Goal: Task Accomplishment & Management: Use online tool/utility

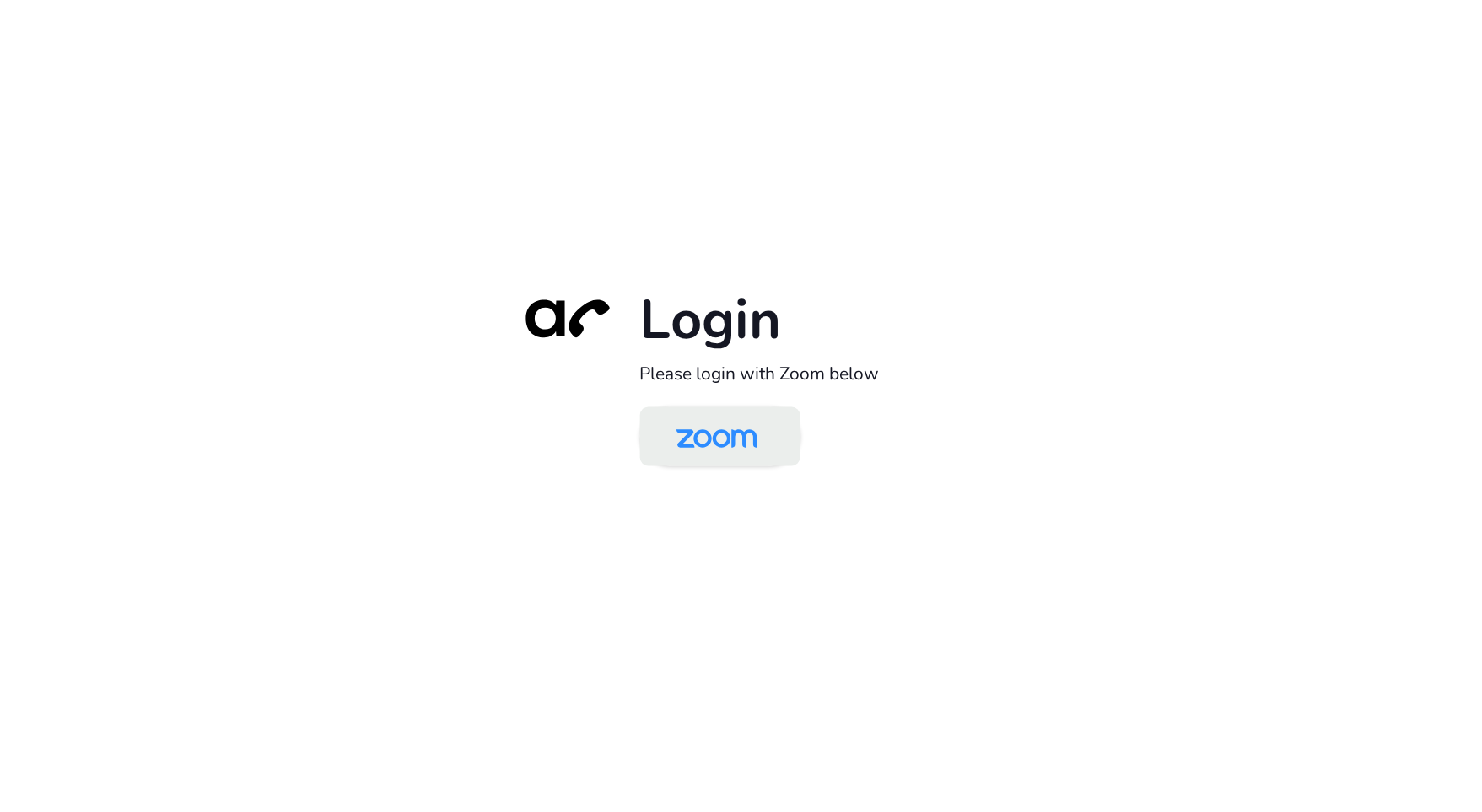
click at [745, 425] on img at bounding box center [717, 438] width 117 height 55
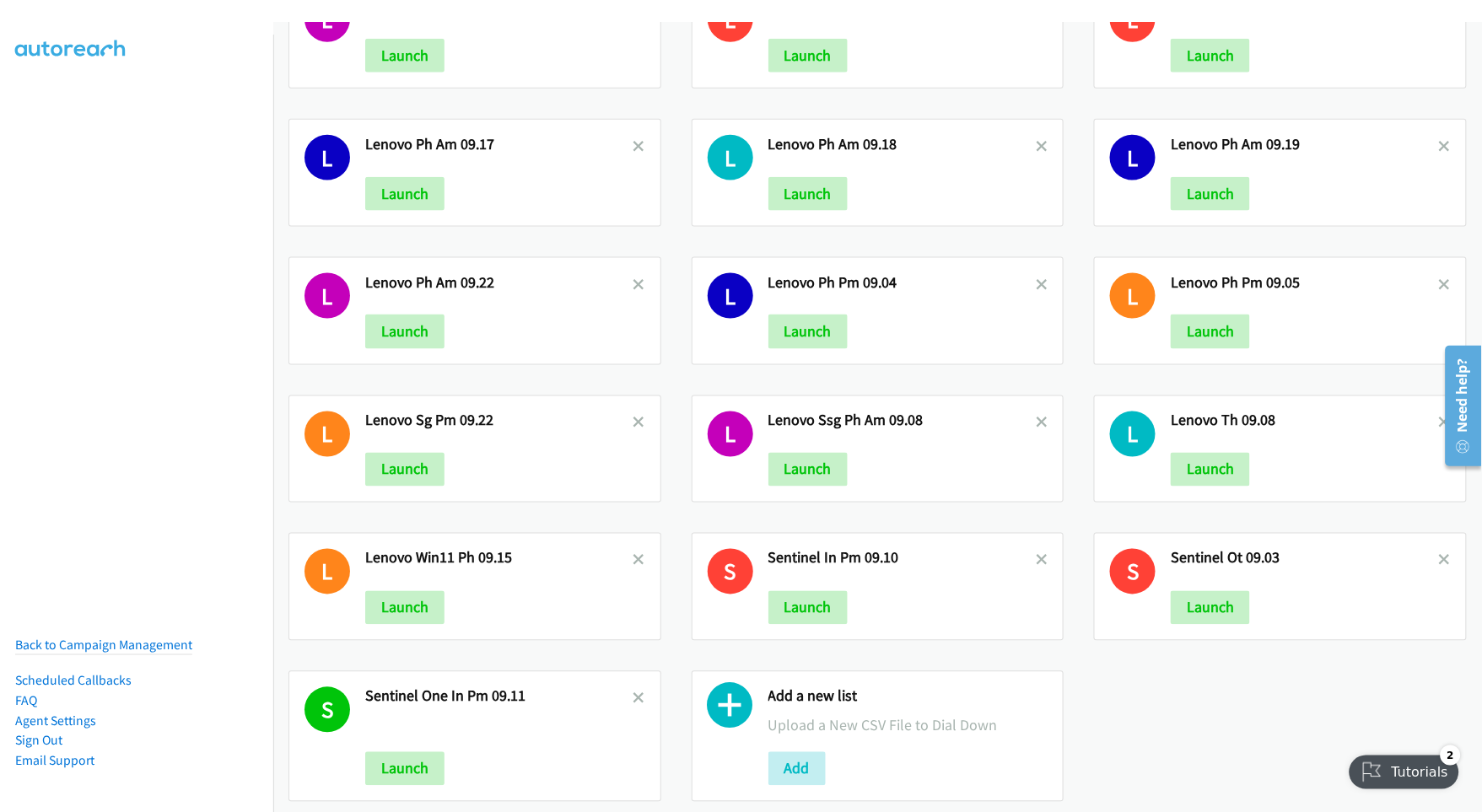
scroll to position [524, 0]
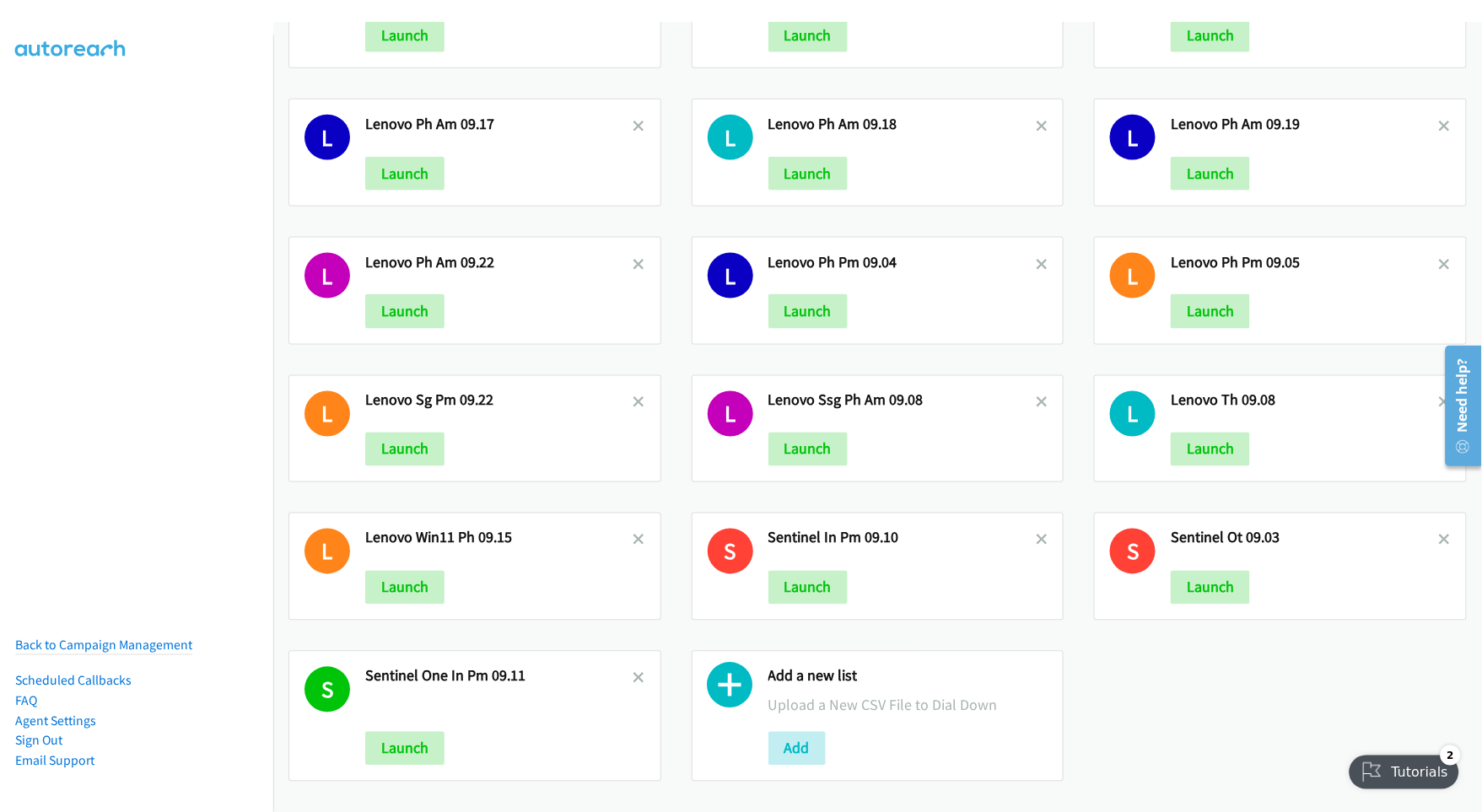
click at [830, 693] on p "Upload a New CSV File to Dial Down" at bounding box center [908, 704] width 280 height 23
click at [769, 736] on button "Add" at bounding box center [797, 749] width 57 height 34
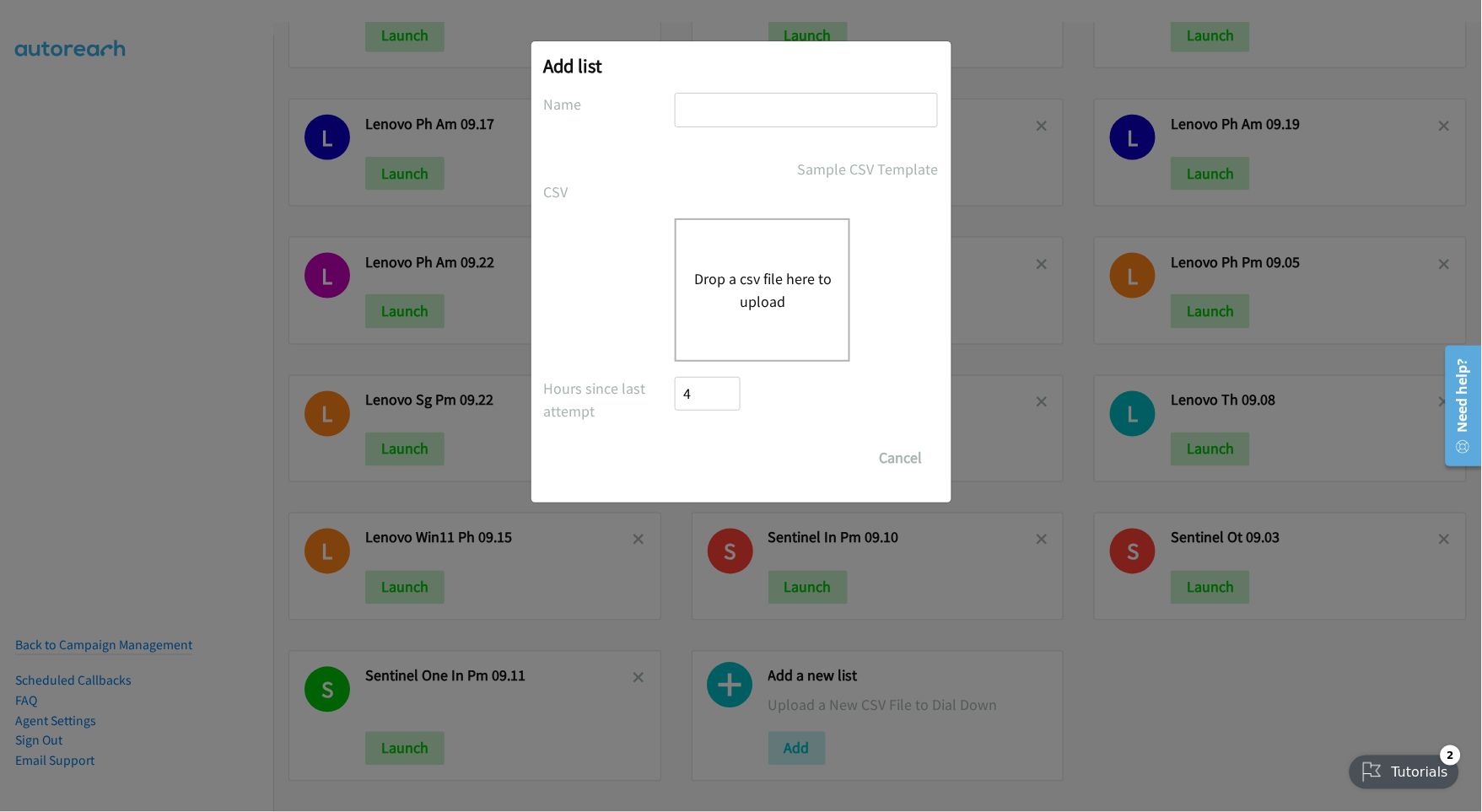
click at [769, 260] on div "Drop a csv file here to upload" at bounding box center [762, 290] width 176 height 143
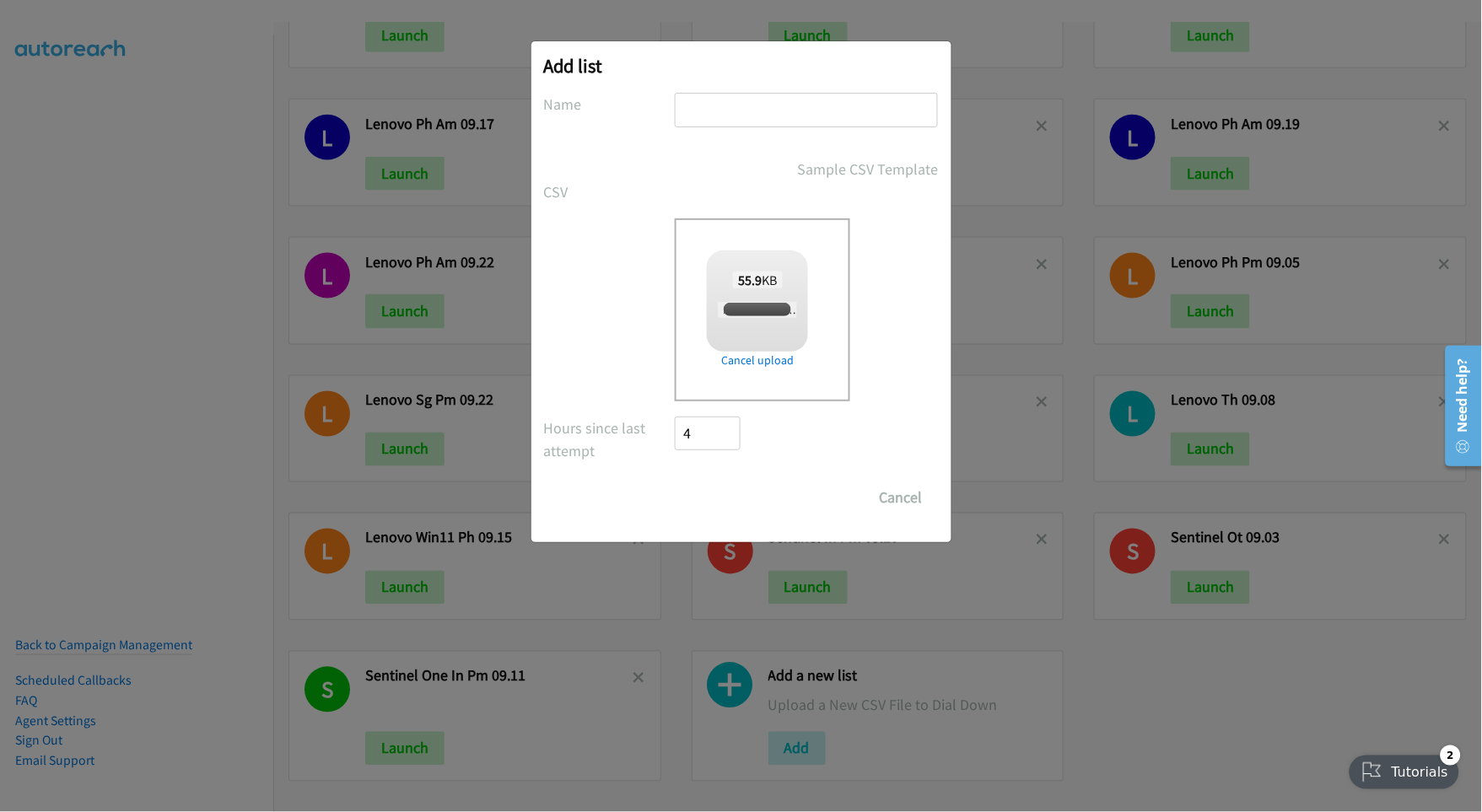
checkbox input "true"
click at [764, 109] on input "text" at bounding box center [806, 110] width 263 height 35
type input "HP MY AM 09.25"
click at [691, 501] on input "Save List" at bounding box center [719, 497] width 88 height 34
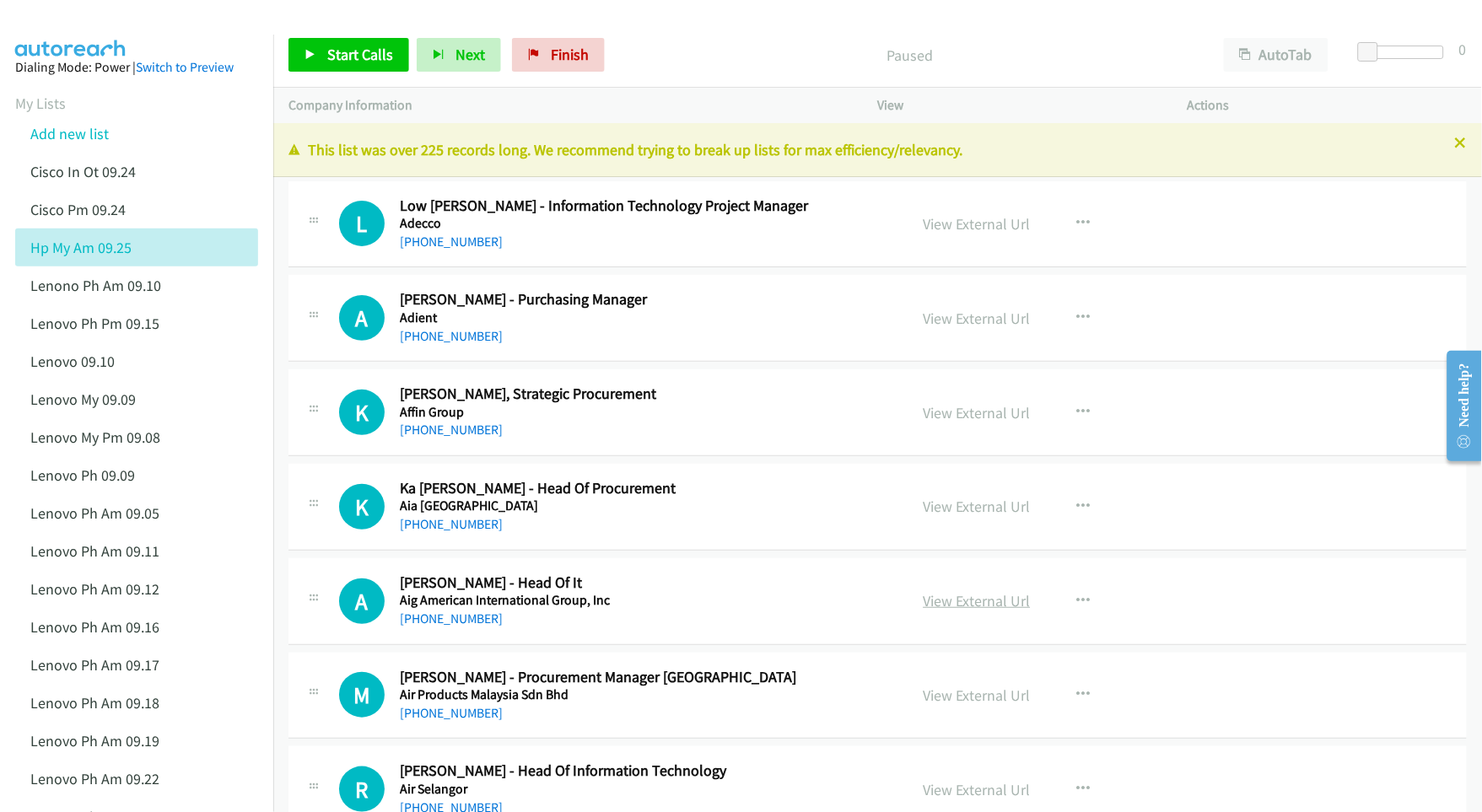
click at [941, 601] on link "View External Url" at bounding box center [977, 600] width 107 height 19
click at [1355, 246] on div "L Callback Scheduled Low [PERSON_NAME] - Information Technology Project Manager…" at bounding box center [878, 224] width 1178 height 86
click at [968, 318] on link "View External Url" at bounding box center [977, 318] width 107 height 19
click at [960, 409] on link "View External Url" at bounding box center [977, 412] width 107 height 19
click at [957, 504] on link "View External Url" at bounding box center [977, 506] width 107 height 19
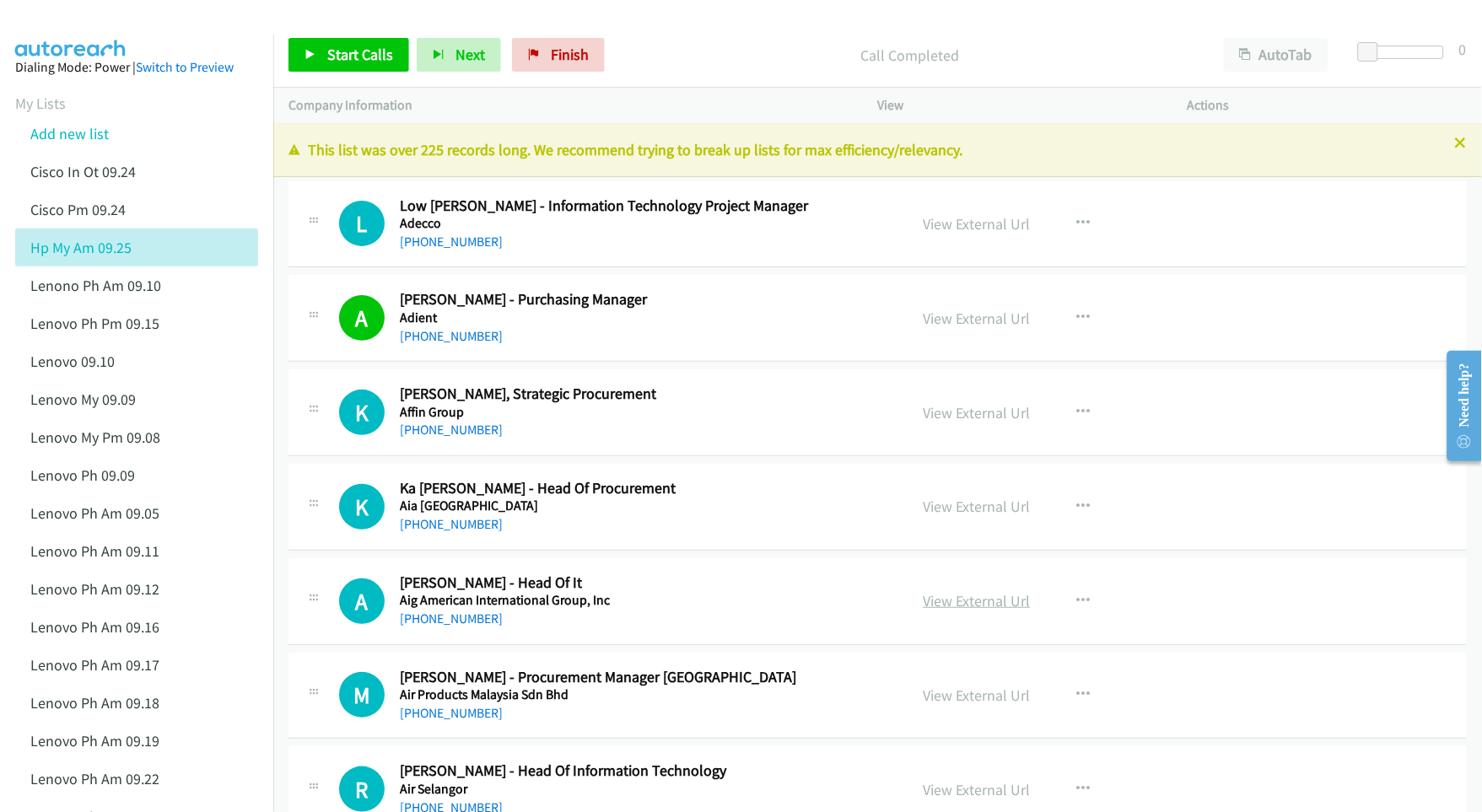
click at [951, 597] on link "View External Url" at bounding box center [977, 600] width 107 height 19
click at [937, 692] on link "View External Url" at bounding box center [977, 694] width 107 height 19
click at [960, 793] on link "View External Url" at bounding box center [977, 789] width 107 height 19
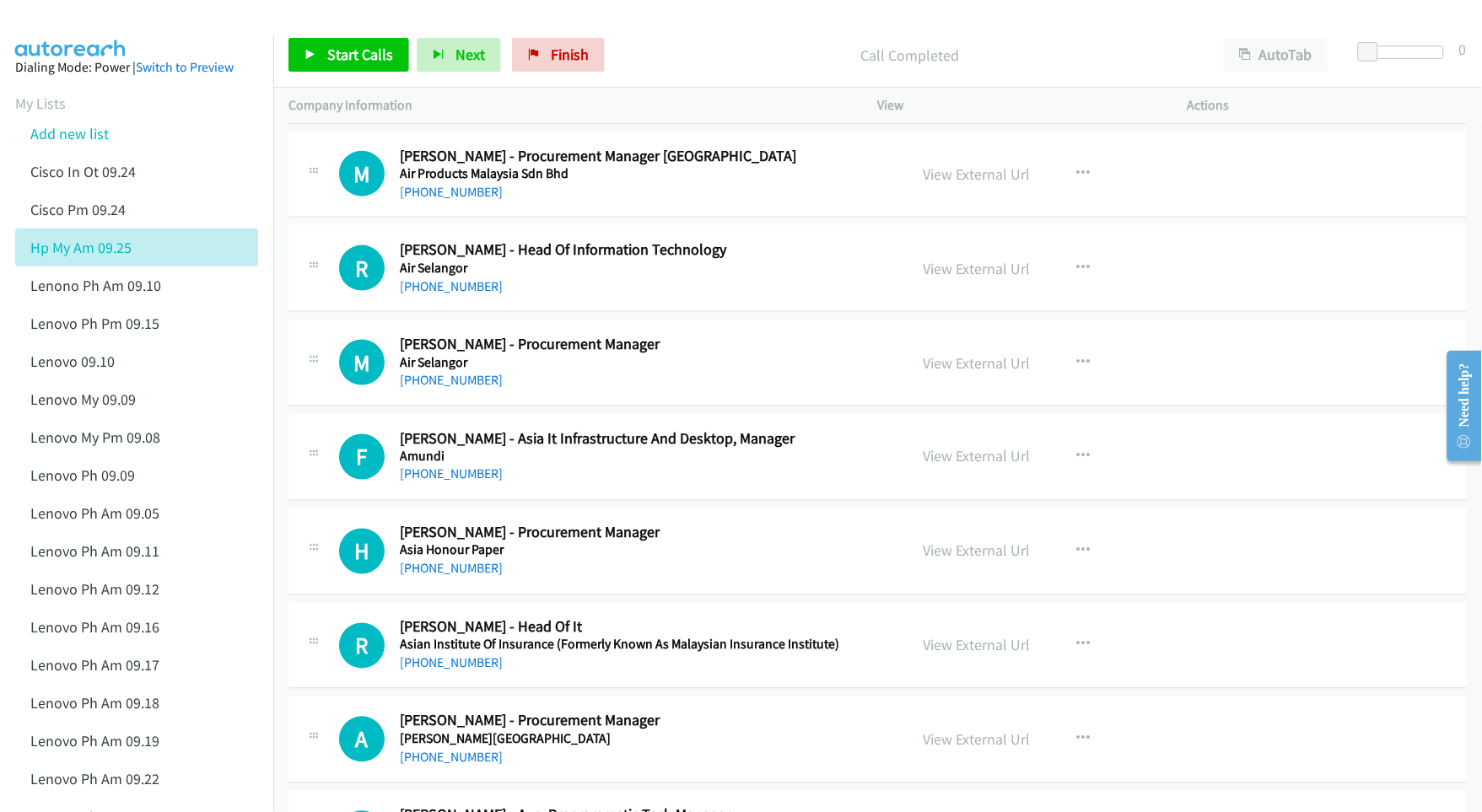
scroll to position [555, 0]
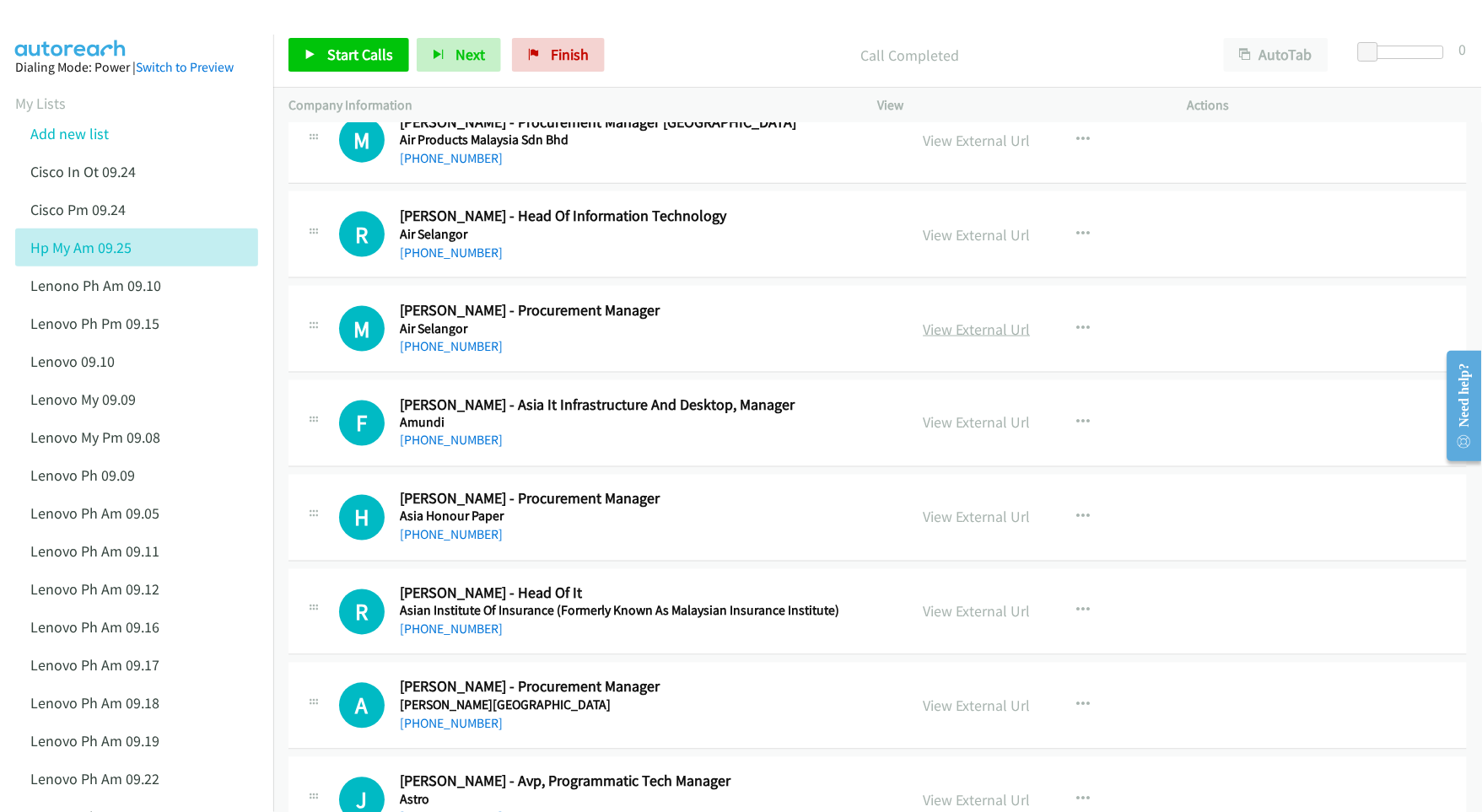
click at [979, 336] on link "View External Url" at bounding box center [977, 328] width 107 height 19
click at [938, 429] on link "View External Url" at bounding box center [977, 422] width 107 height 19
click at [943, 527] on div "View External Url" at bounding box center [977, 517] width 107 height 23
click at [950, 524] on link "View External Url" at bounding box center [977, 517] width 107 height 19
click at [959, 607] on link "View External Url" at bounding box center [977, 612] width 107 height 19
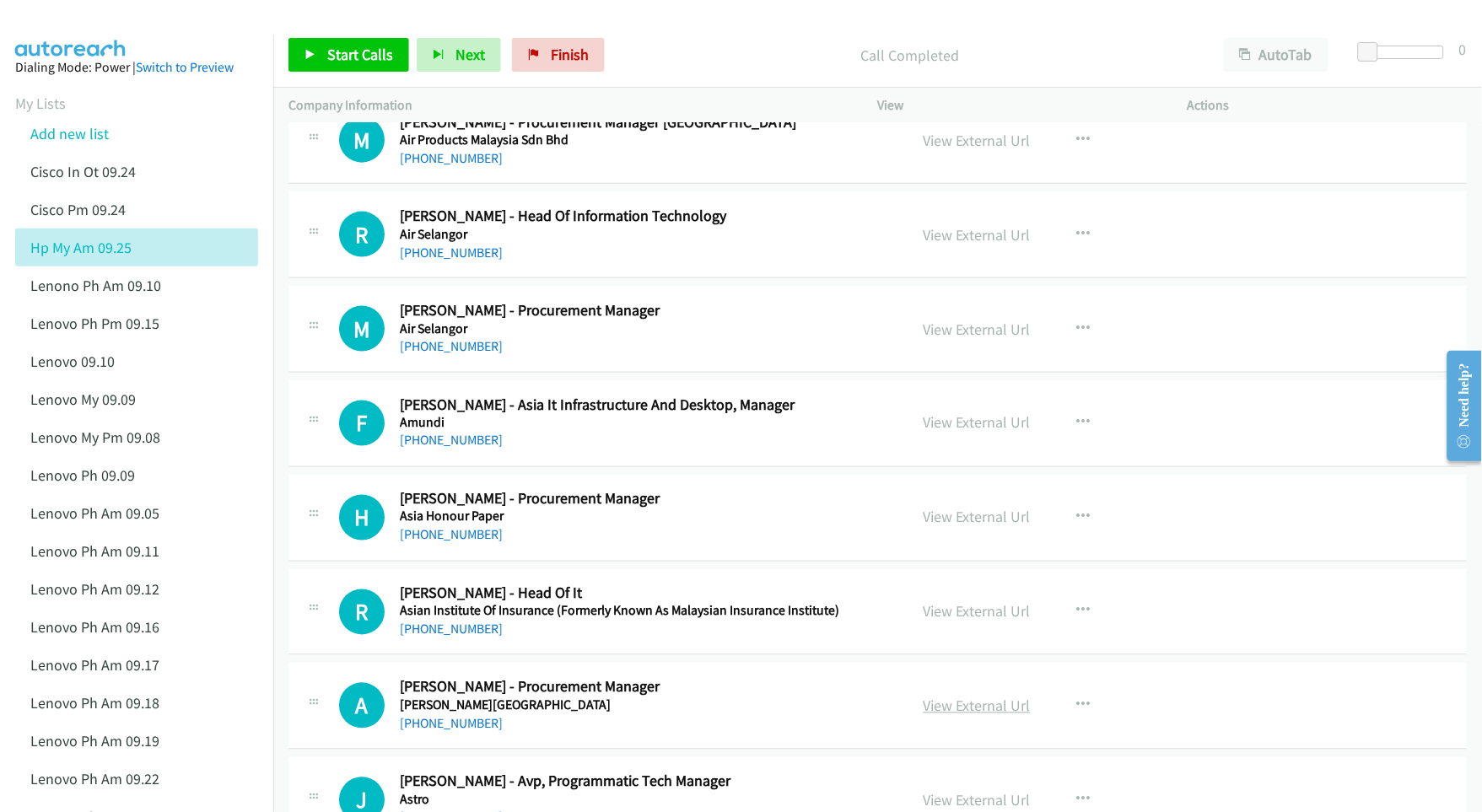
click at [975, 706] on link "View External Url" at bounding box center [977, 705] width 107 height 19
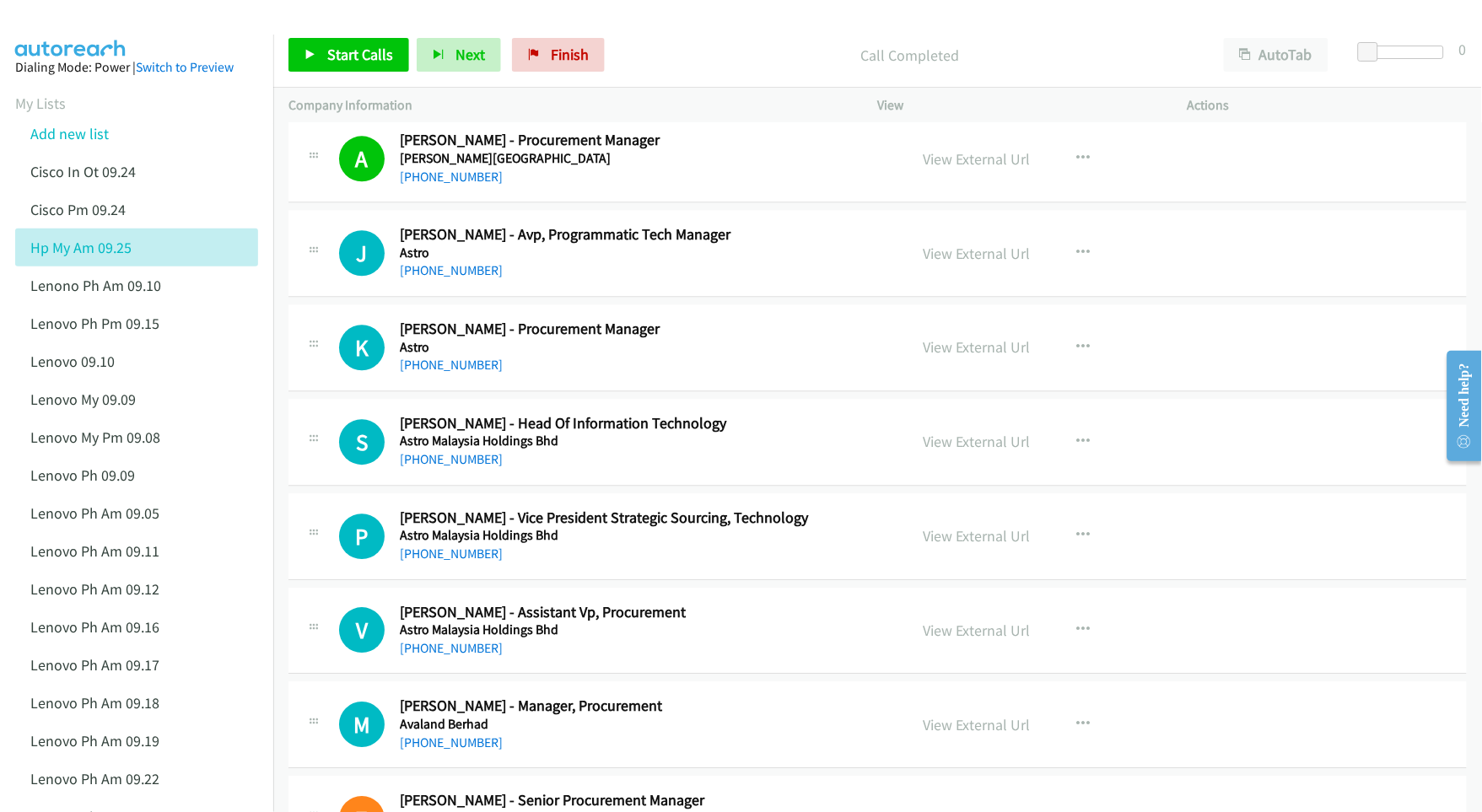
scroll to position [1184, 0]
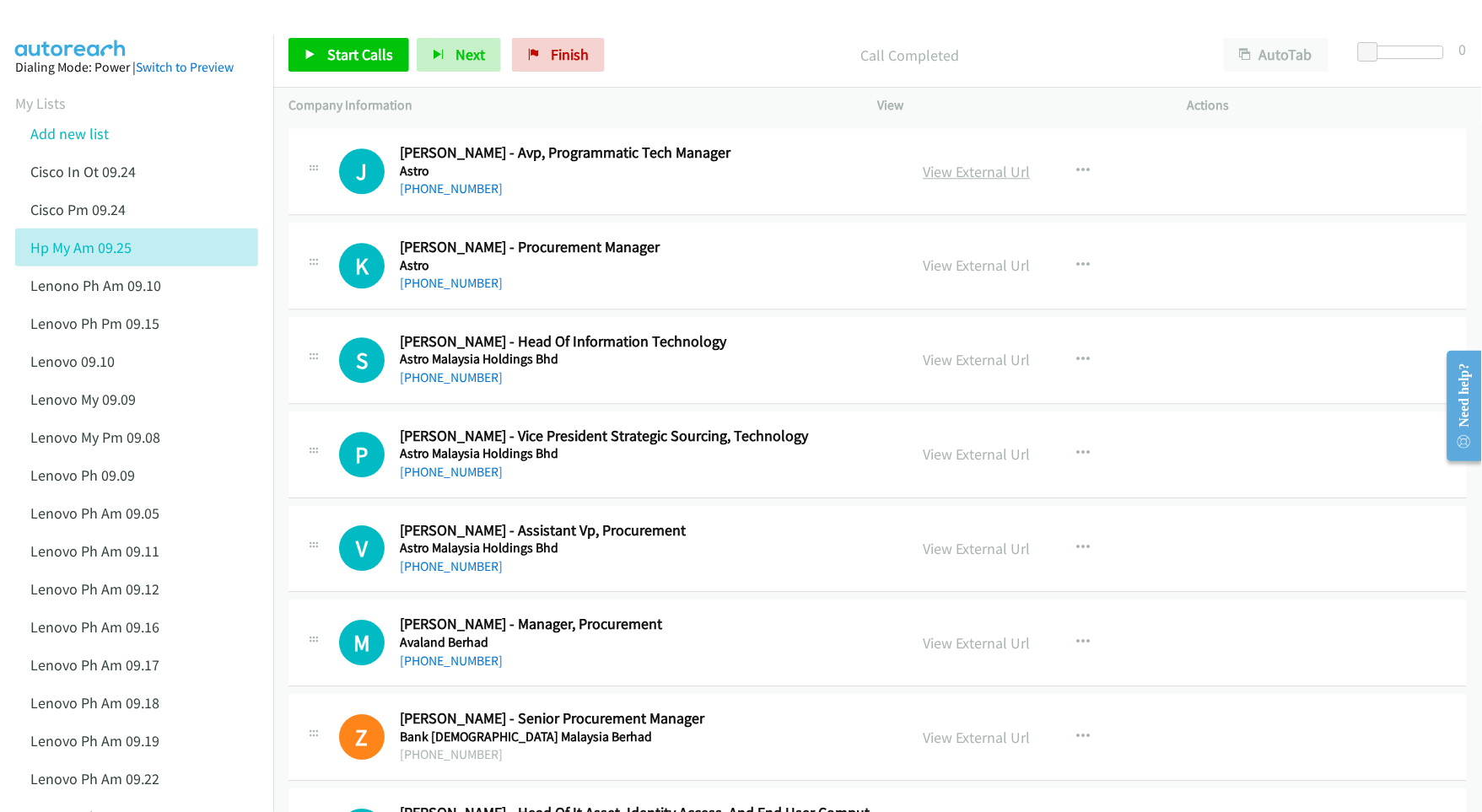
click at [935, 168] on link "View External Url" at bounding box center [977, 171] width 107 height 19
click at [936, 272] on link "View External Url" at bounding box center [977, 265] width 107 height 19
click at [936, 364] on link "View External Url" at bounding box center [977, 359] width 107 height 19
click at [933, 452] on link "View External Url" at bounding box center [977, 453] width 107 height 19
click at [950, 550] on link "View External Url" at bounding box center [977, 548] width 107 height 19
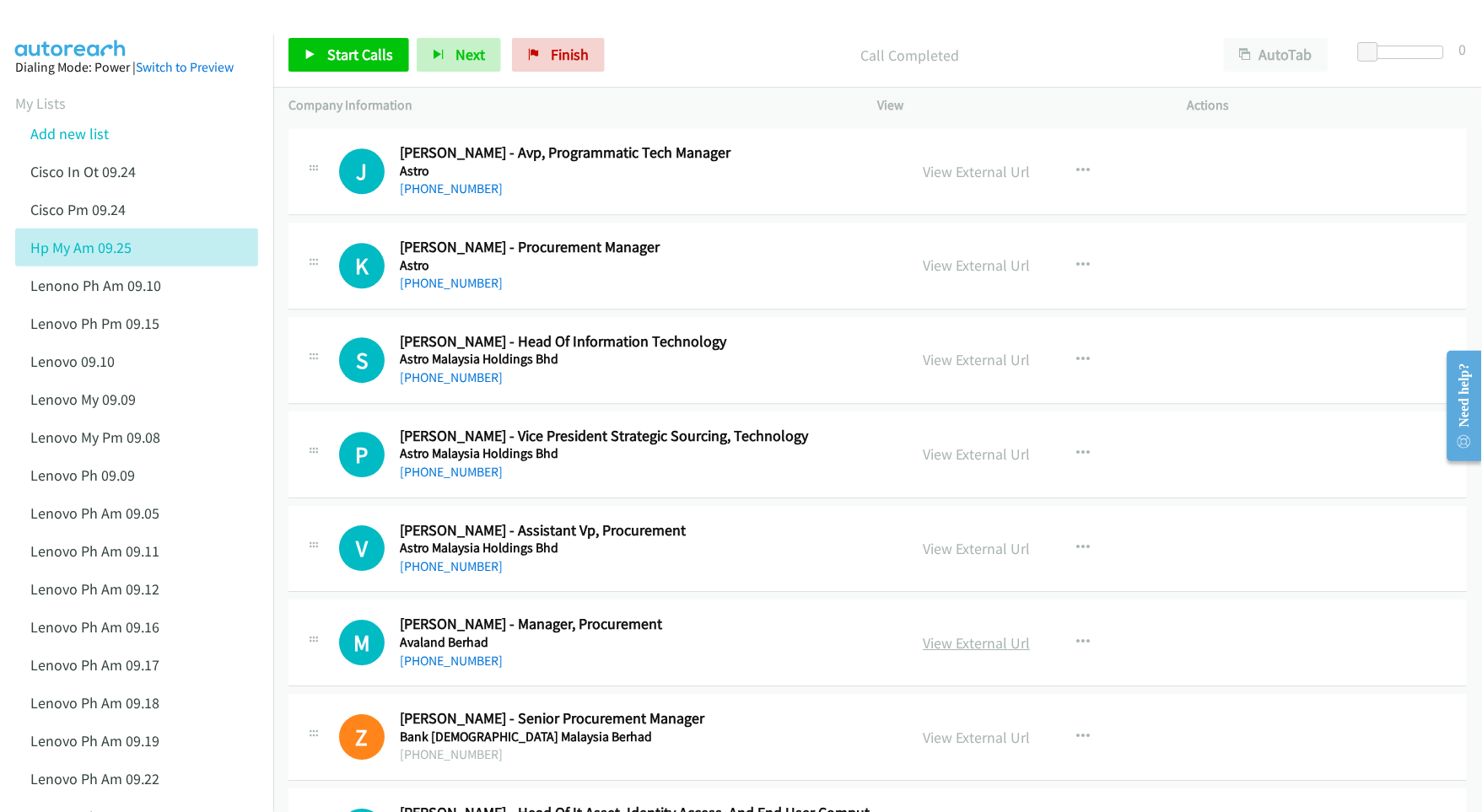
click at [976, 640] on link "View External Url" at bounding box center [977, 642] width 107 height 19
click at [967, 742] on link "View External Url" at bounding box center [977, 737] width 107 height 19
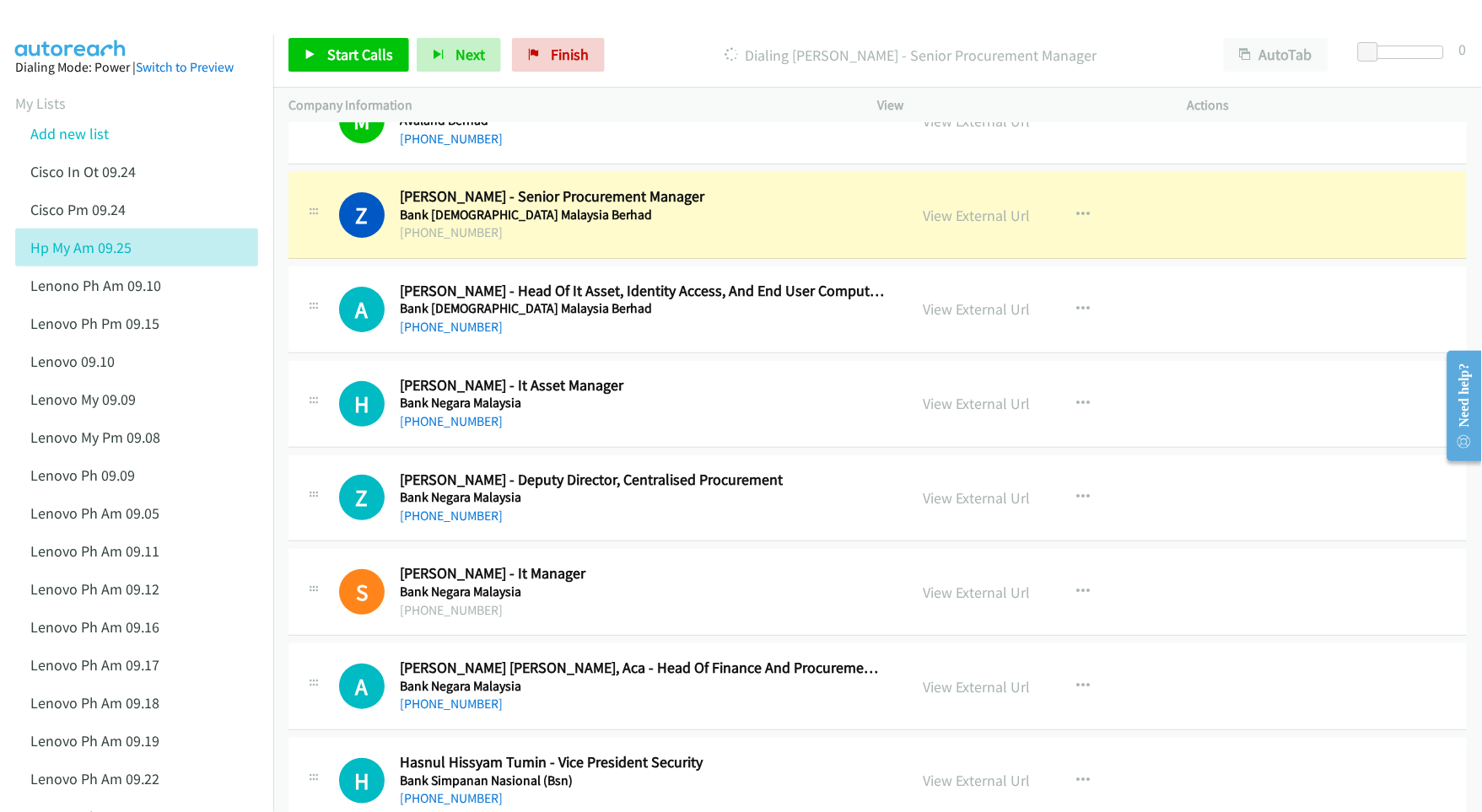
scroll to position [1782, 0]
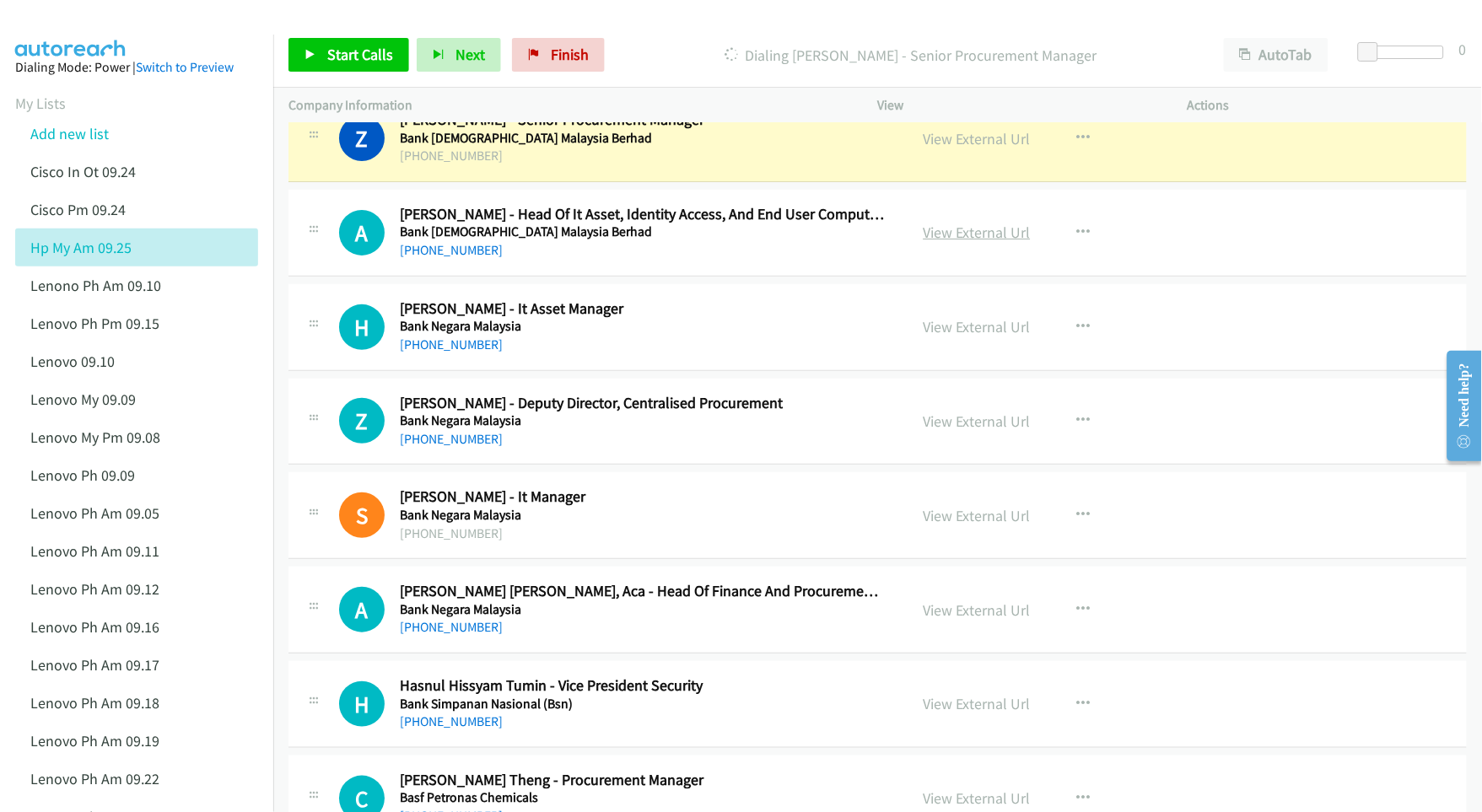
click at [968, 238] on link "View External Url" at bounding box center [977, 232] width 107 height 19
click at [933, 322] on link "View External Url" at bounding box center [977, 326] width 107 height 19
click at [938, 417] on link "View External Url" at bounding box center [977, 420] width 107 height 19
click at [935, 607] on link "View External Url" at bounding box center [977, 610] width 107 height 19
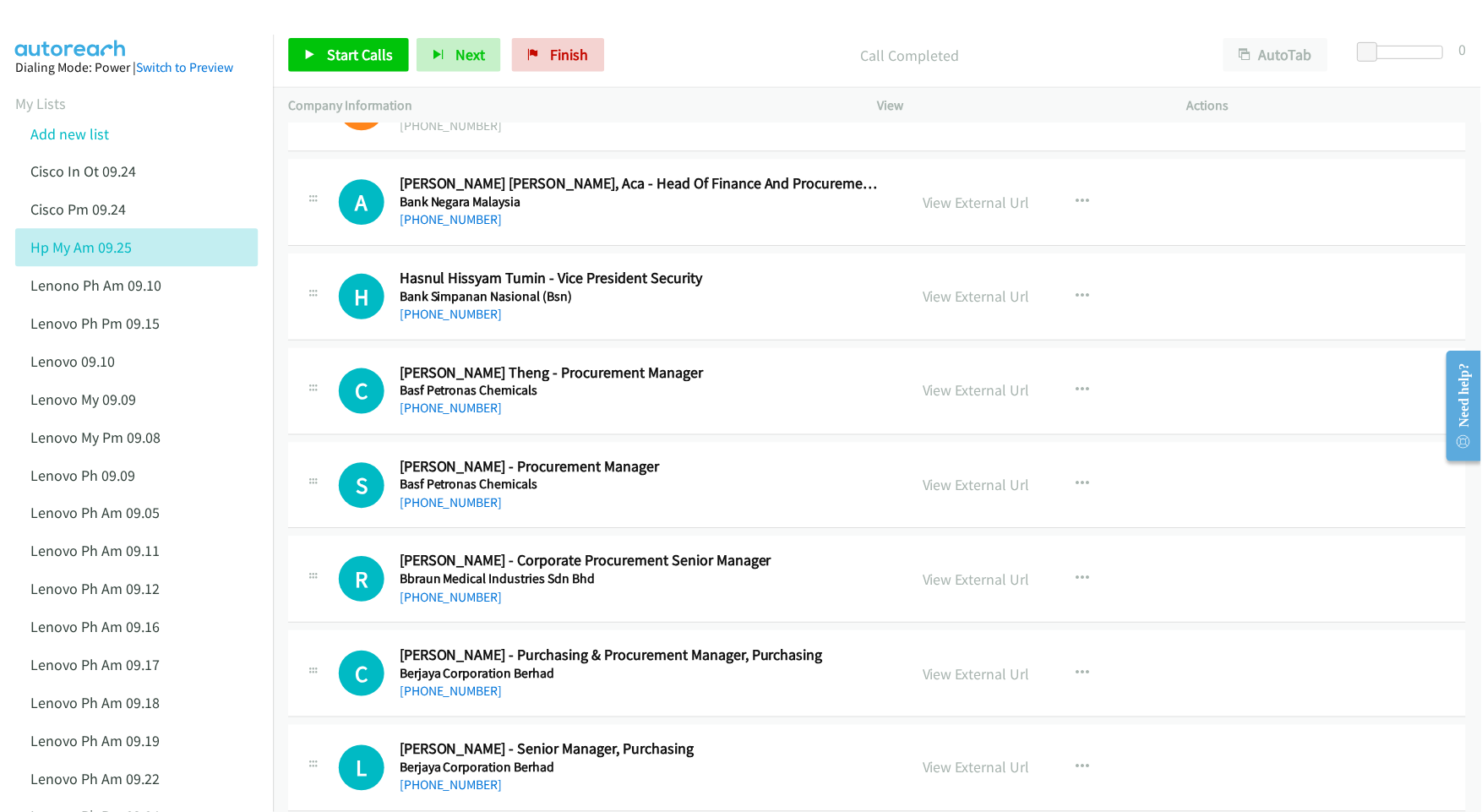
scroll to position [2237, 0]
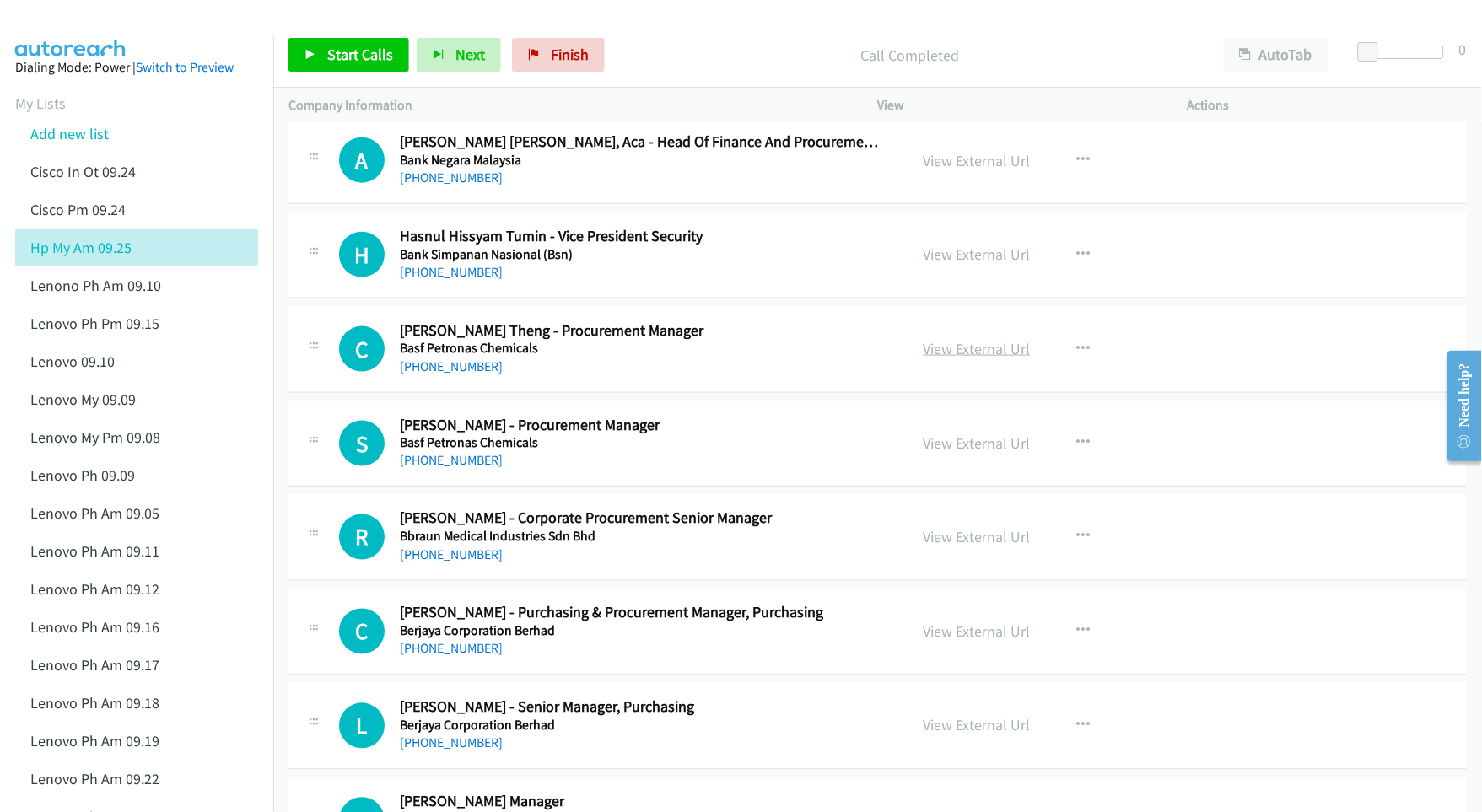
click at [967, 349] on link "View External Url" at bounding box center [977, 349] width 107 height 19
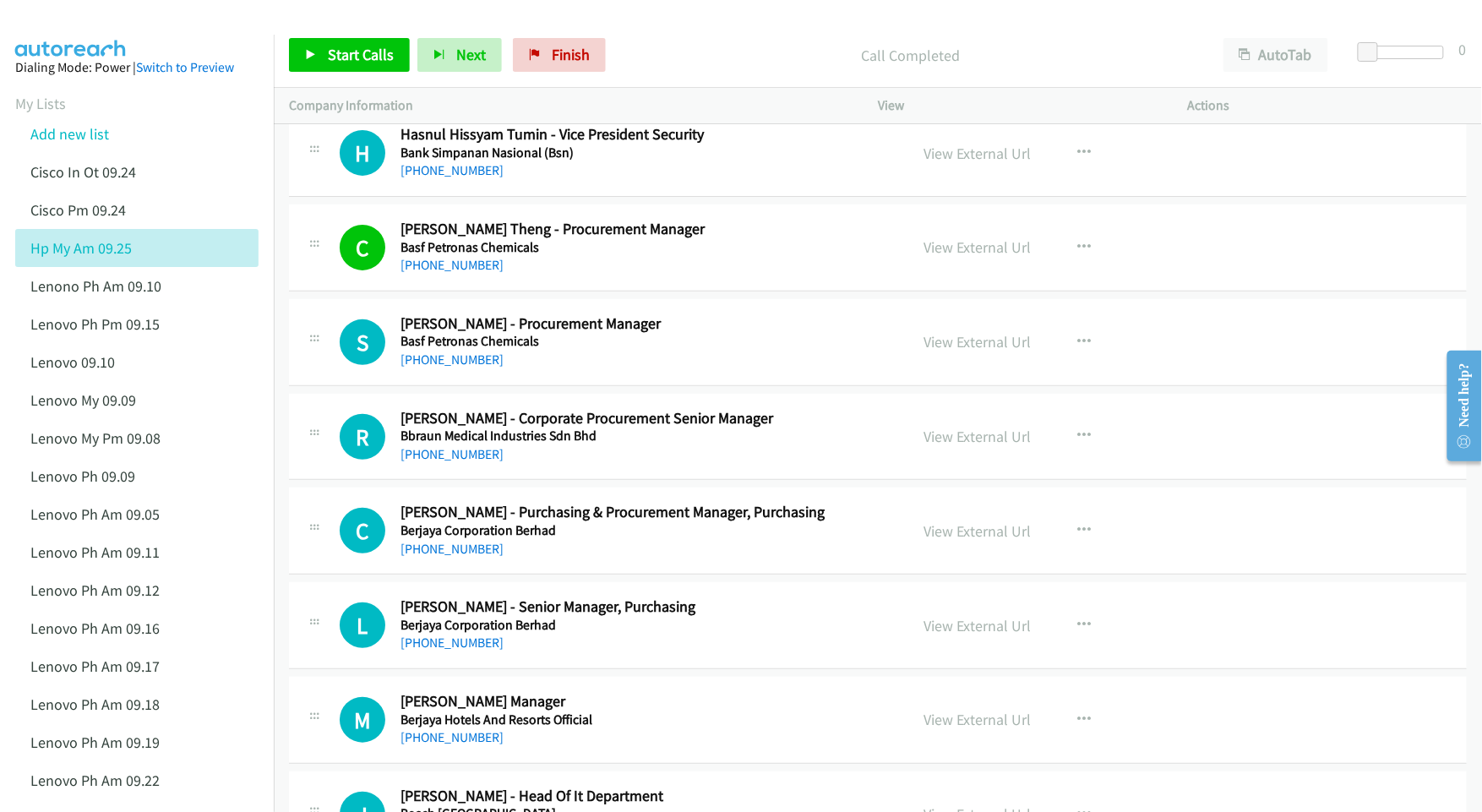
scroll to position [2349, 0]
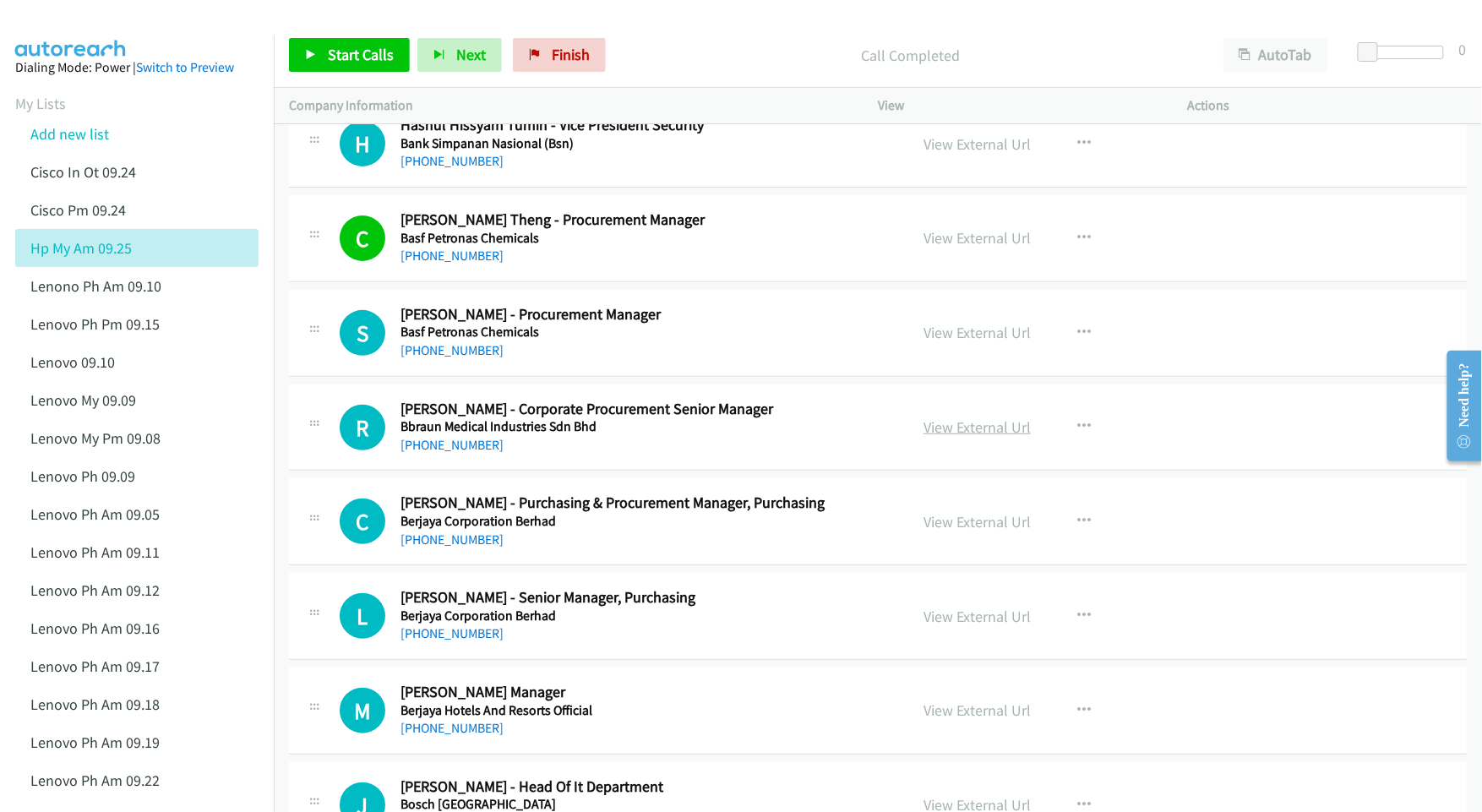
click at [954, 437] on link "View External Url" at bounding box center [977, 427] width 107 height 19
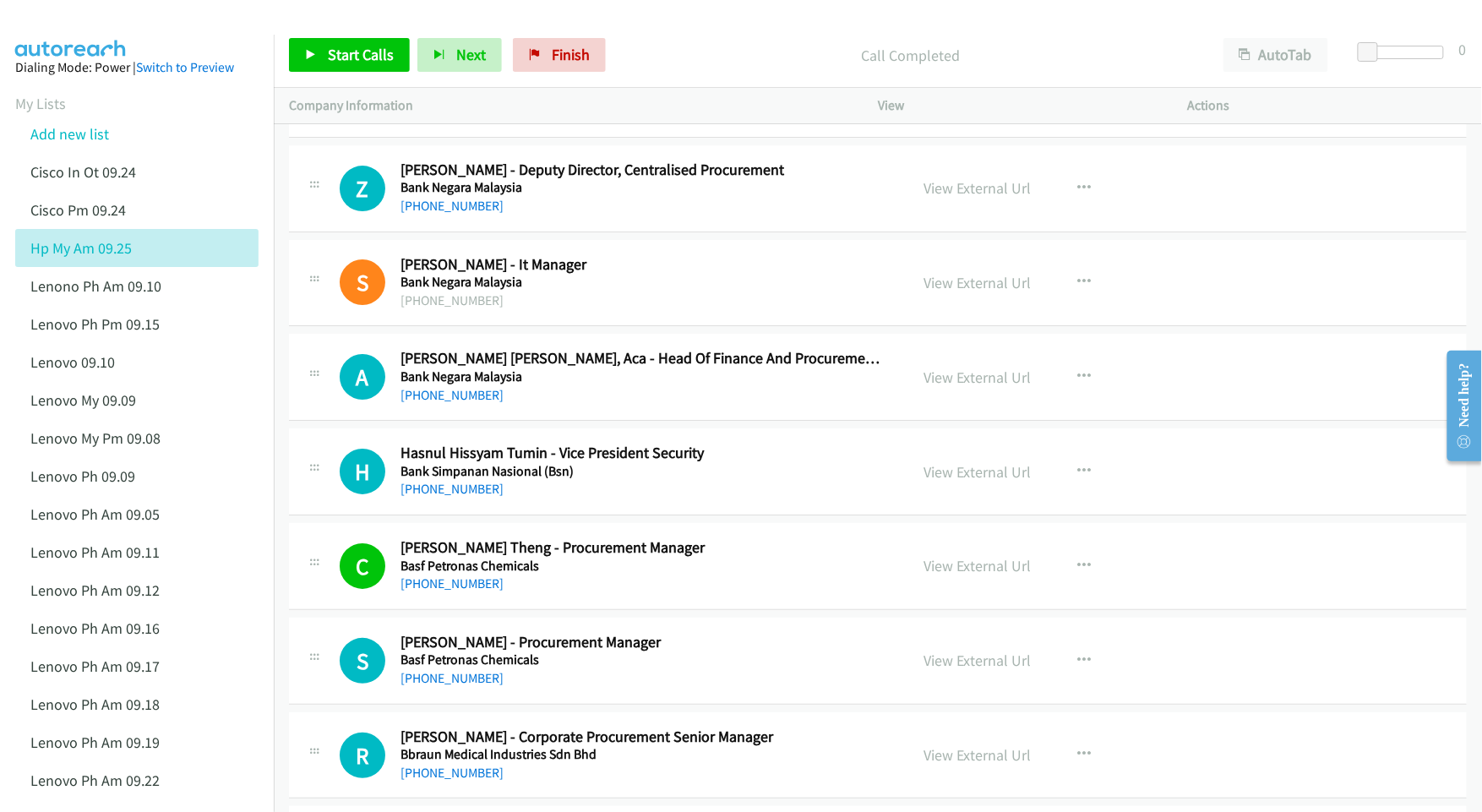
scroll to position [2012, 0]
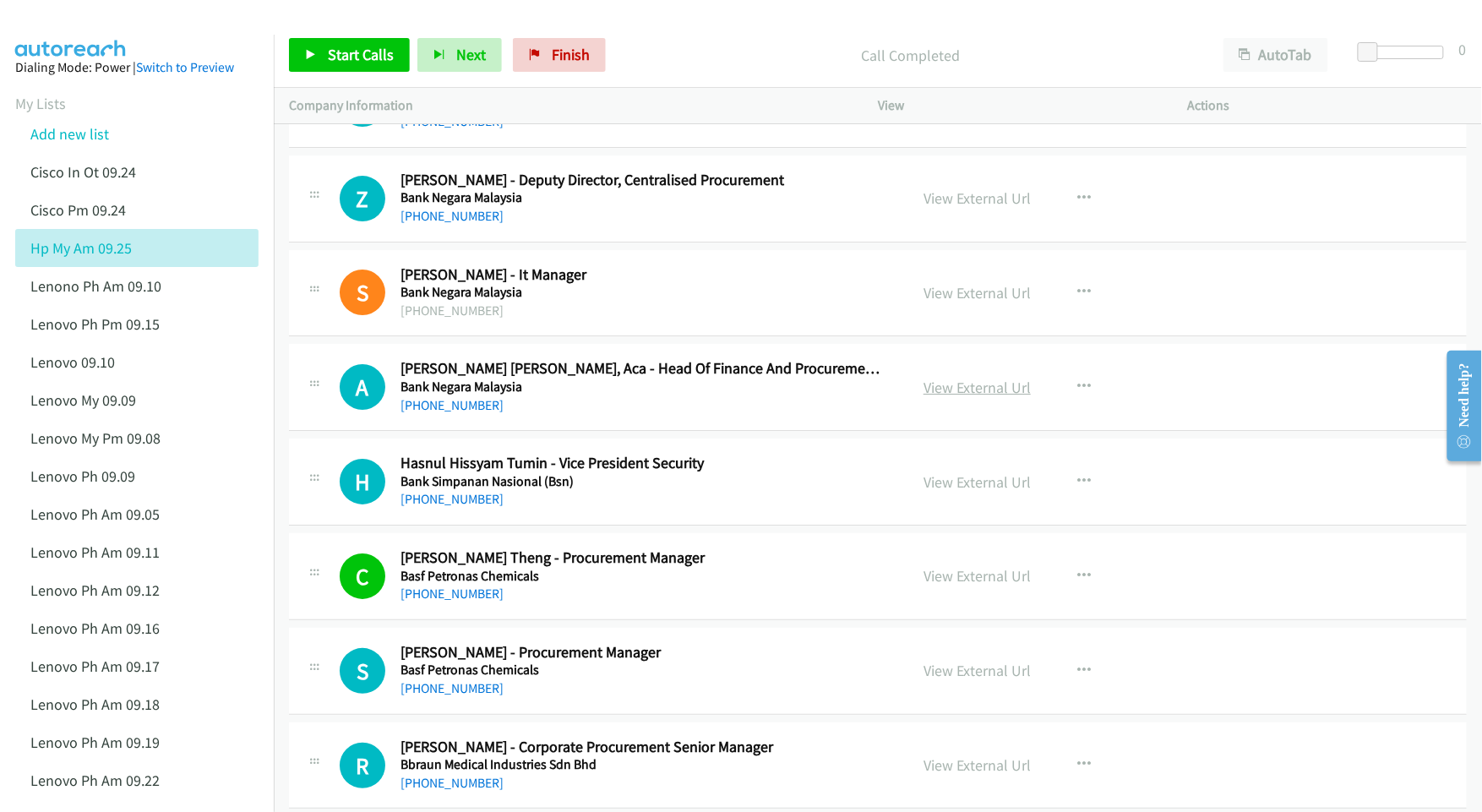
click at [955, 397] on link "View External Url" at bounding box center [977, 387] width 107 height 19
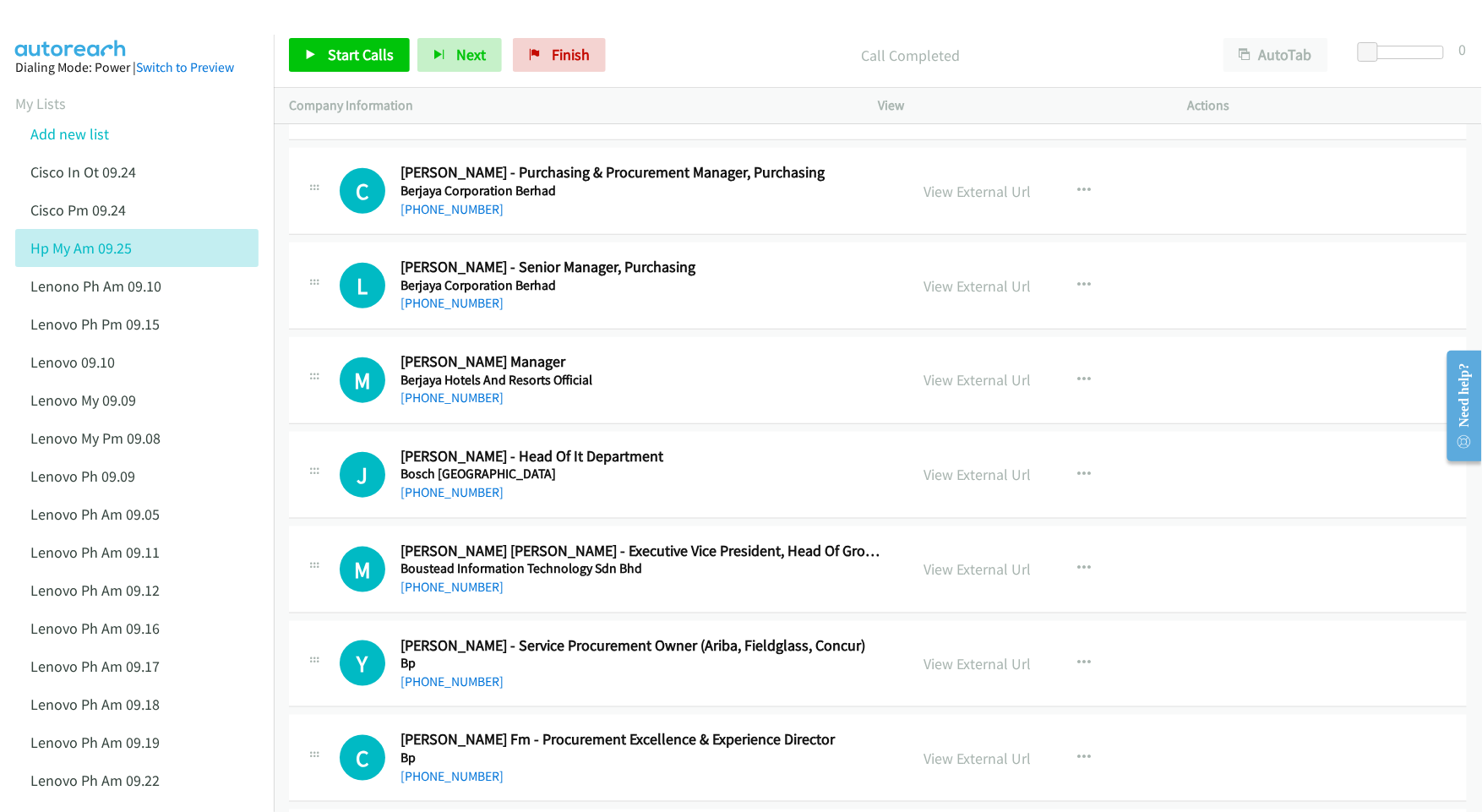
scroll to position [2688, 0]
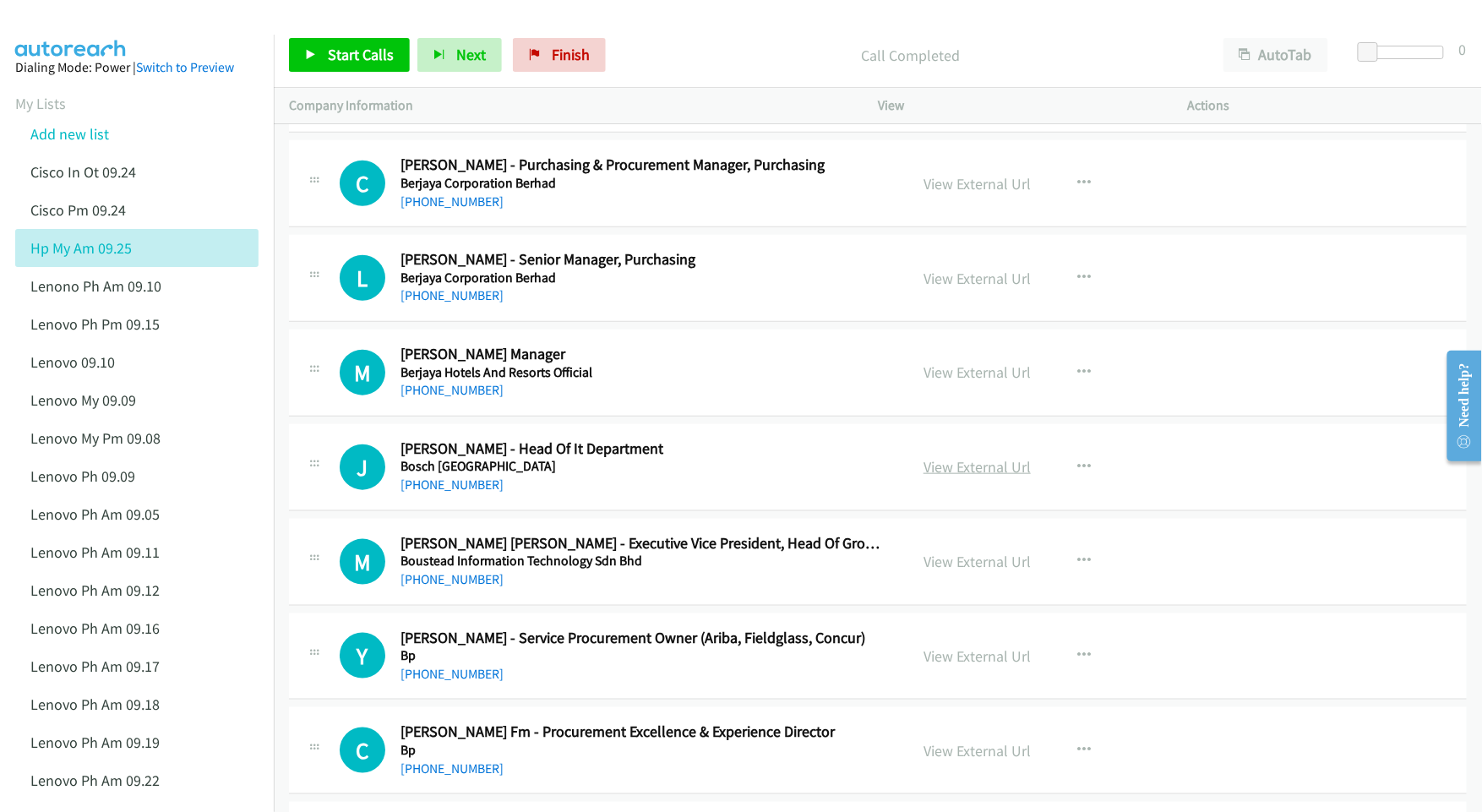
click at [959, 477] on link "View External Url" at bounding box center [977, 466] width 107 height 19
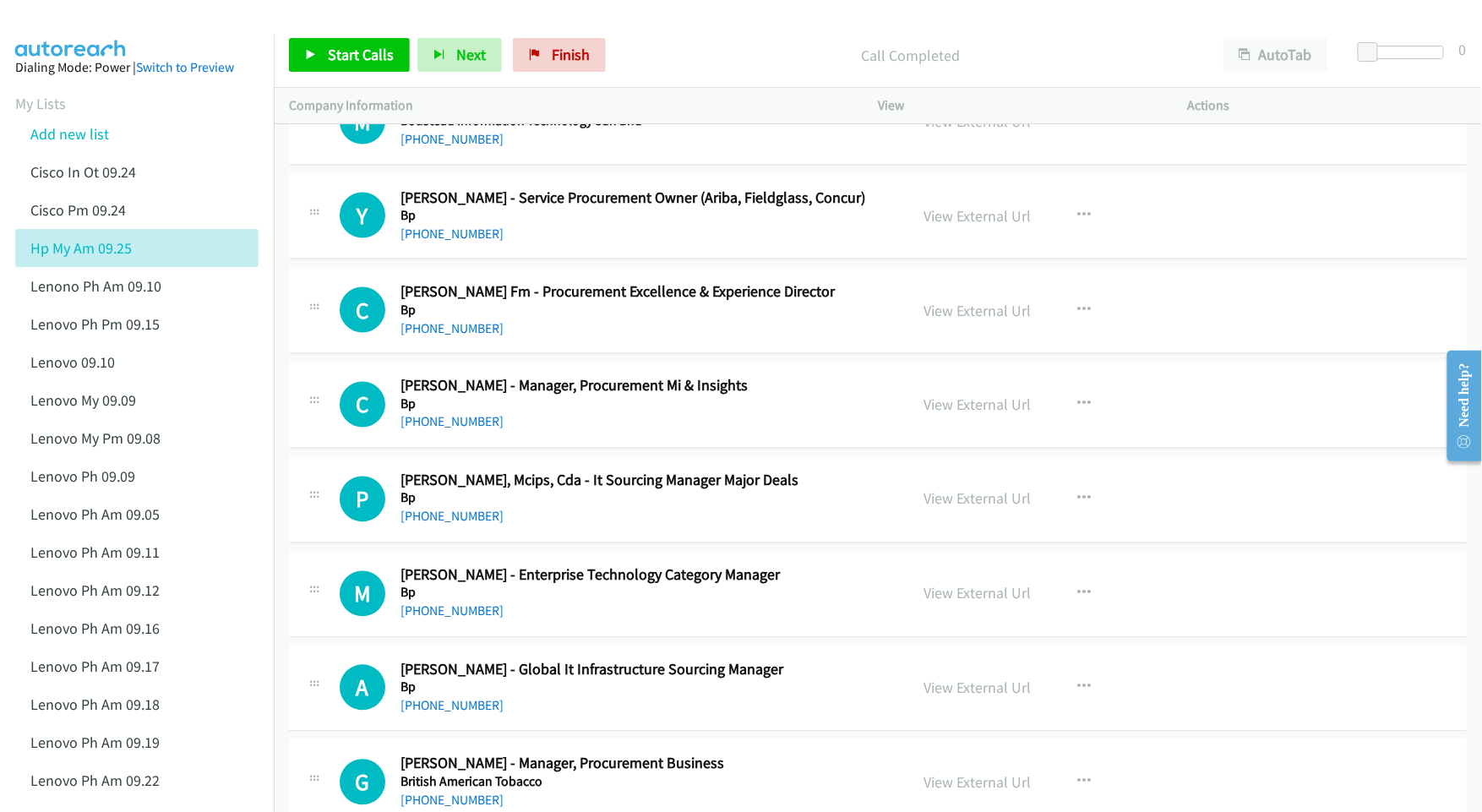
scroll to position [3138, 0]
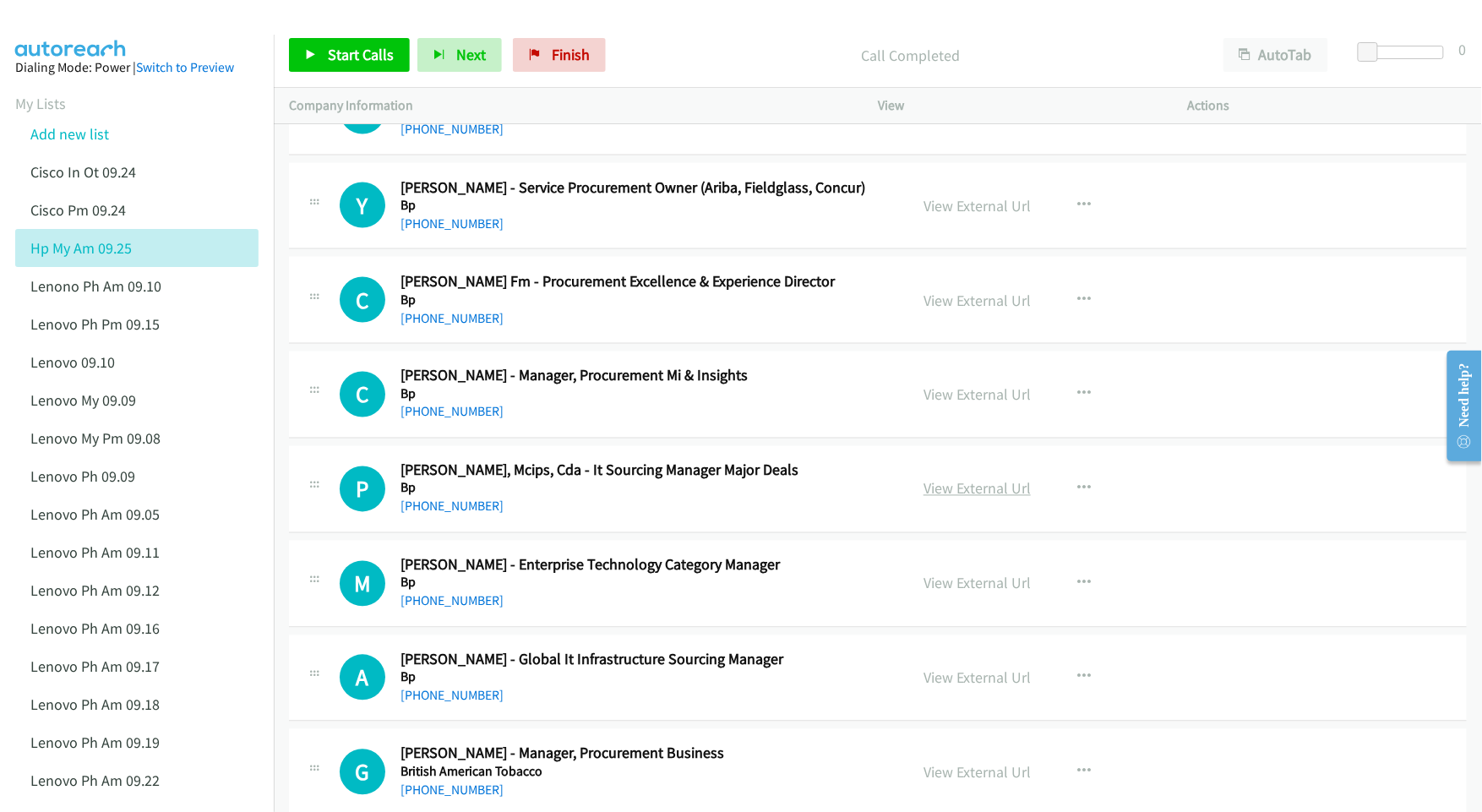
click at [958, 495] on link "View External Url" at bounding box center [977, 488] width 107 height 19
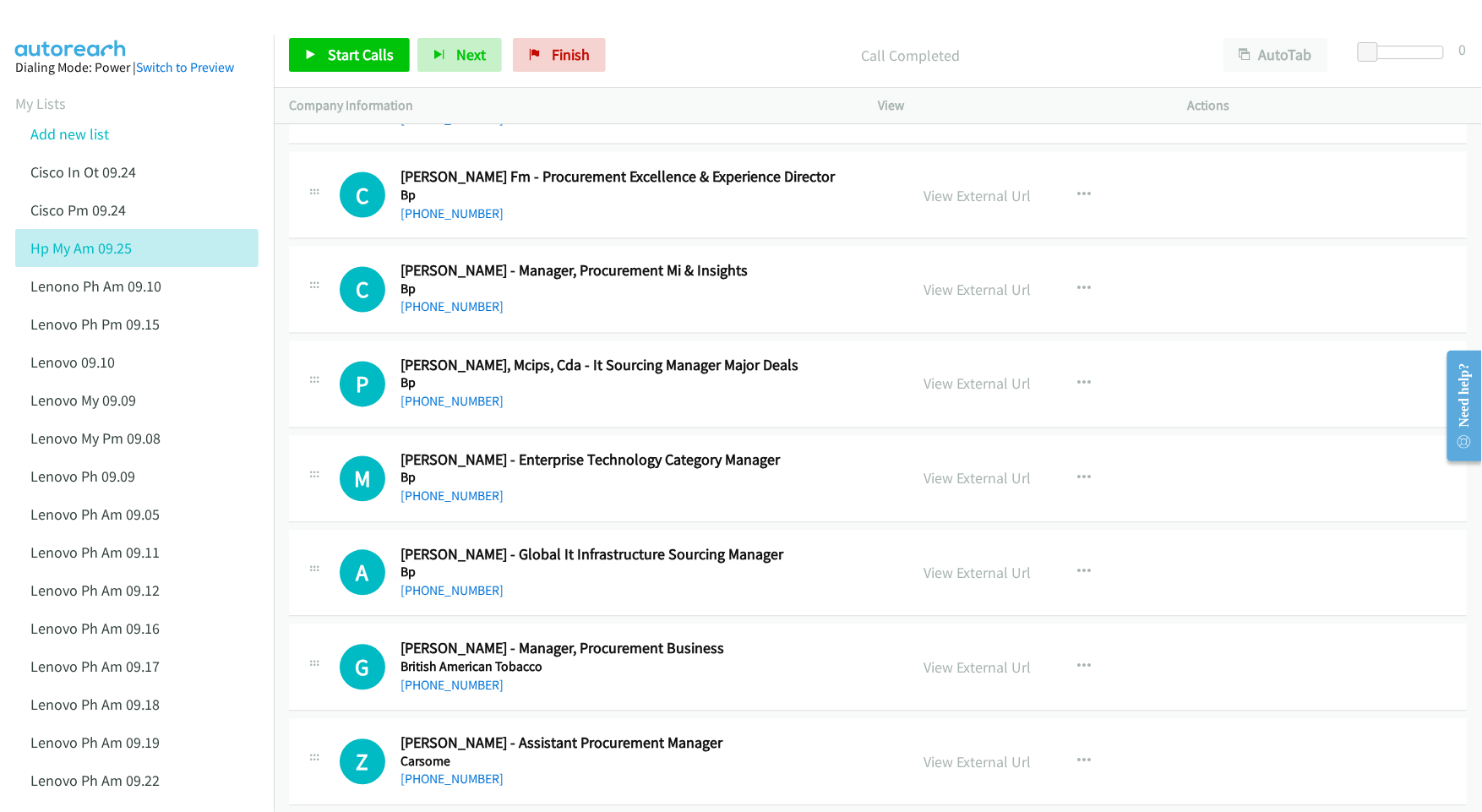
scroll to position [3251, 0]
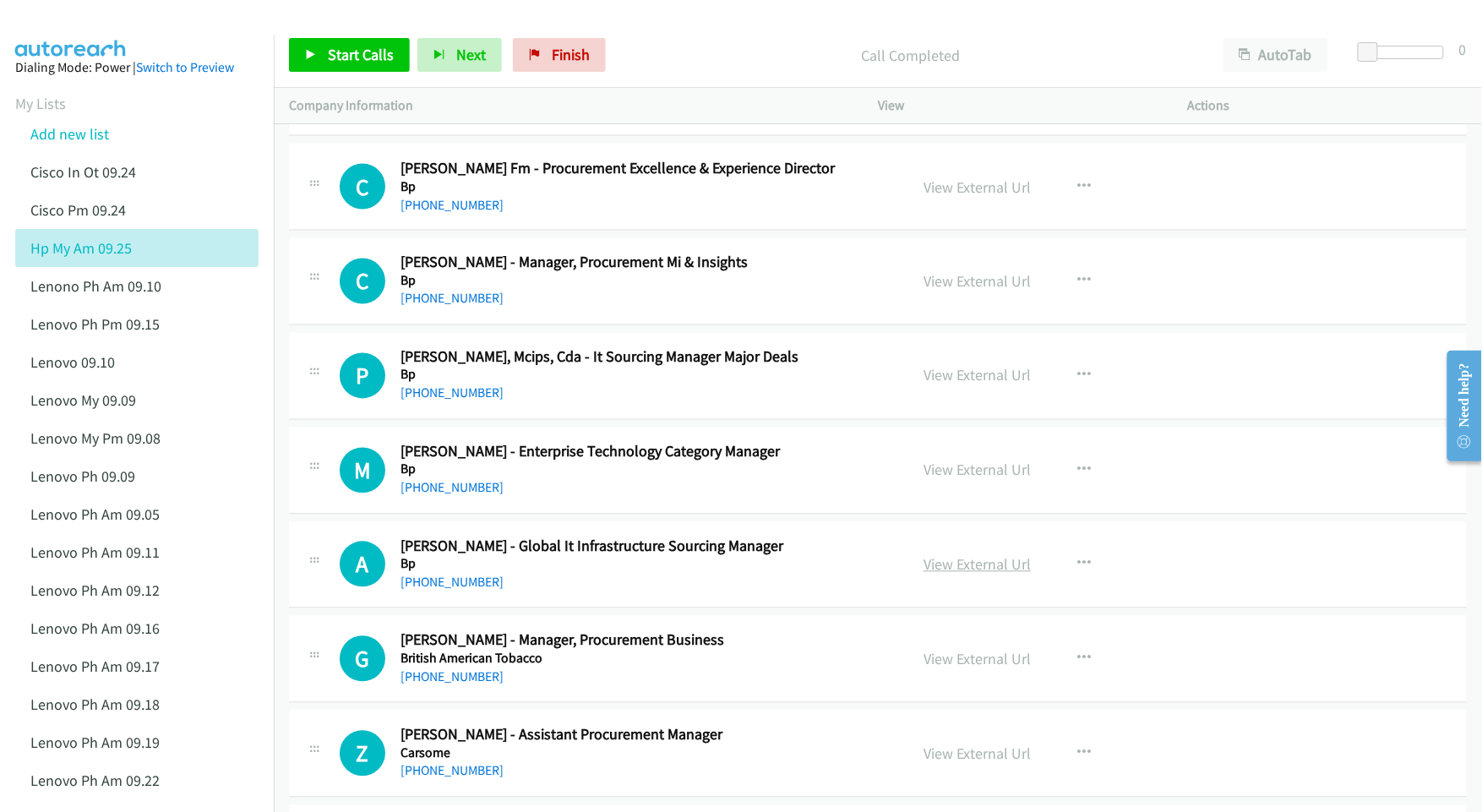
click at [940, 569] on link "View External Url" at bounding box center [977, 564] width 107 height 19
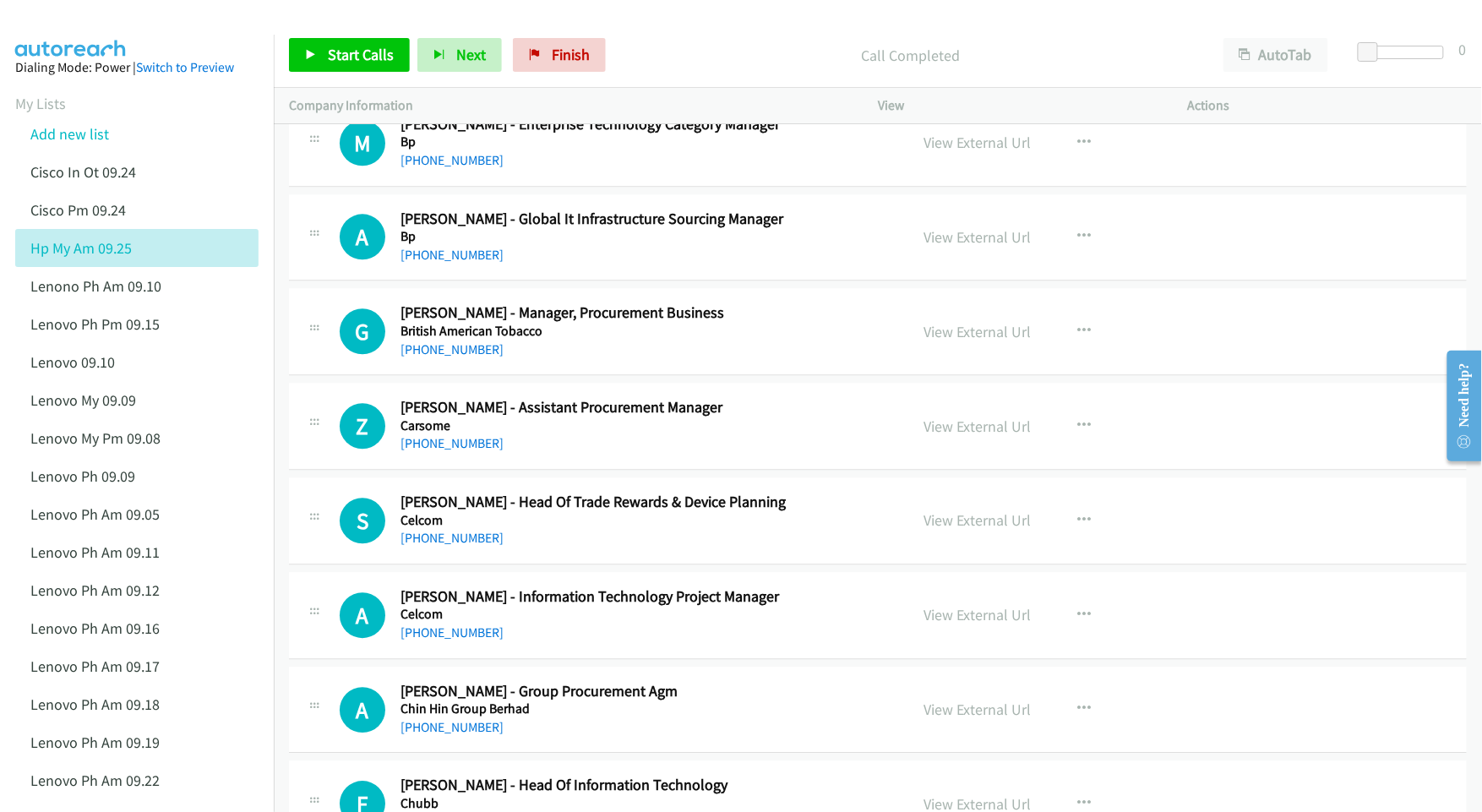
scroll to position [3589, 0]
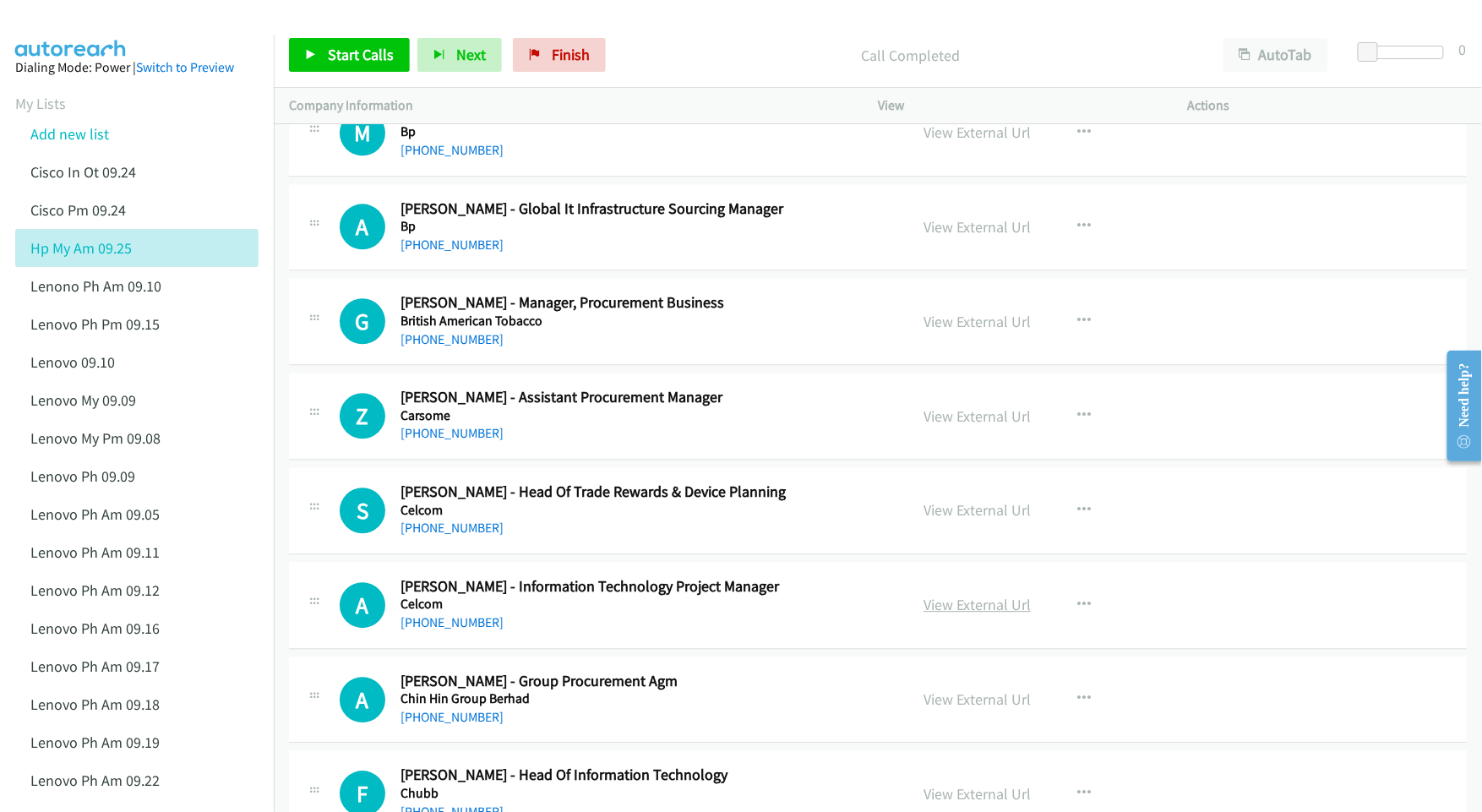
click at [959, 612] on link "View External Url" at bounding box center [977, 604] width 107 height 19
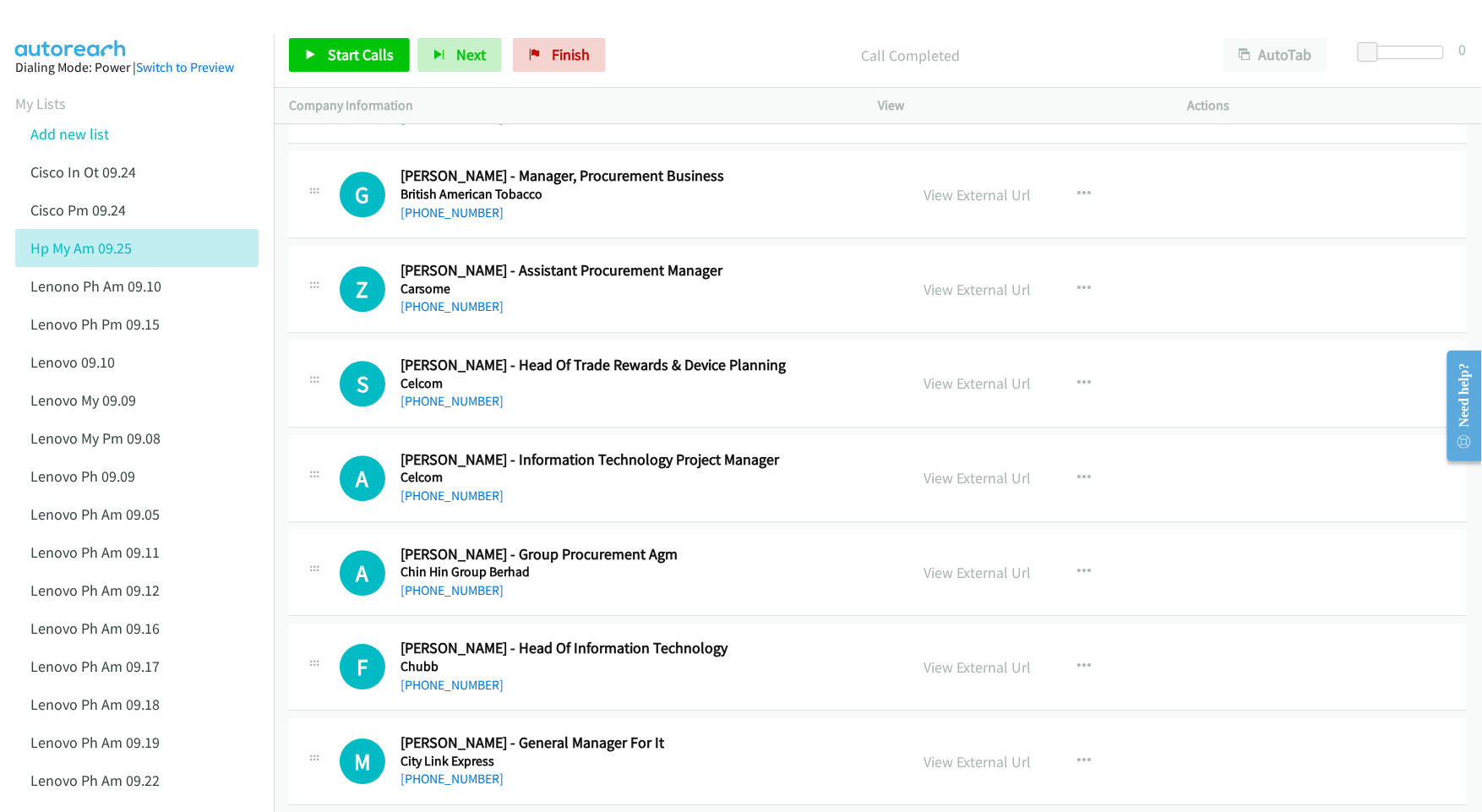
scroll to position [3814, 0]
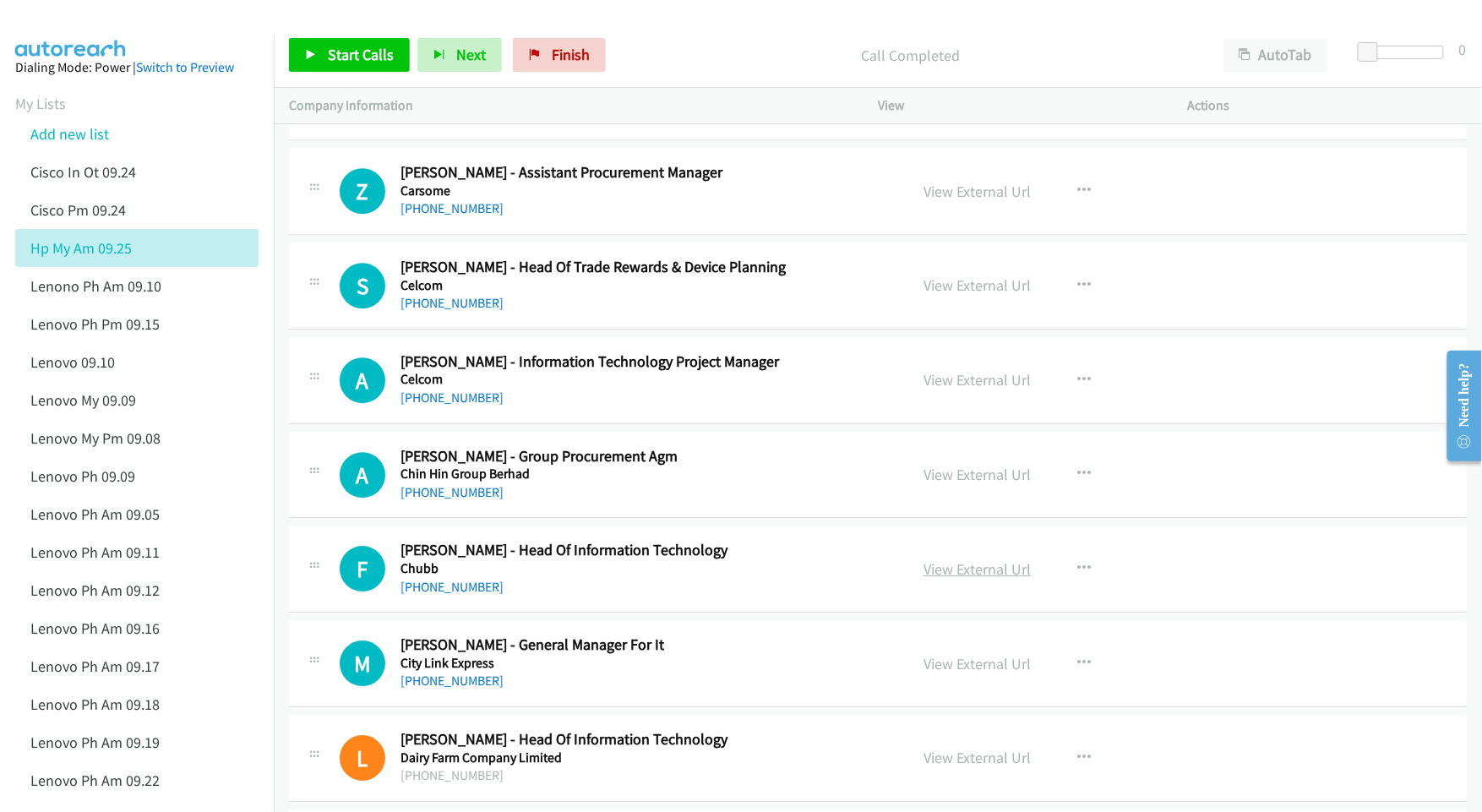
click at [930, 579] on link "View External Url" at bounding box center [977, 569] width 107 height 19
click at [970, 670] on link "View External Url" at bounding box center [977, 664] width 107 height 19
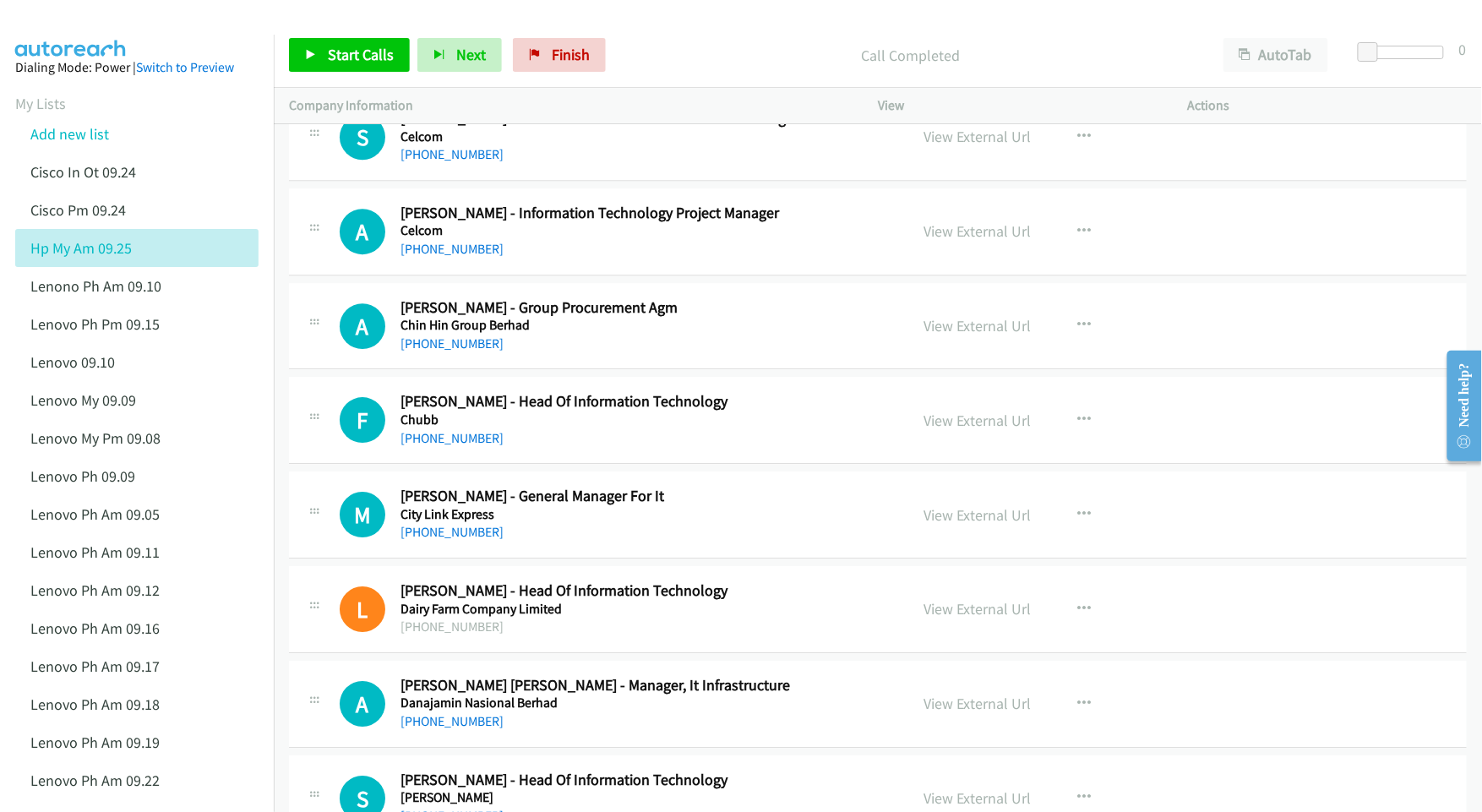
scroll to position [4040, 0]
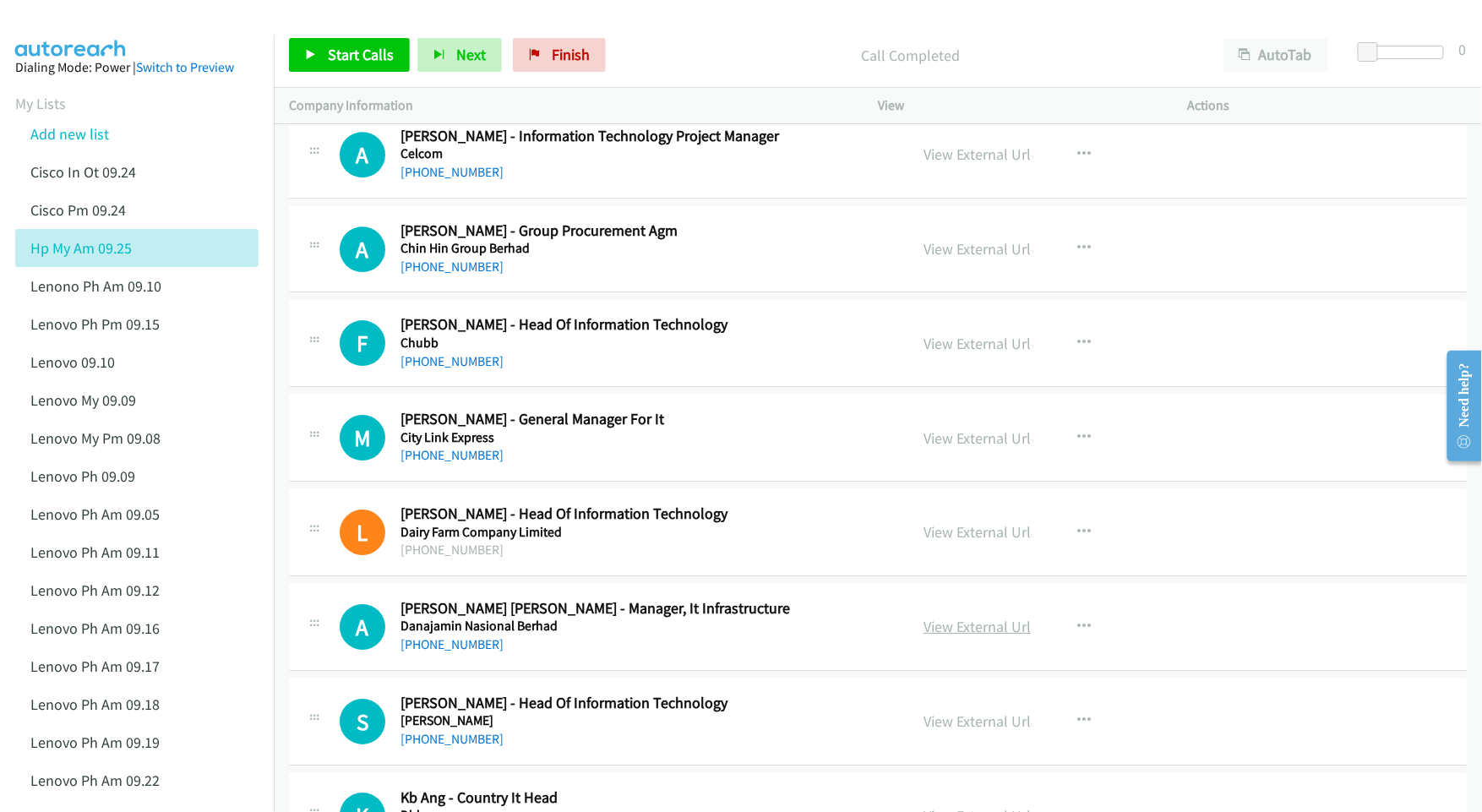
click at [984, 636] on link "View External Url" at bounding box center [977, 626] width 107 height 19
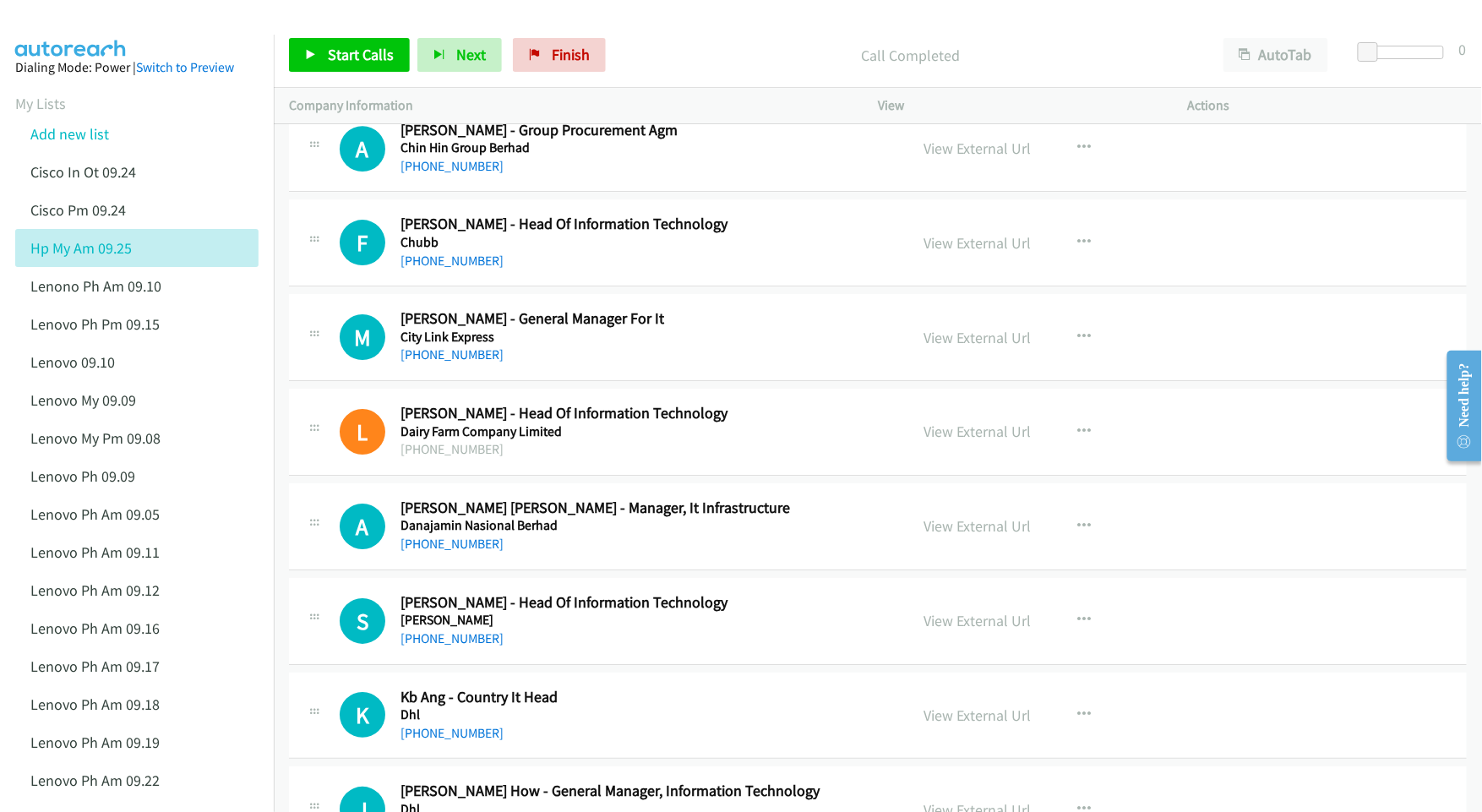
scroll to position [4152, 0]
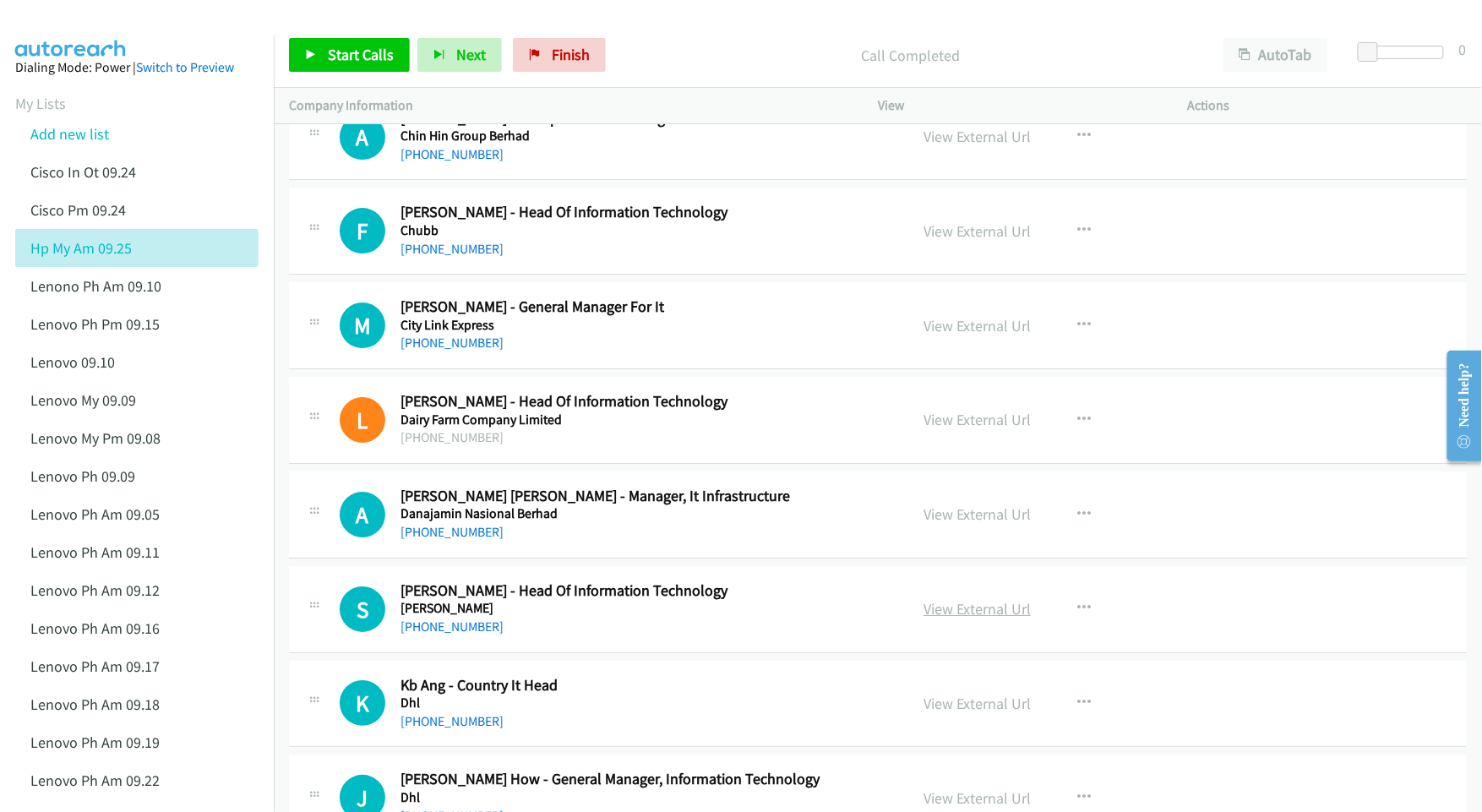
click at [970, 618] on link "View External Url" at bounding box center [977, 608] width 107 height 19
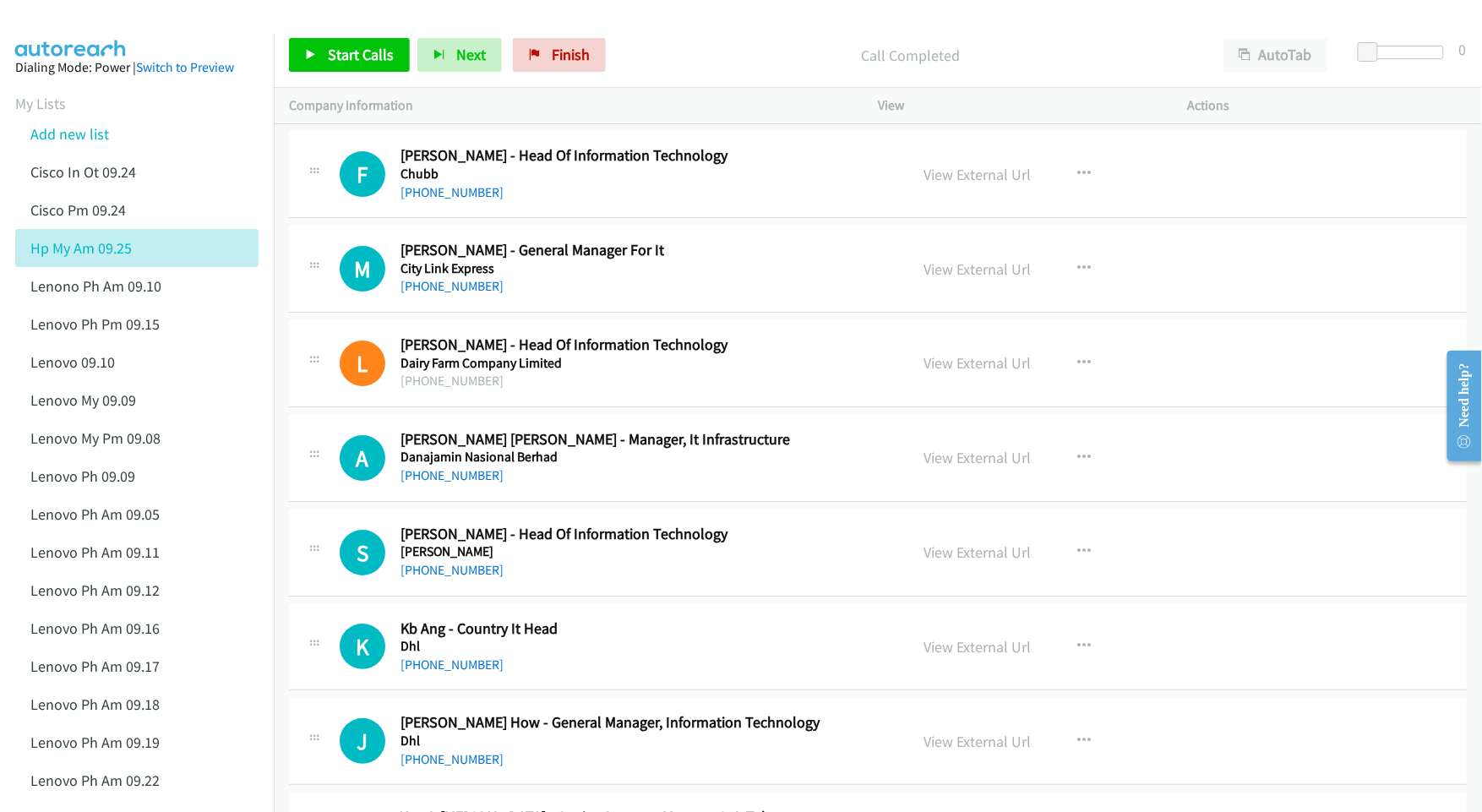
scroll to position [4266, 0]
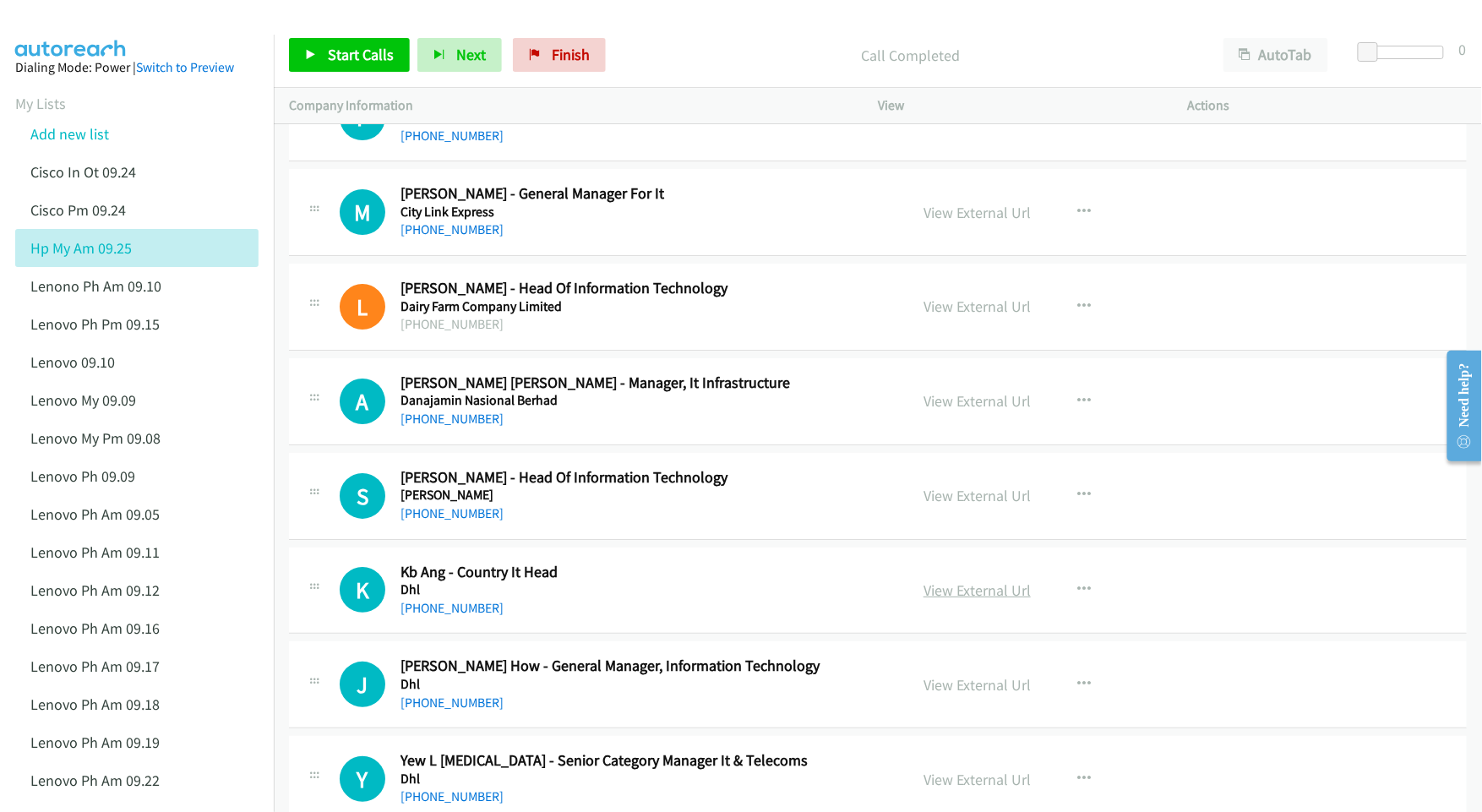
click at [969, 600] on link "View External Url" at bounding box center [977, 590] width 107 height 19
click at [960, 695] on link "View External Url" at bounding box center [977, 684] width 107 height 19
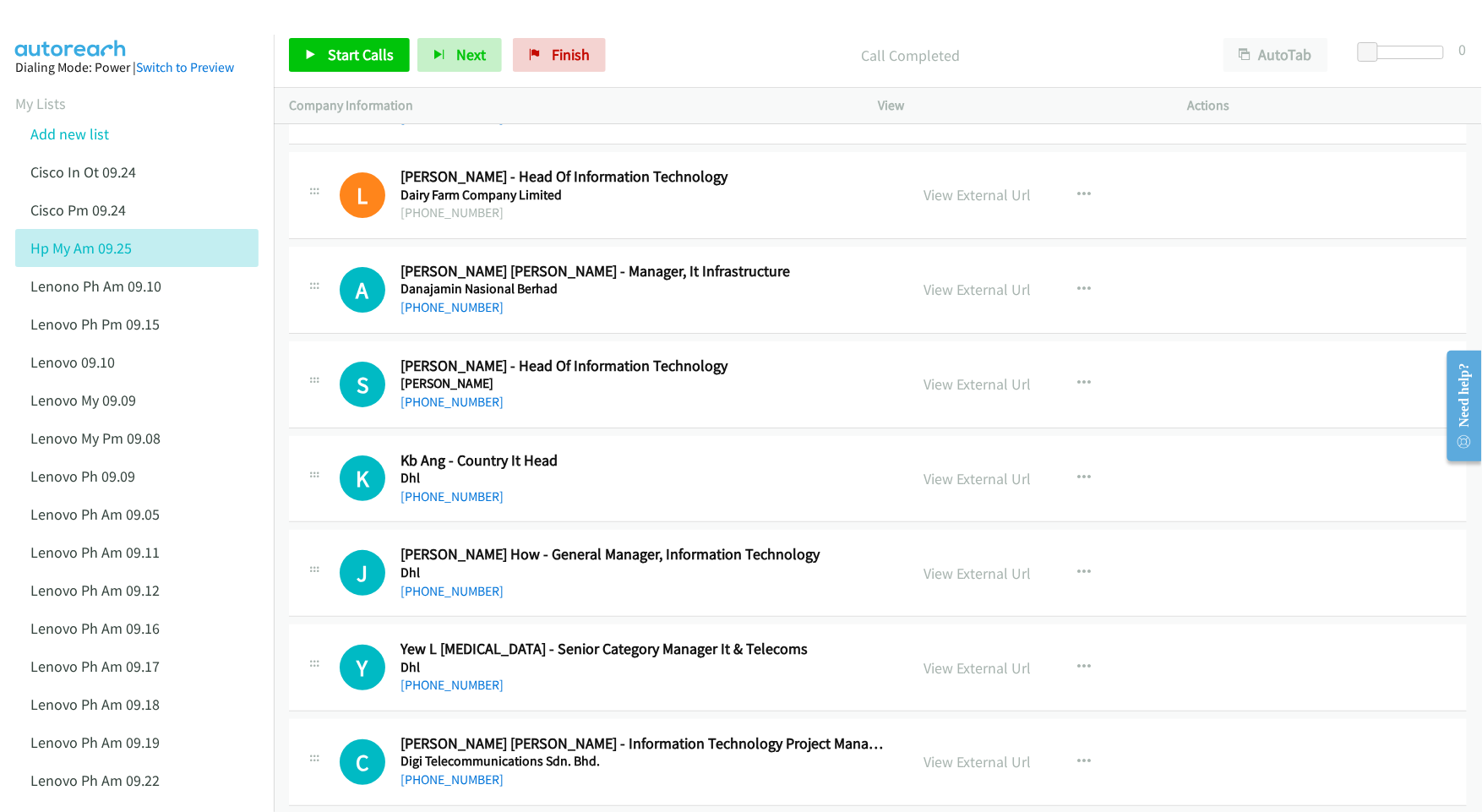
scroll to position [4377, 0]
click at [959, 675] on link "View External Url" at bounding box center [977, 666] width 107 height 19
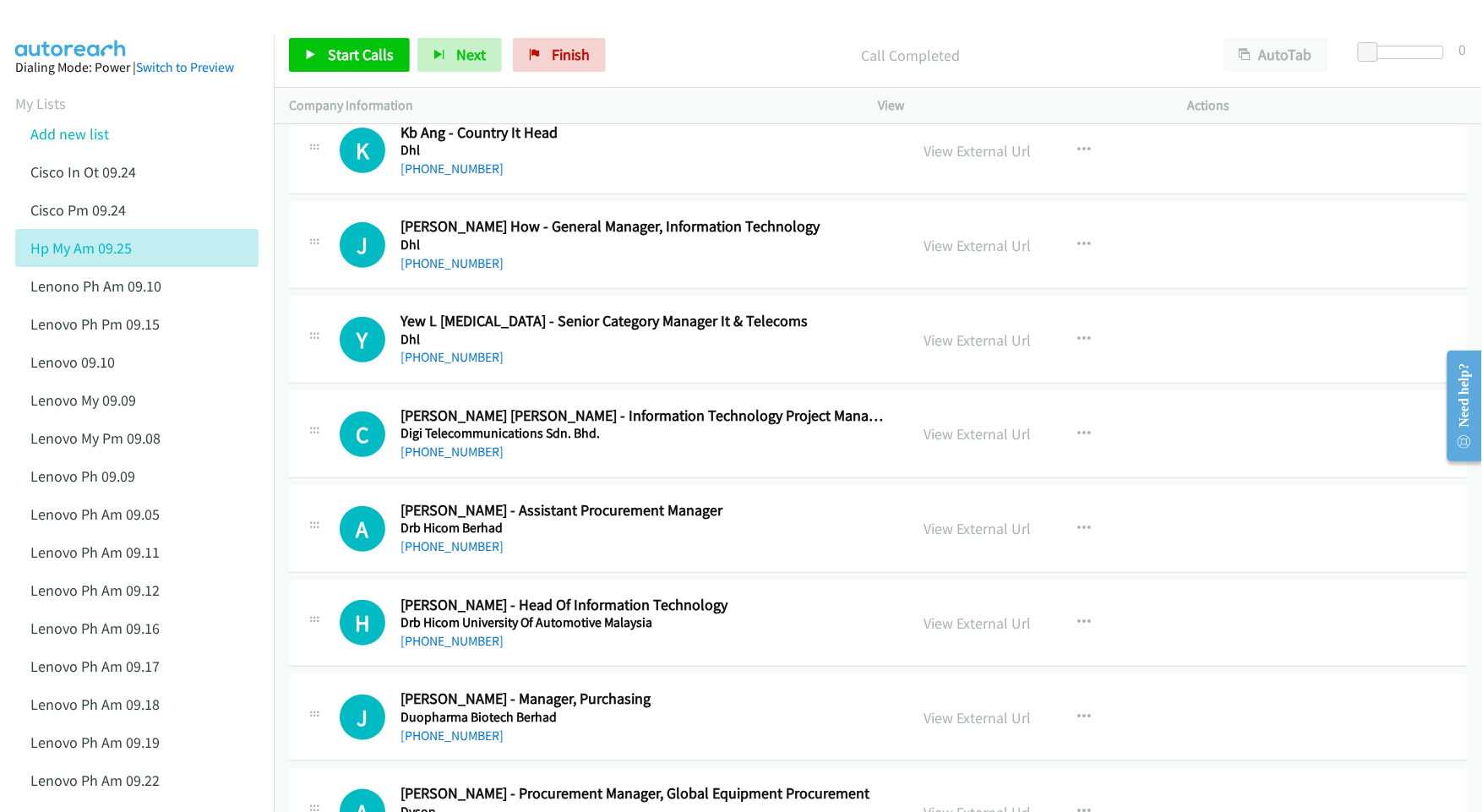
scroll to position [4715, 0]
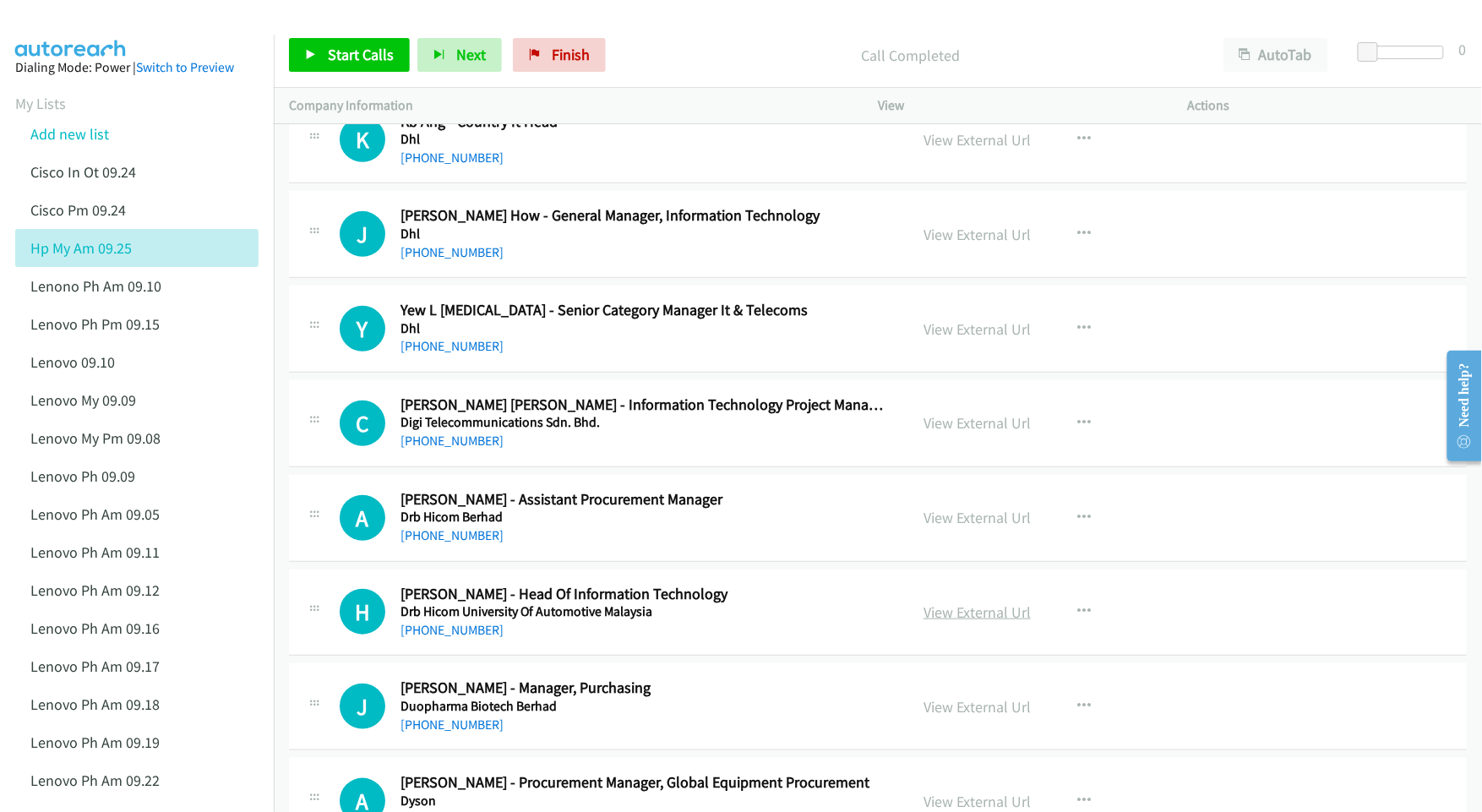
click at [939, 619] on link "View External Url" at bounding box center [977, 612] width 107 height 19
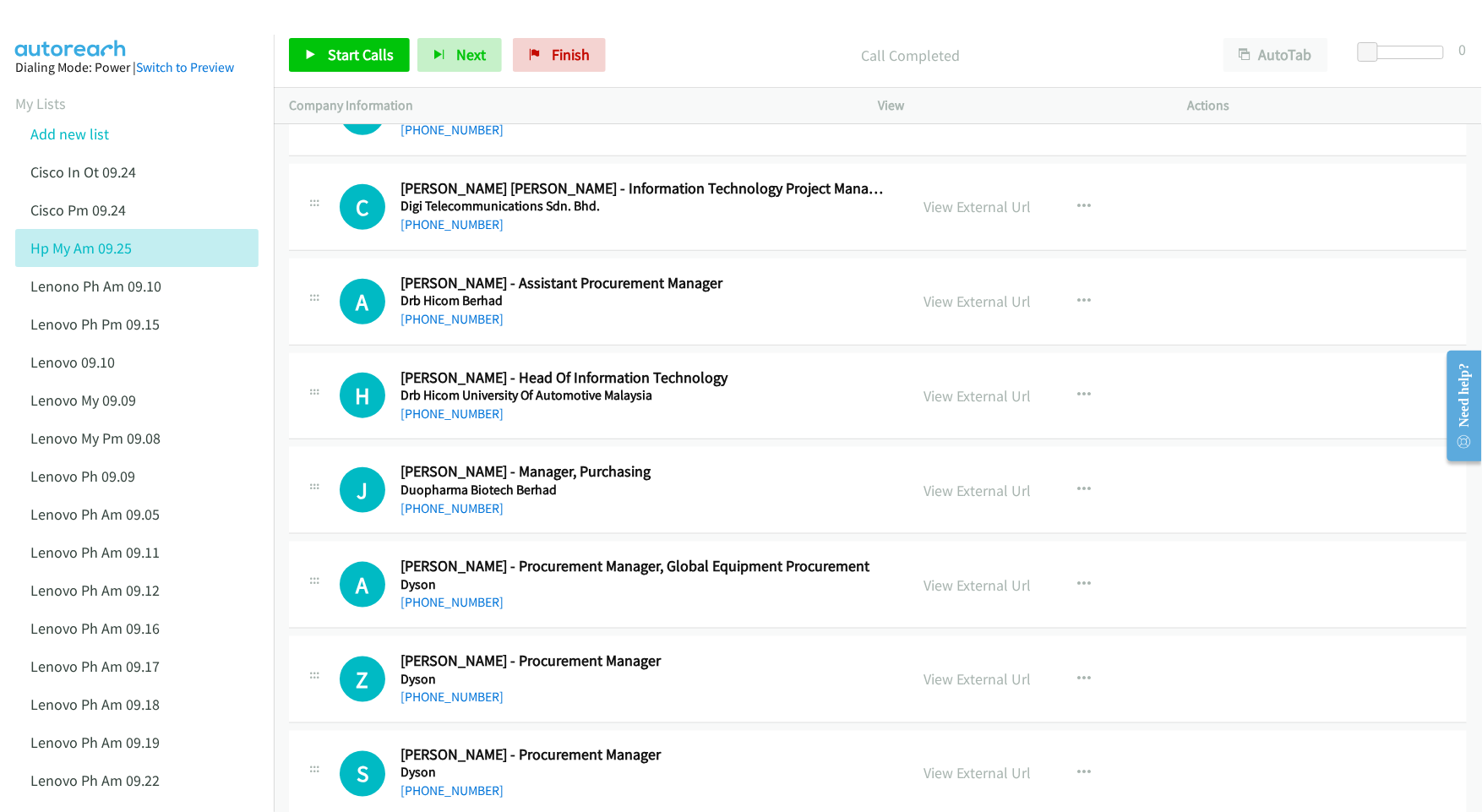
scroll to position [4941, 0]
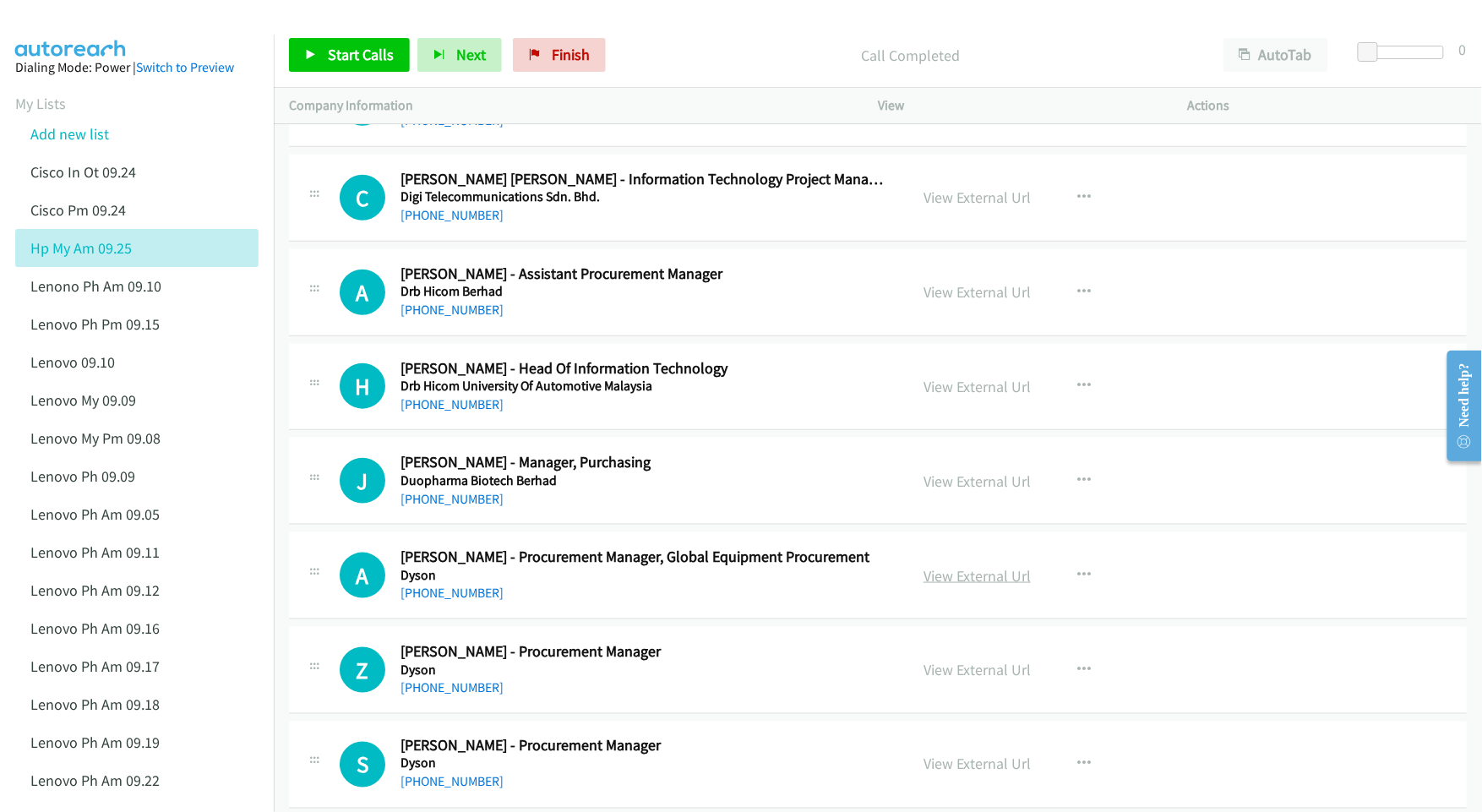
click at [957, 585] on link "View External Url" at bounding box center [977, 575] width 107 height 19
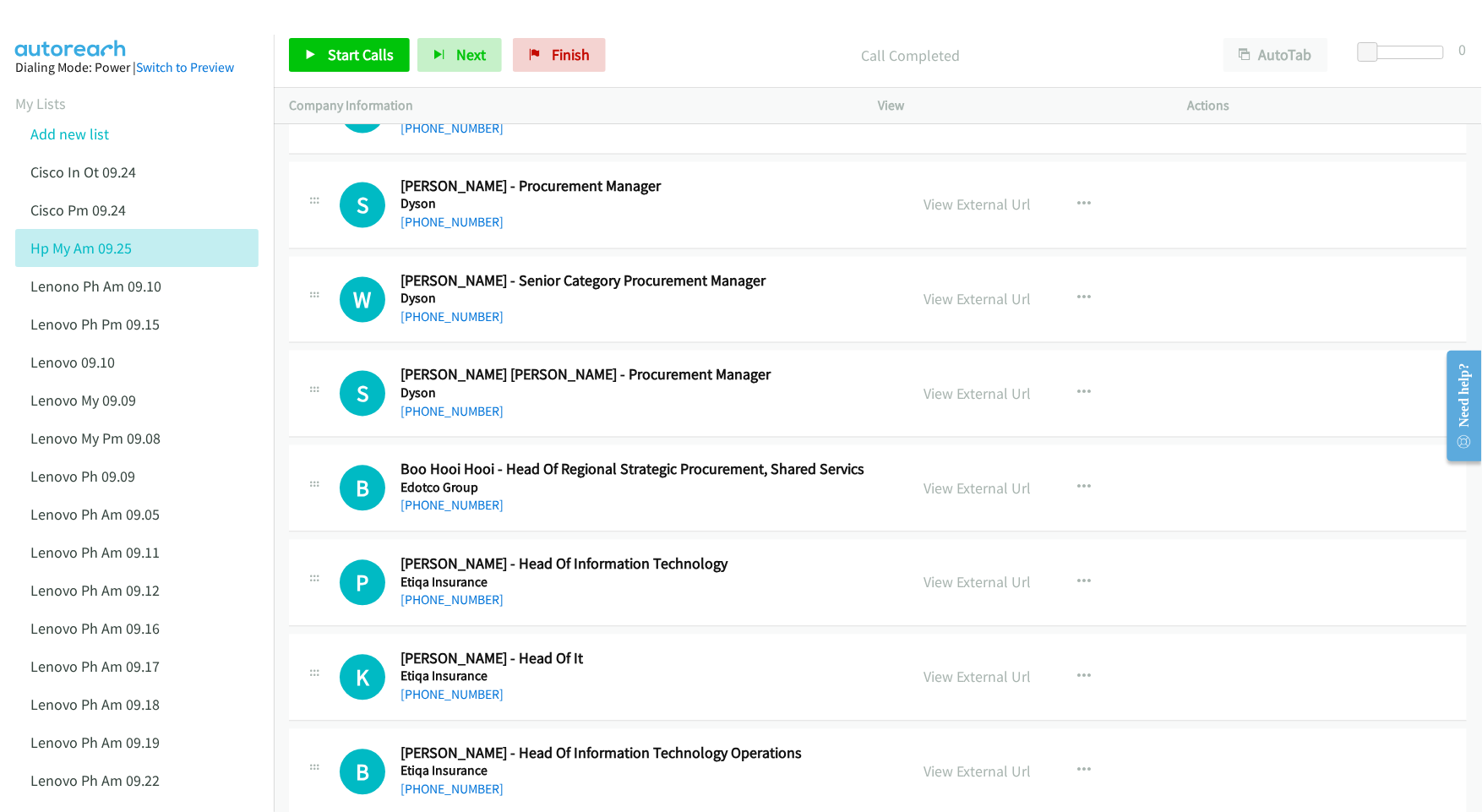
scroll to position [5503, 0]
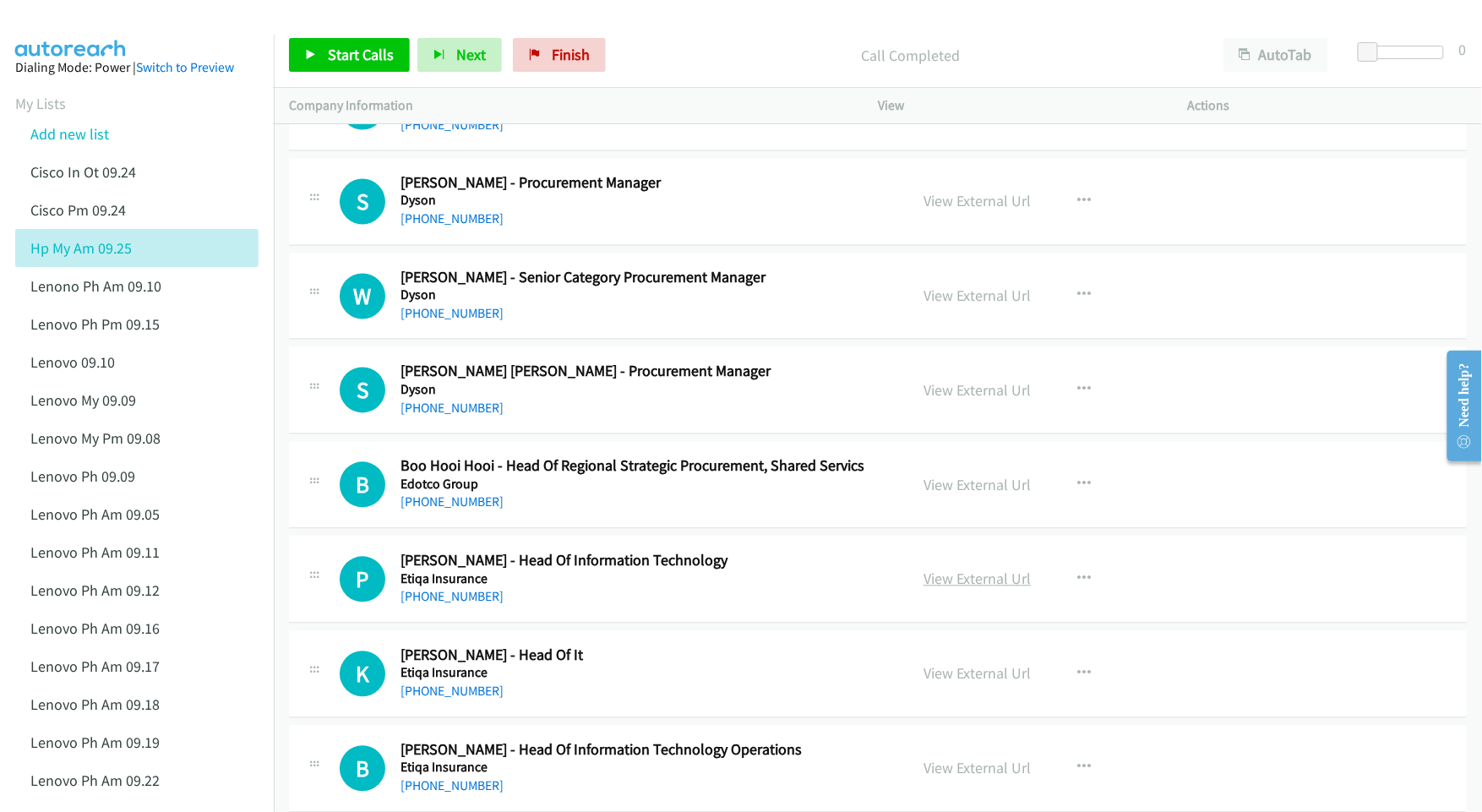
click at [951, 589] on link "View External Url" at bounding box center [977, 579] width 107 height 19
click at [961, 684] on link "View External Url" at bounding box center [977, 674] width 107 height 19
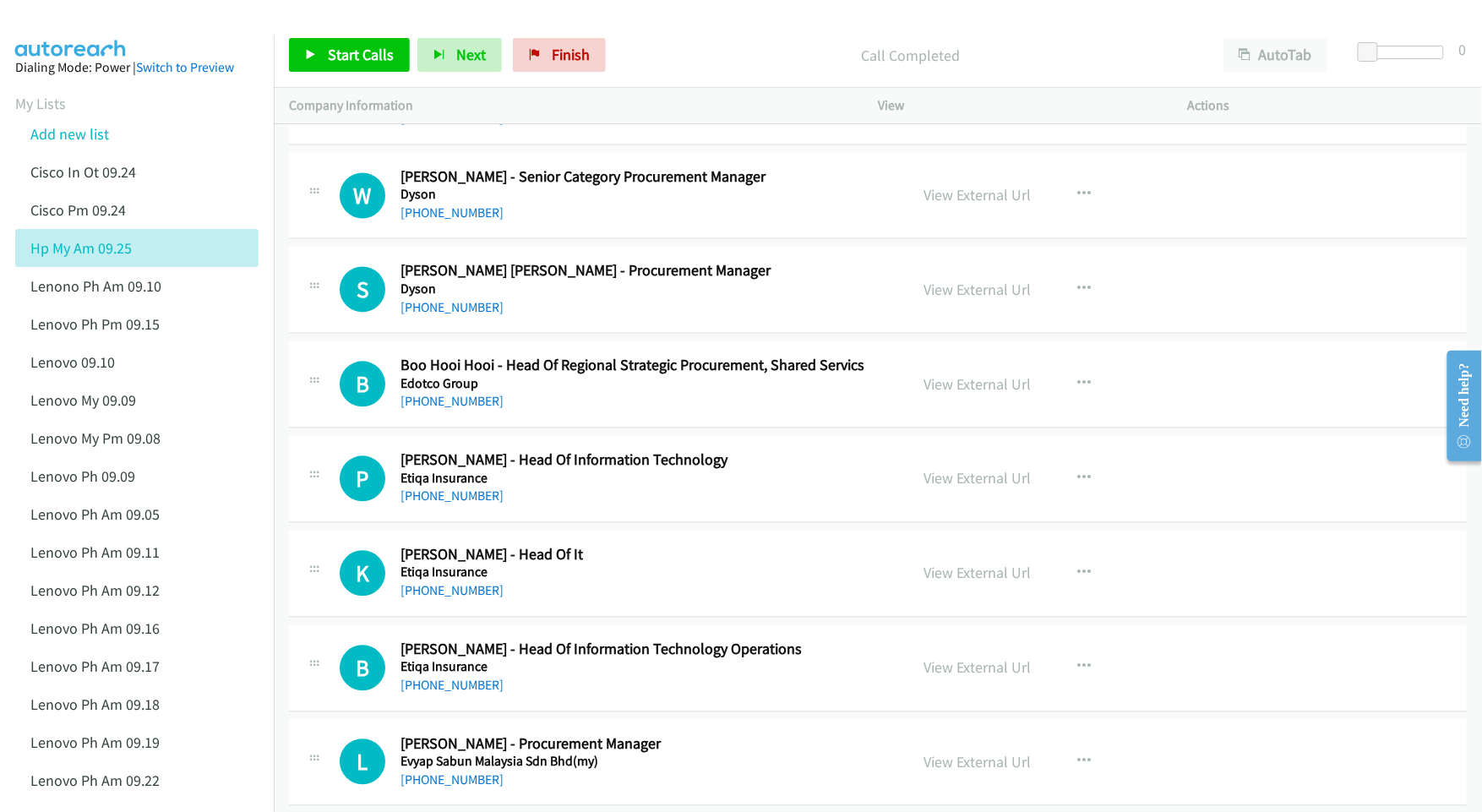
scroll to position [5617, 0]
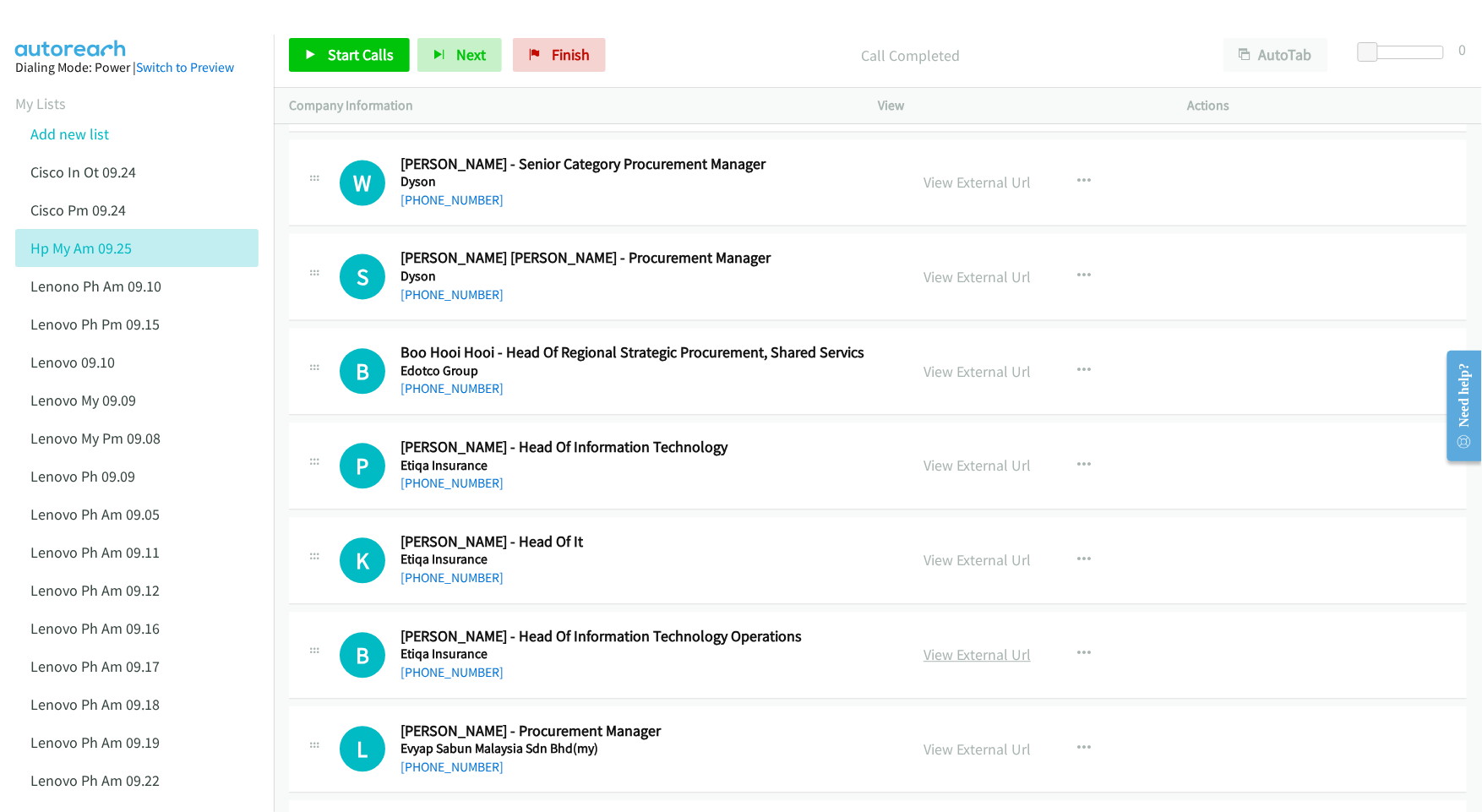
click at [978, 665] on link "View External Url" at bounding box center [977, 654] width 107 height 19
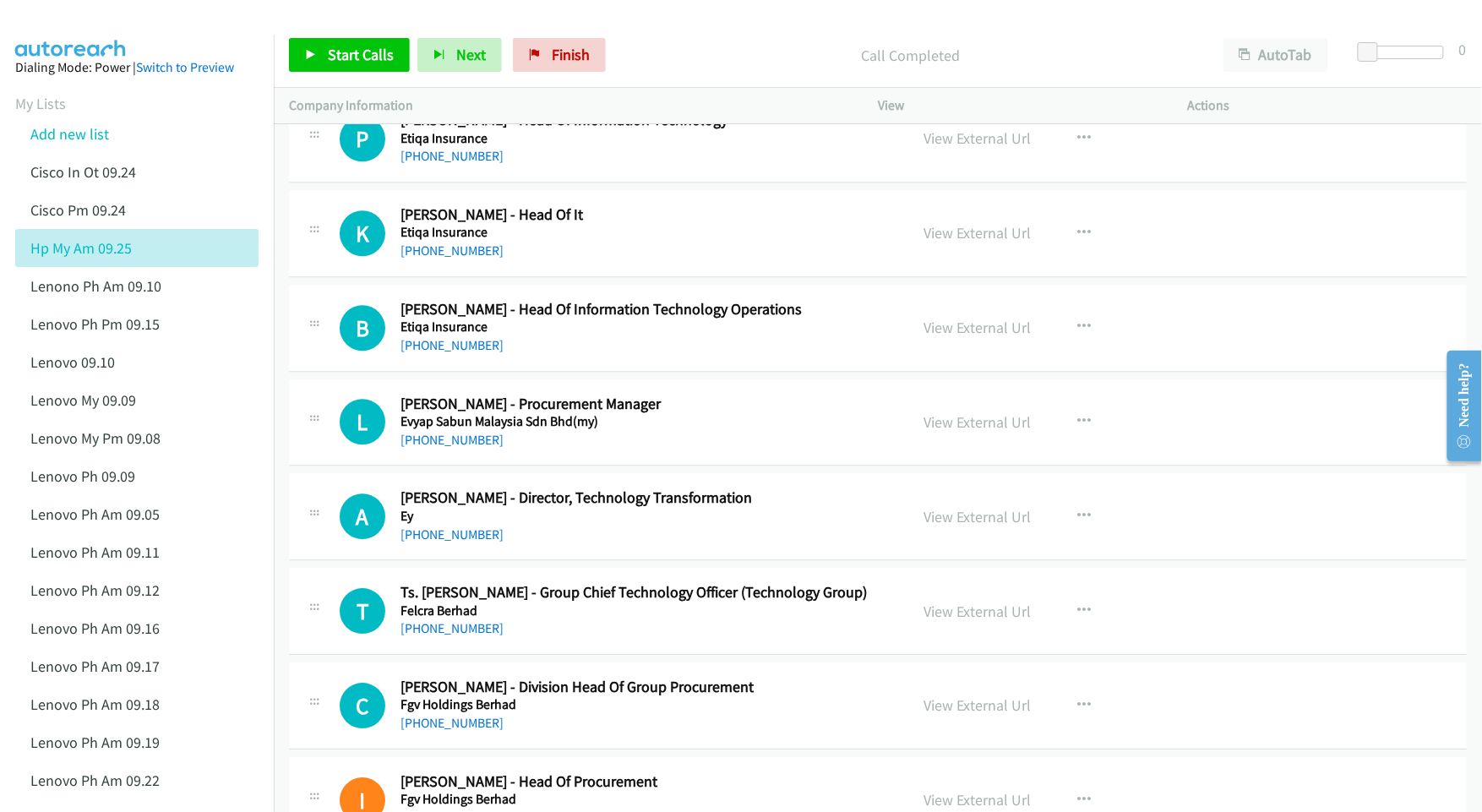
scroll to position [5955, 0]
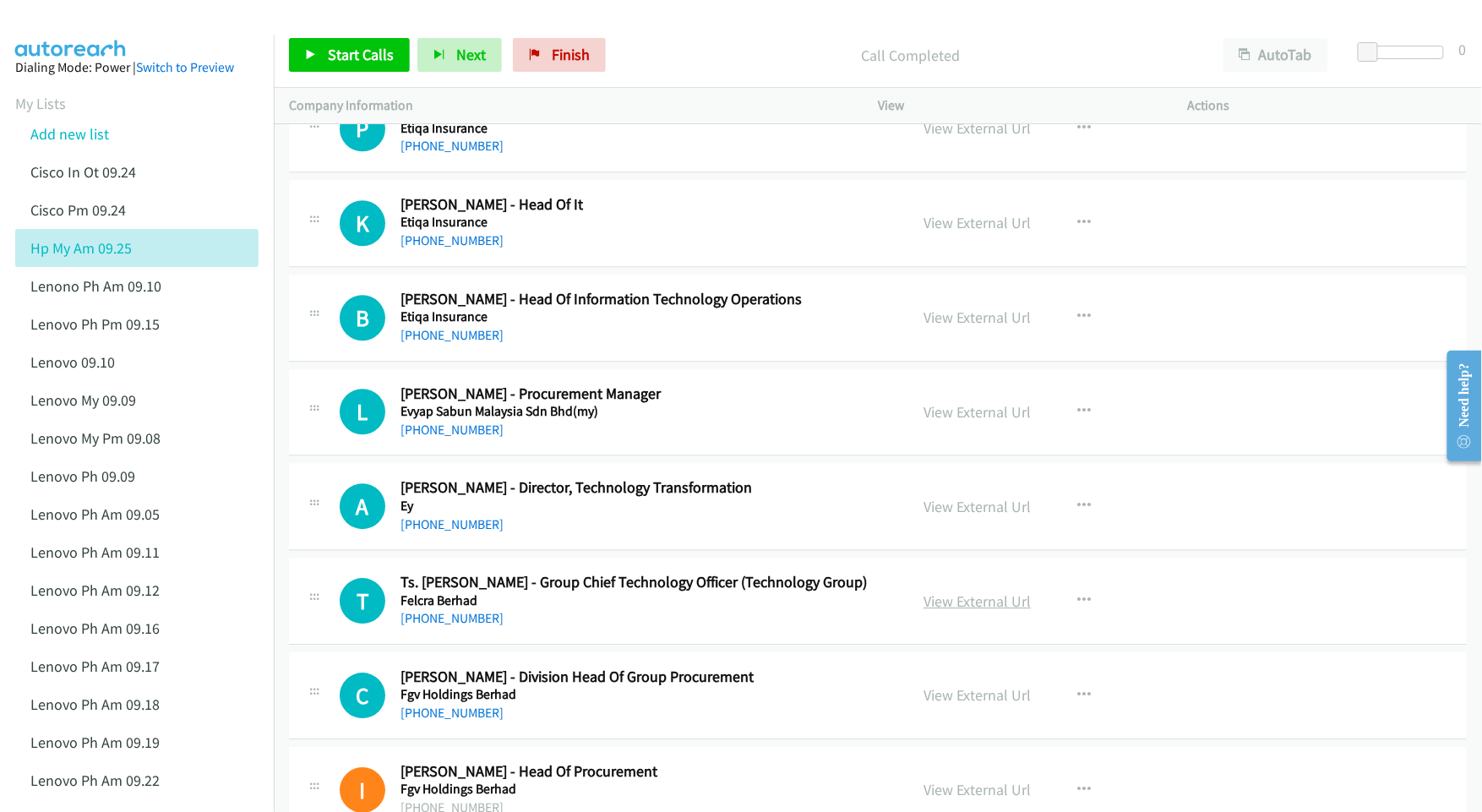
click at [987, 611] on link "View External Url" at bounding box center [977, 601] width 107 height 19
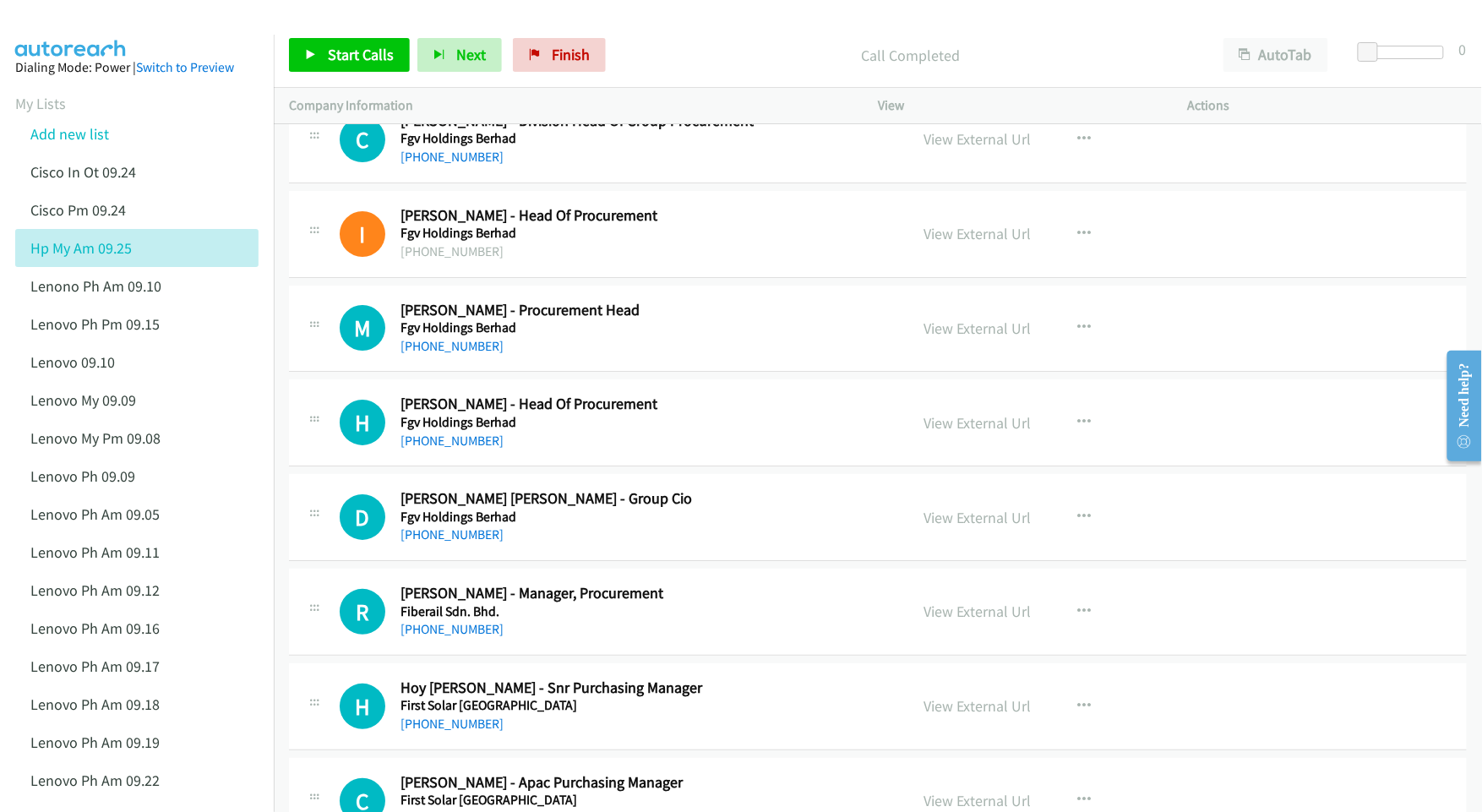
scroll to position [6517, 0]
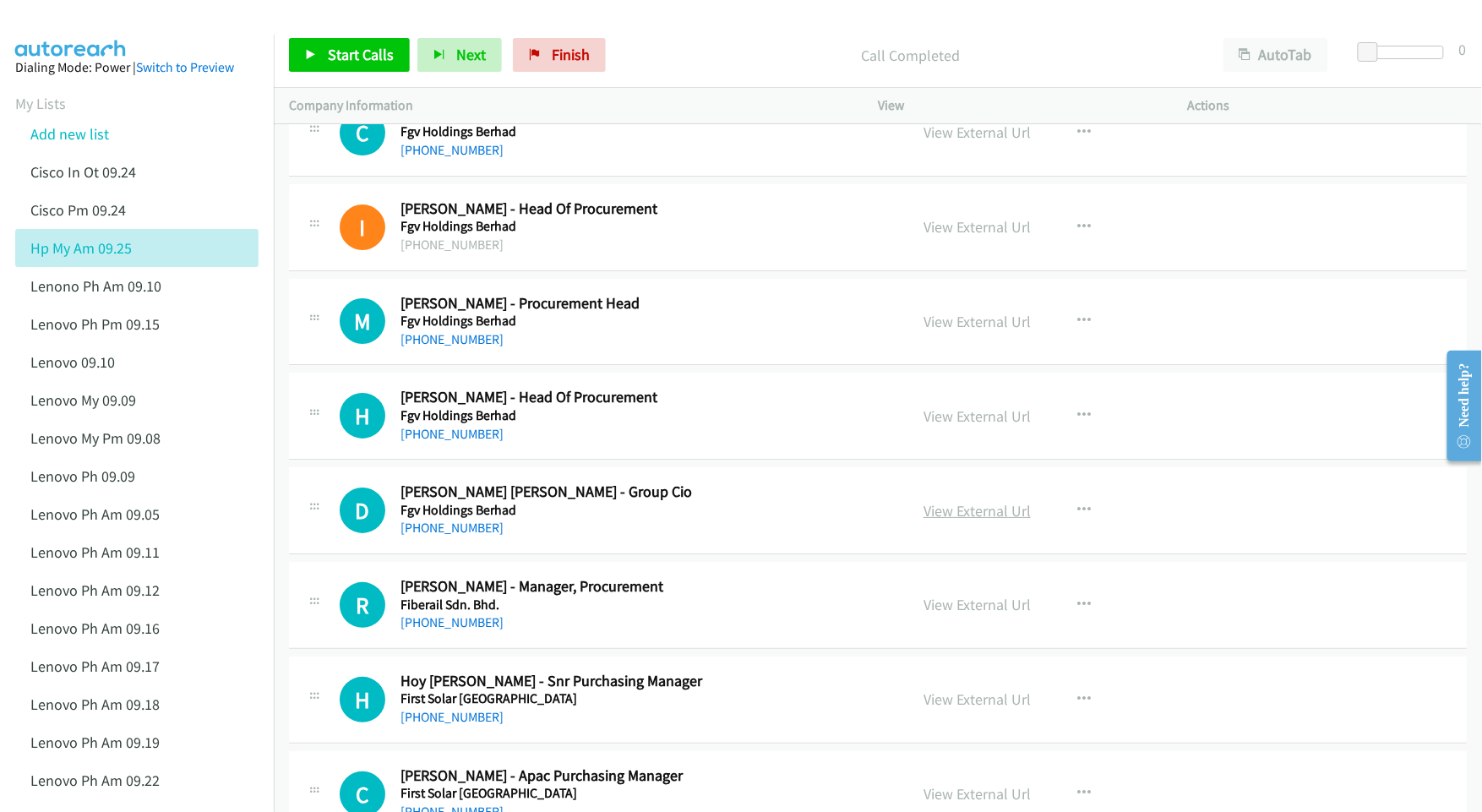
click at [969, 521] on link "View External Url" at bounding box center [977, 511] width 107 height 19
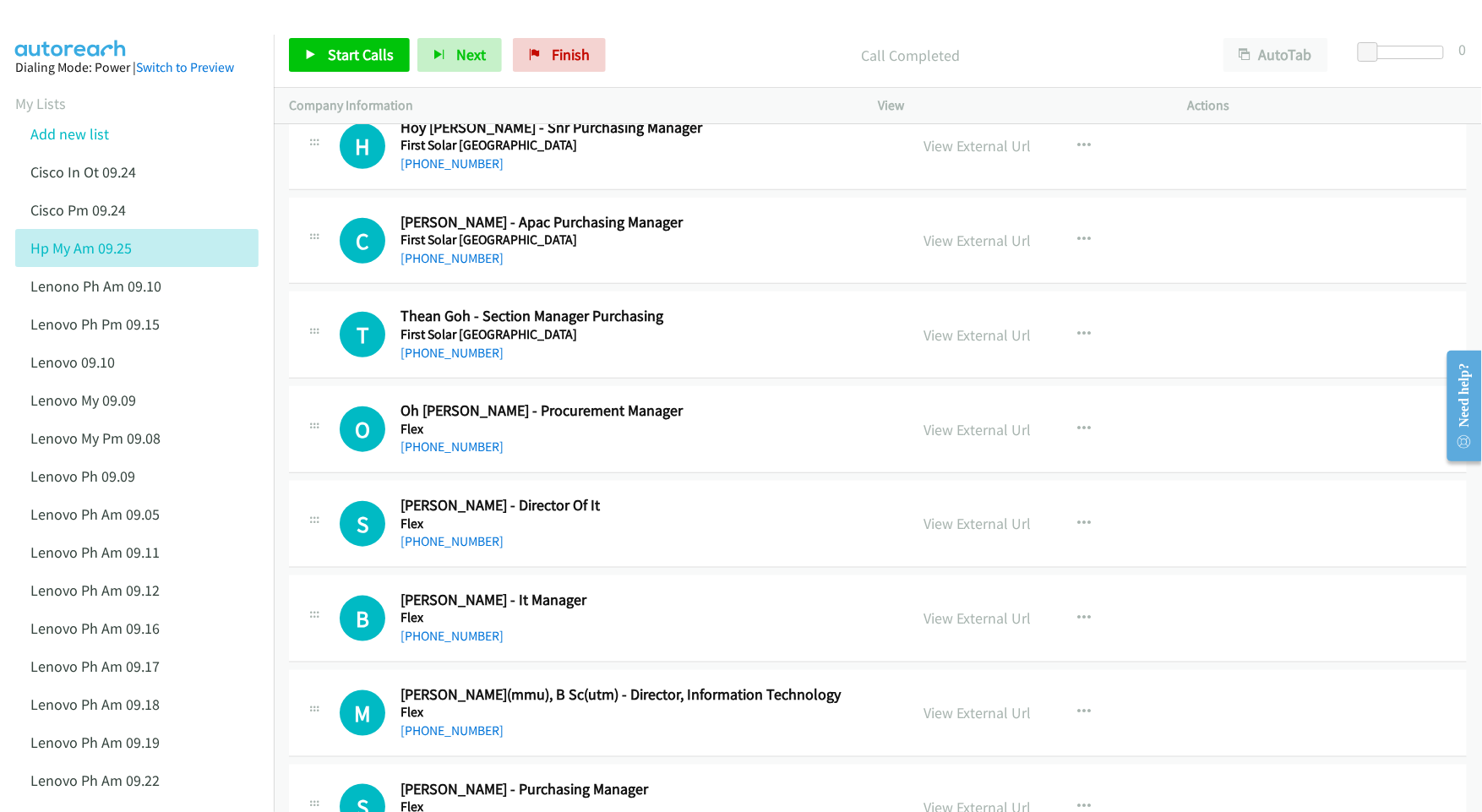
scroll to position [7081, 0]
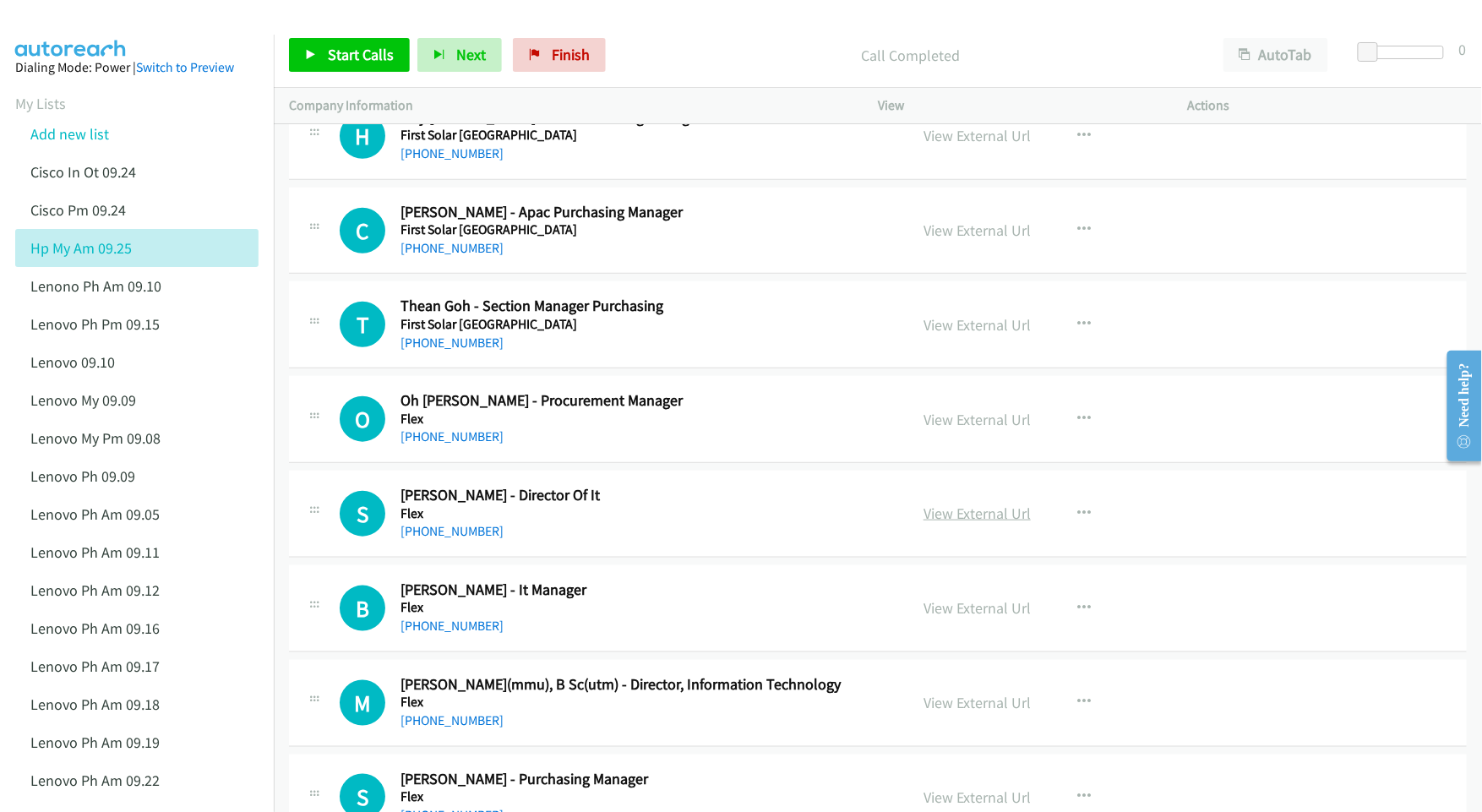
click at [953, 523] on link "View External Url" at bounding box center [977, 512] width 107 height 19
click at [970, 618] on link "View External Url" at bounding box center [977, 607] width 107 height 19
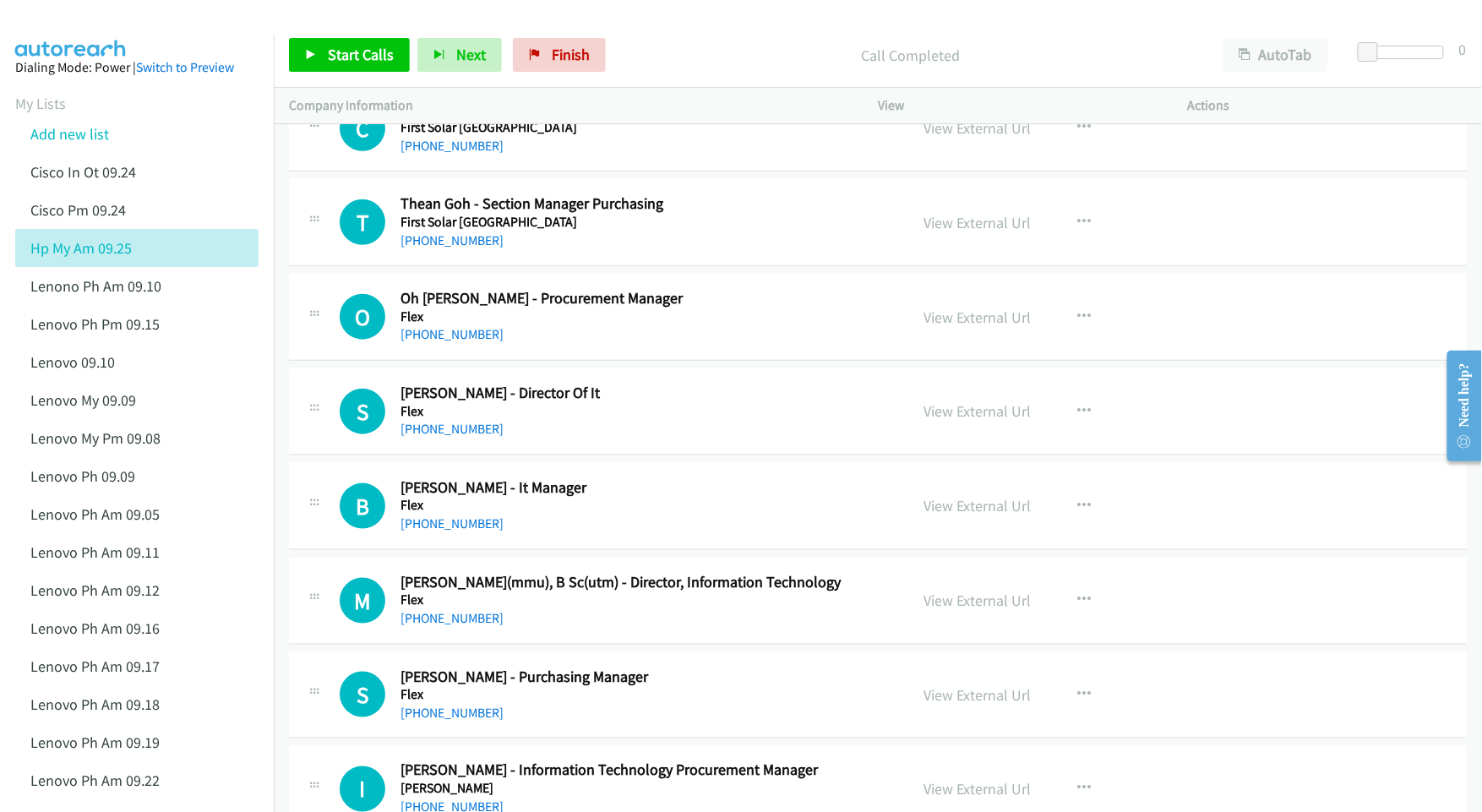
scroll to position [7194, 0]
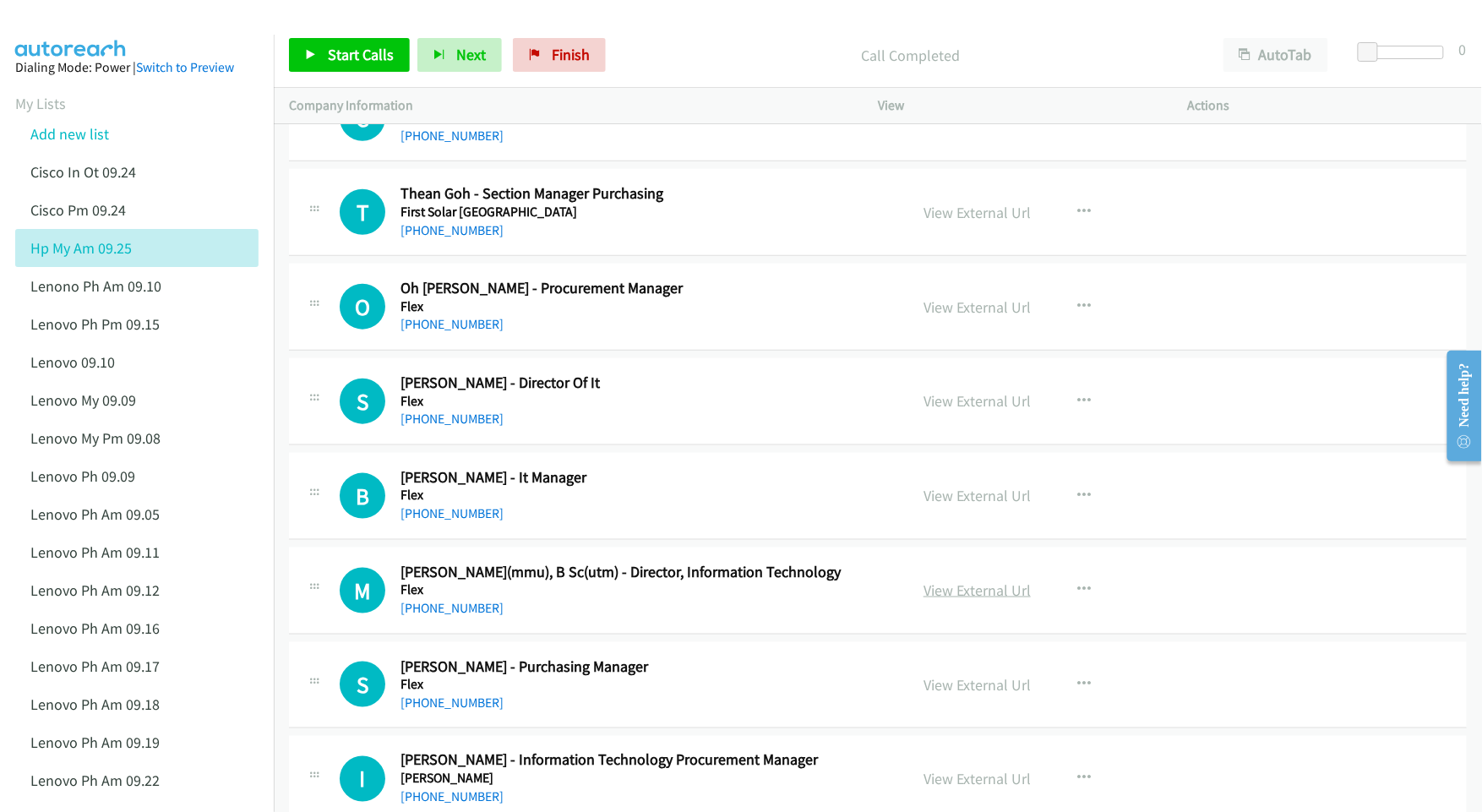
click at [963, 600] on link "View External Url" at bounding box center [977, 590] width 107 height 19
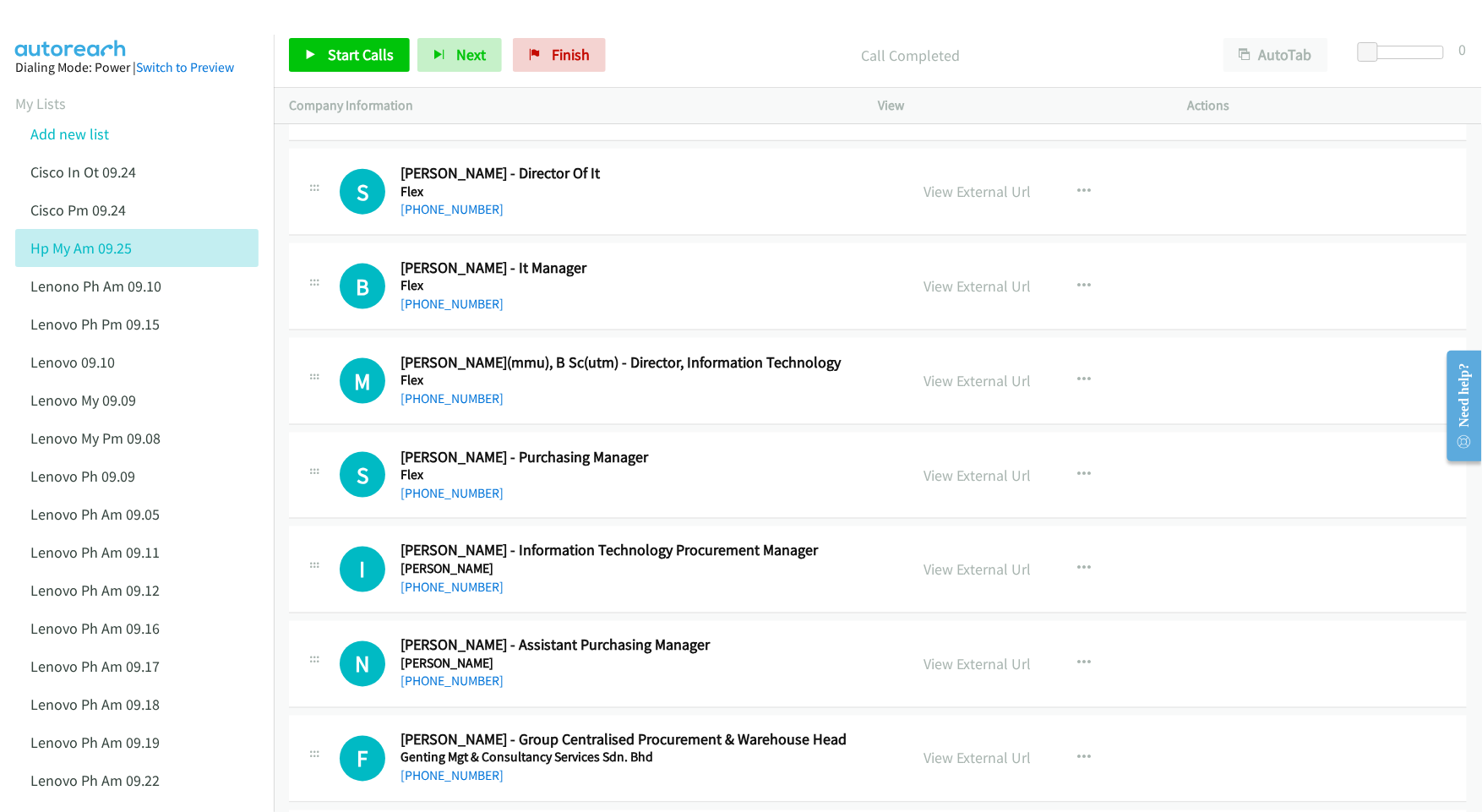
scroll to position [7420, 0]
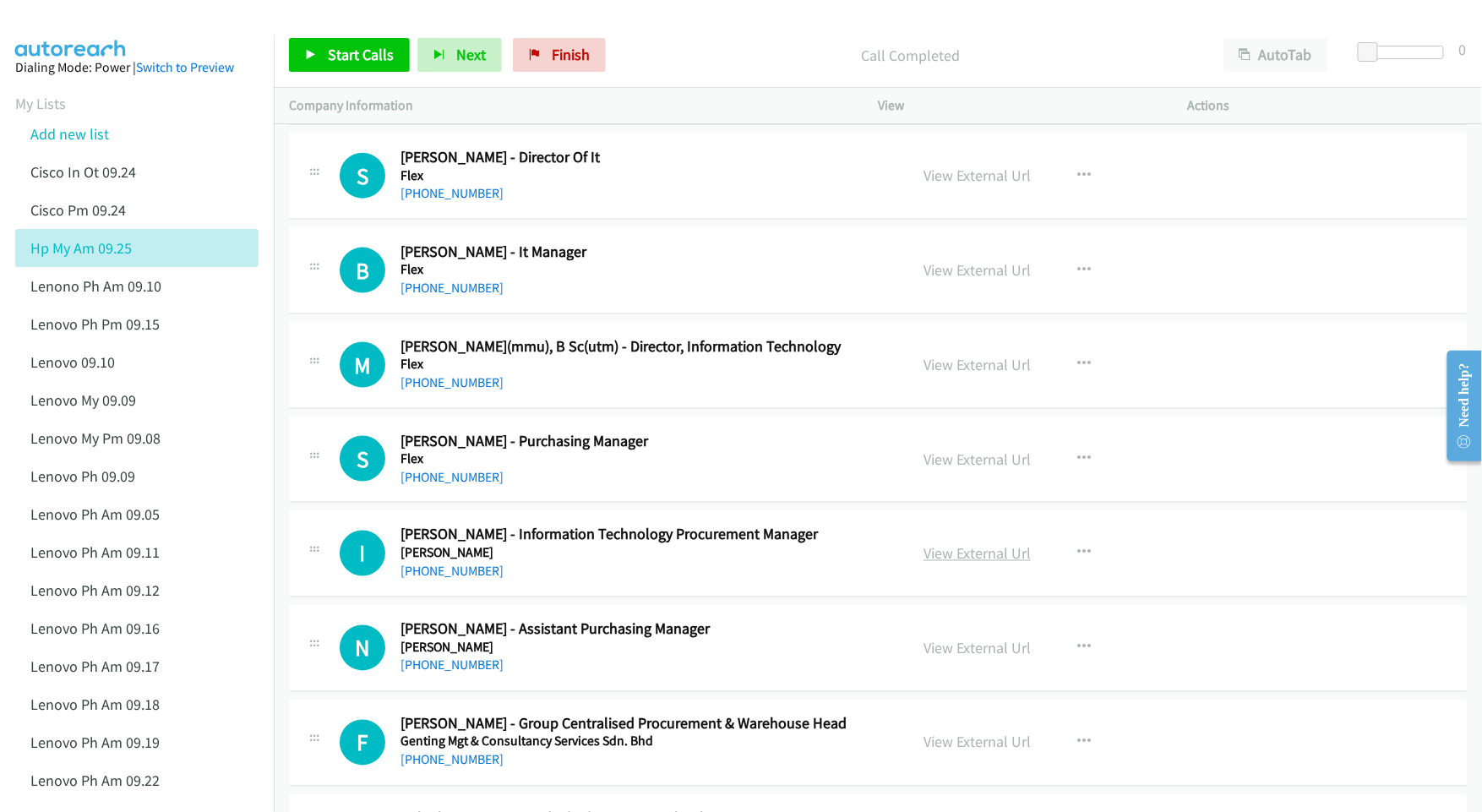
click at [923, 563] on link "View External Url" at bounding box center [977, 553] width 107 height 19
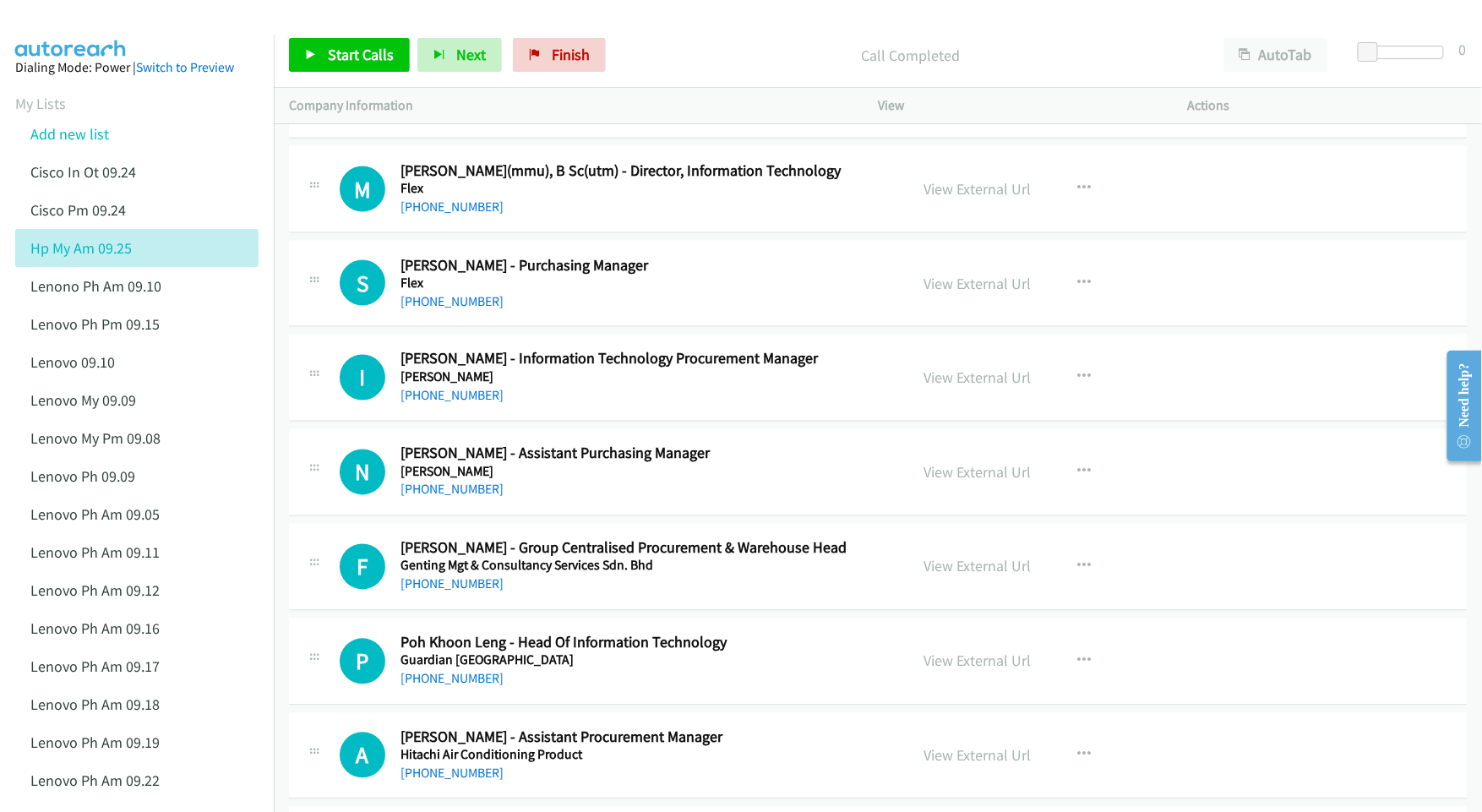
scroll to position [7644, 0]
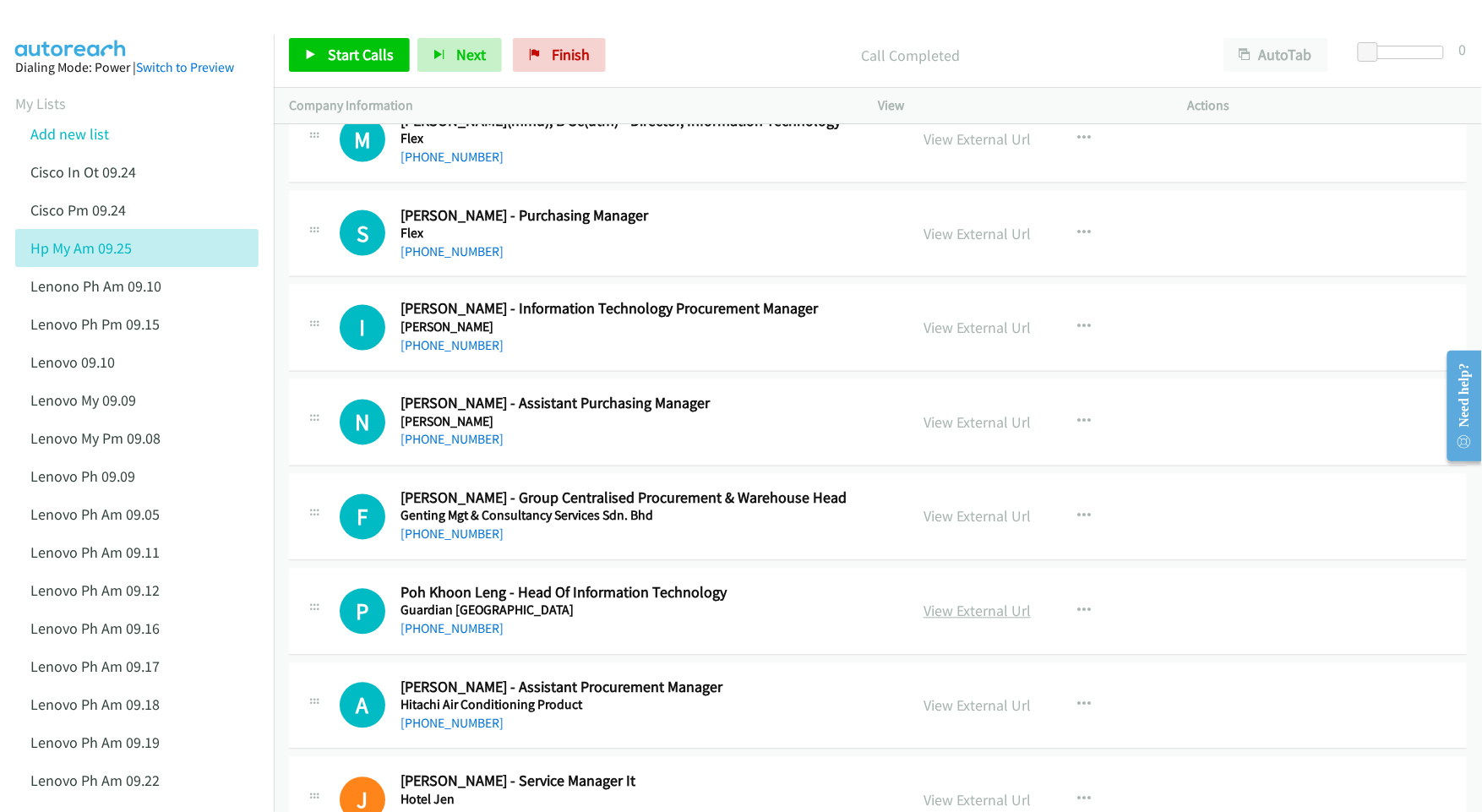
click at [937, 621] on link "View External Url" at bounding box center [977, 611] width 107 height 19
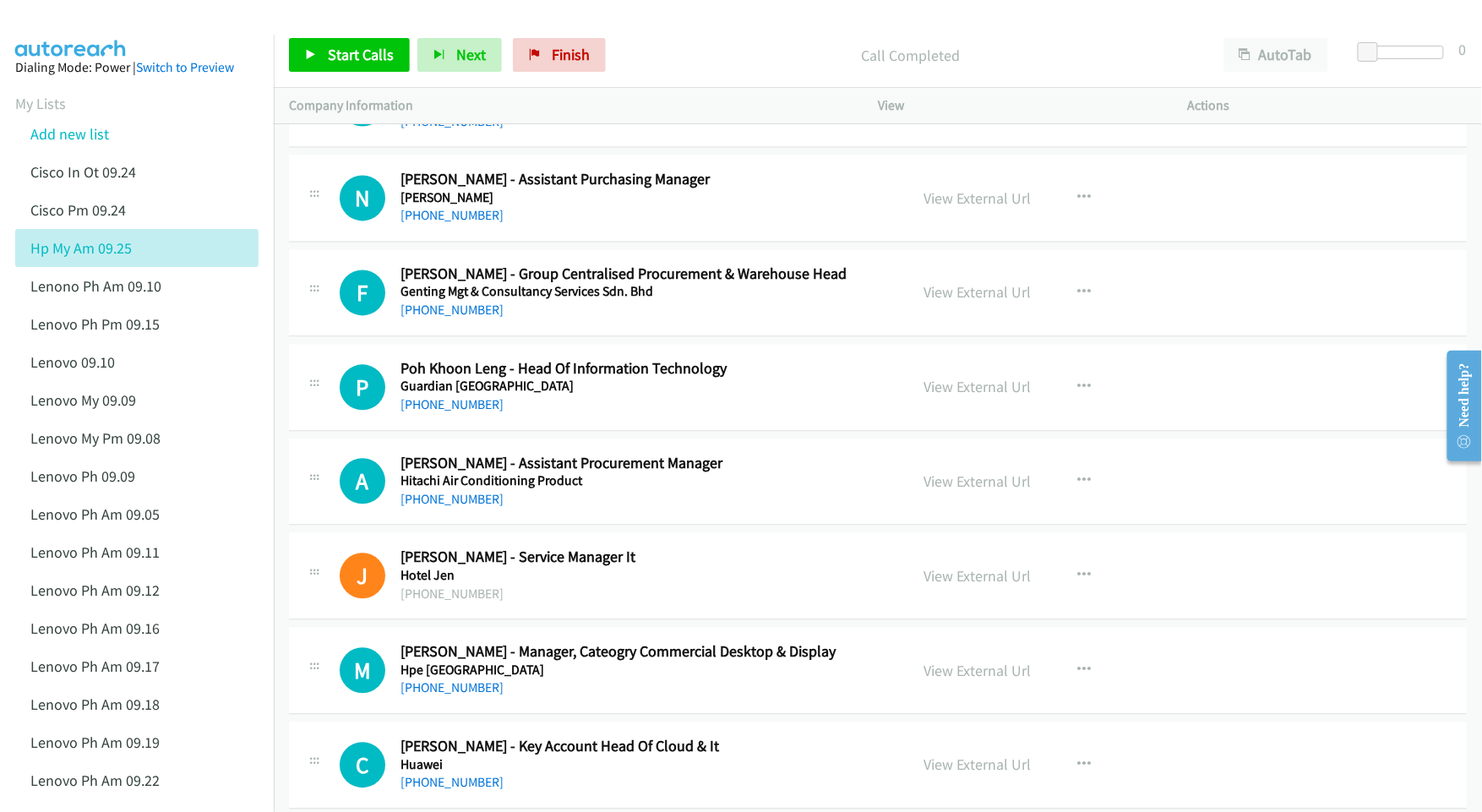
scroll to position [7869, 0]
click at [967, 585] on link "View External Url" at bounding box center [977, 575] width 107 height 19
click at [941, 680] on link "View External Url" at bounding box center [977, 670] width 107 height 19
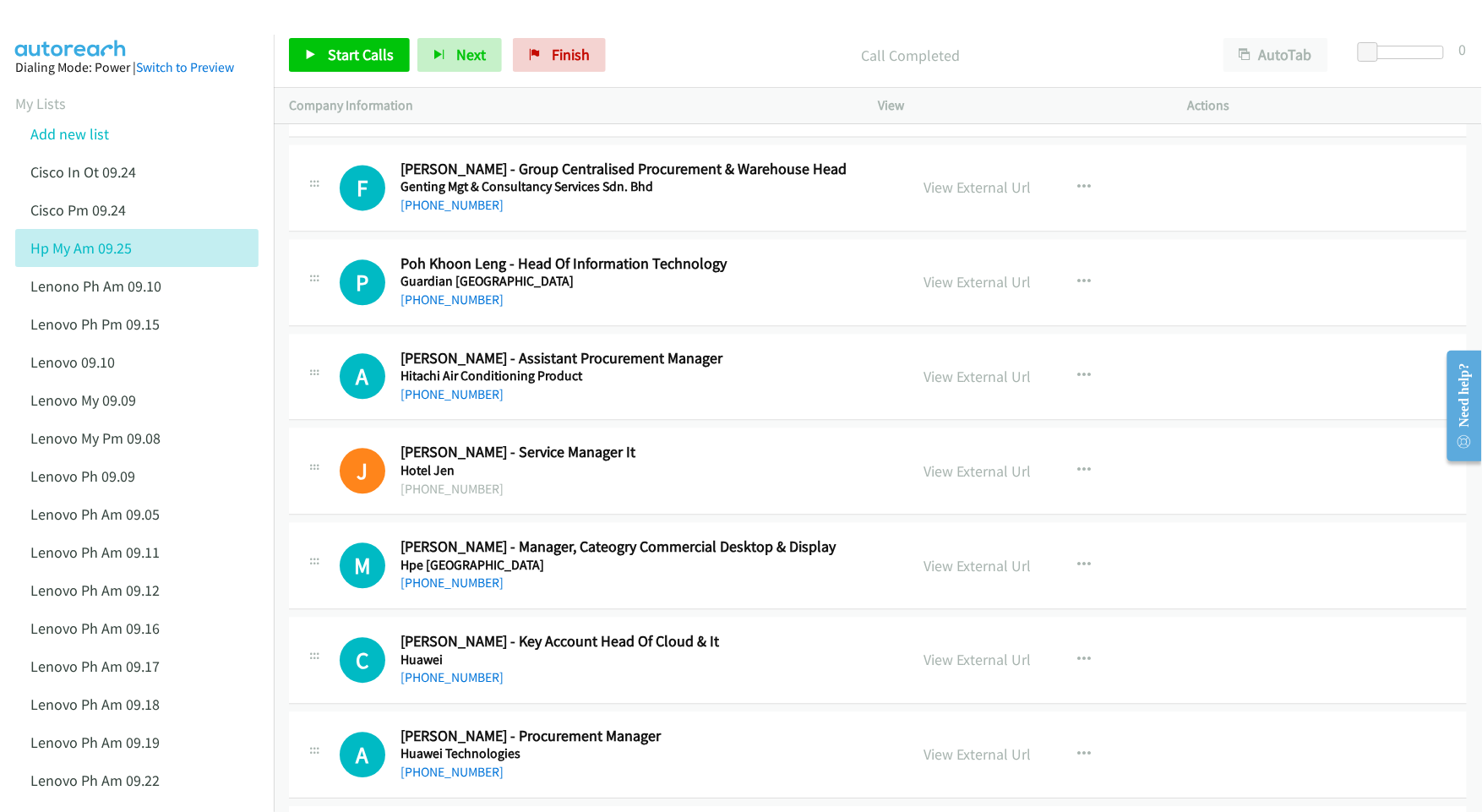
scroll to position [7983, 0]
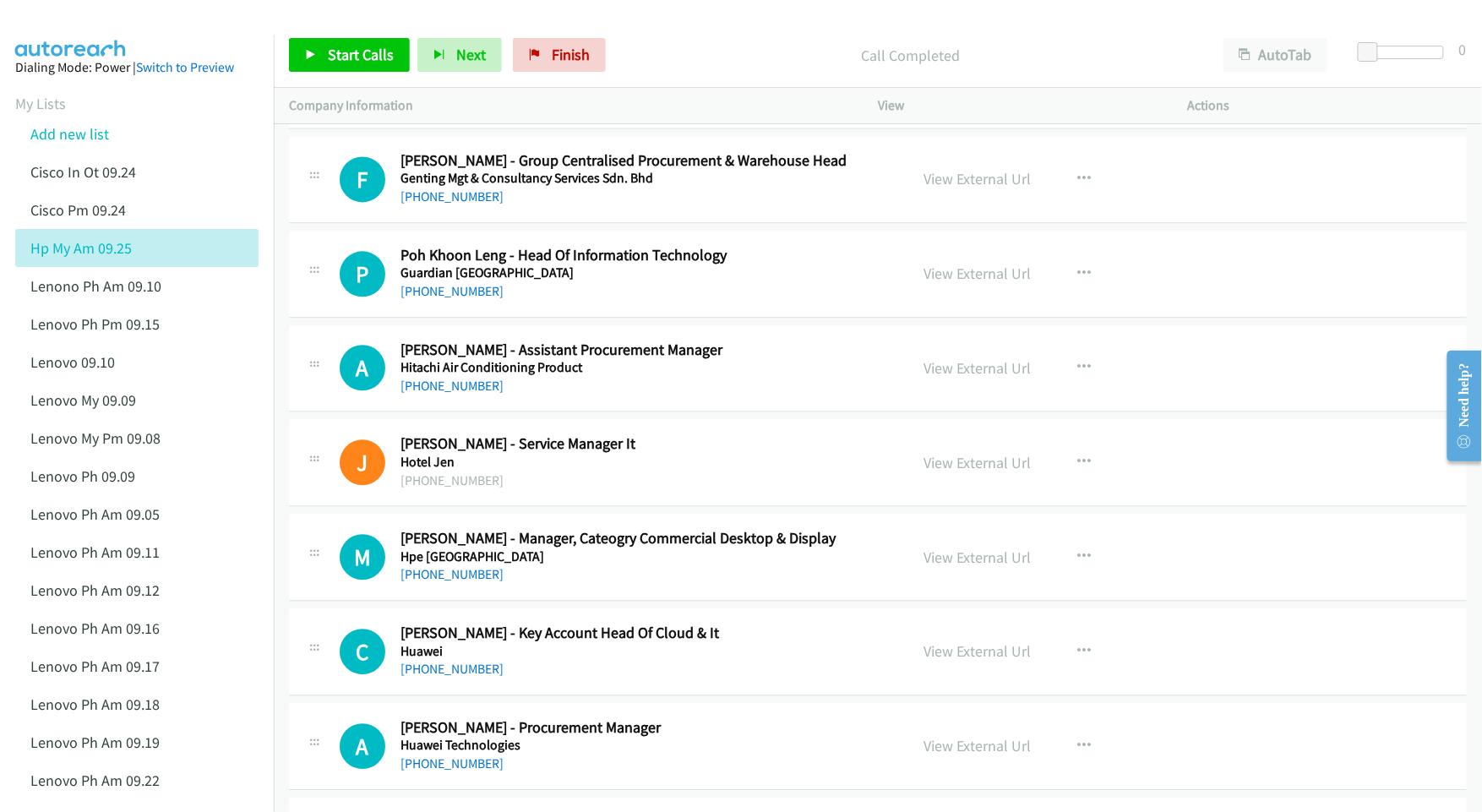
drag, startPoint x: 963, startPoint y: 673, endPoint x: 853, endPoint y: 670, distance: 110.0
click at [934, 661] on link "View External Url" at bounding box center [977, 651] width 107 height 19
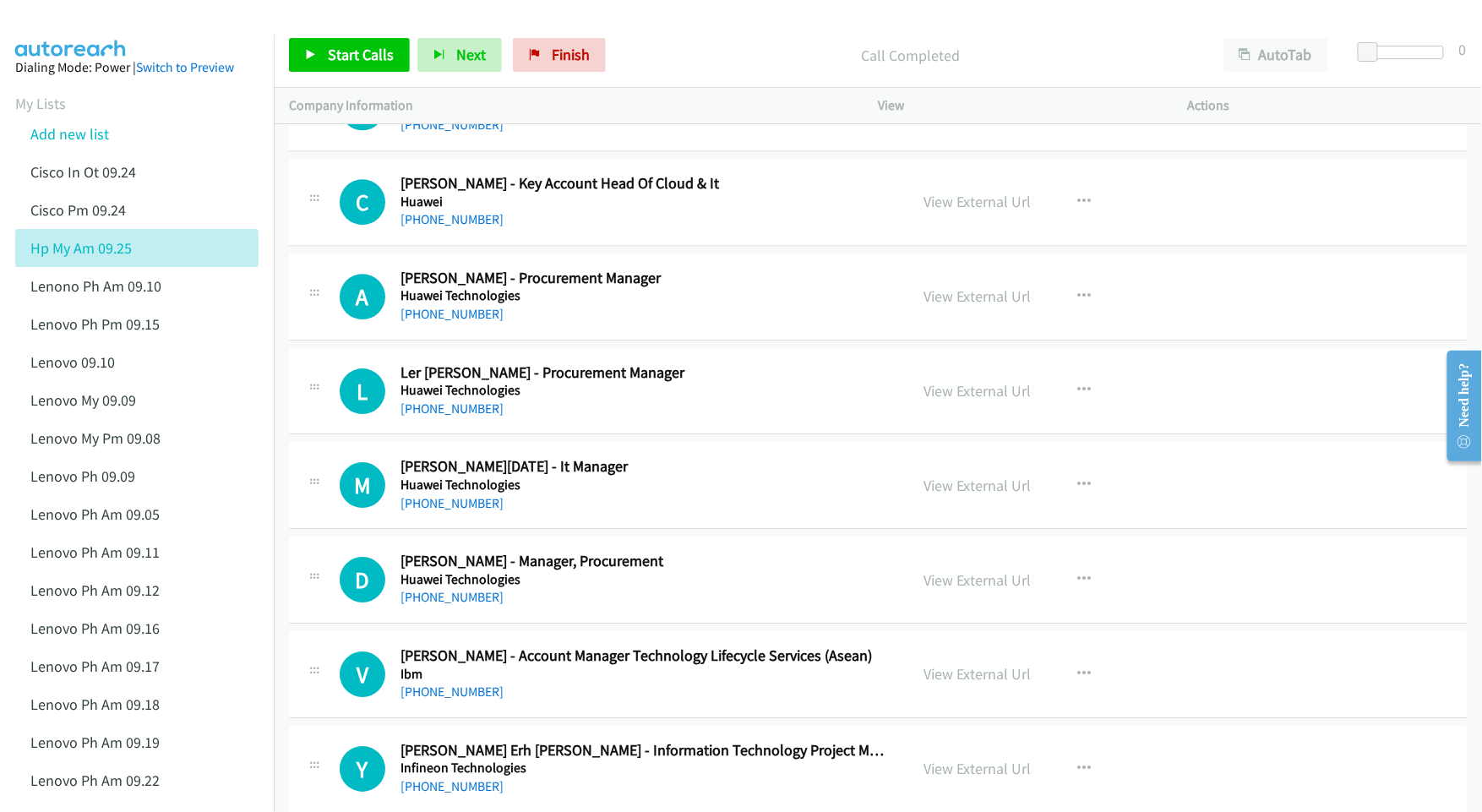
scroll to position [8433, 0]
click at [957, 494] on link "View External Url" at bounding box center [977, 484] width 107 height 19
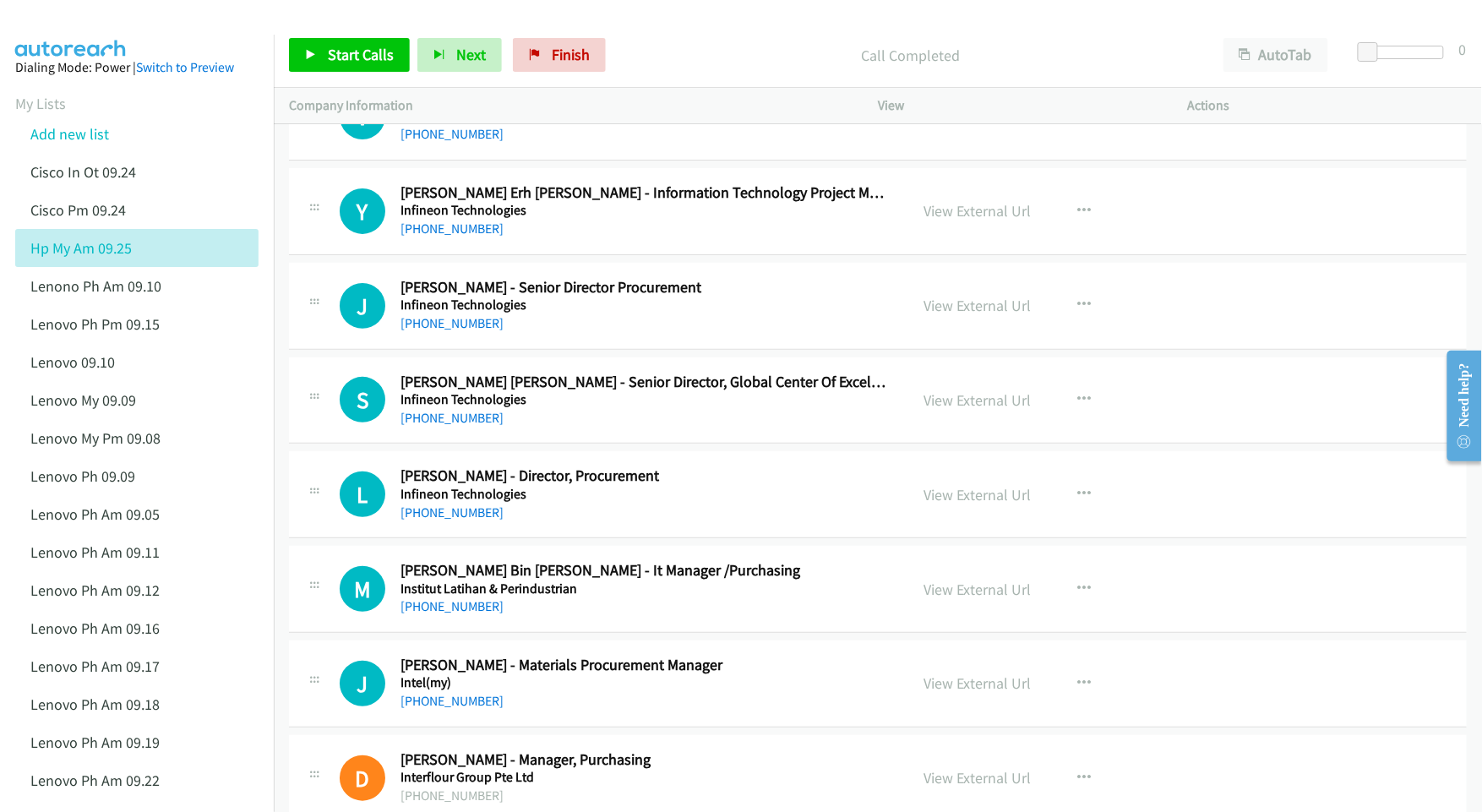
scroll to position [8997, 0]
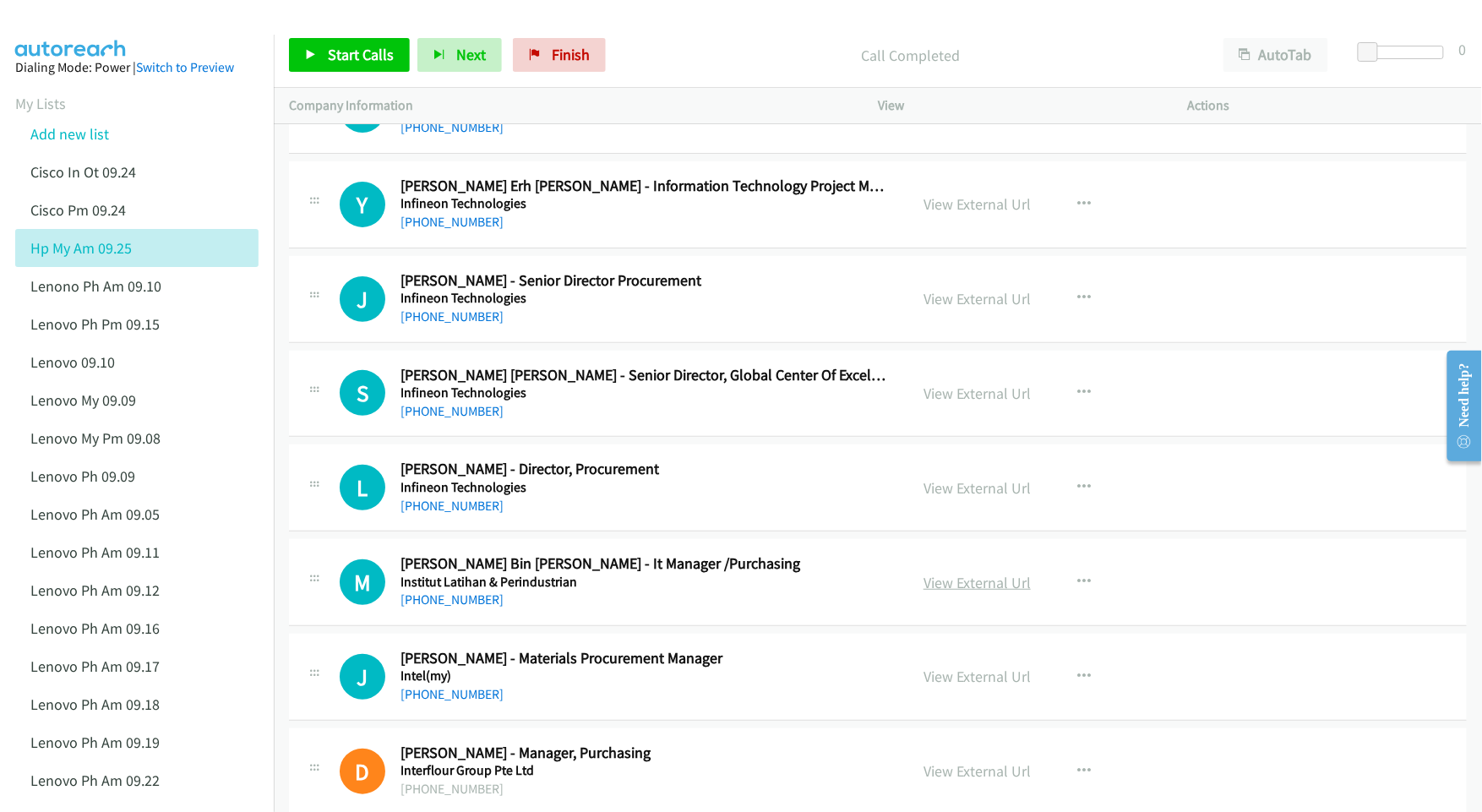
click at [945, 593] on link "View External Url" at bounding box center [977, 583] width 107 height 19
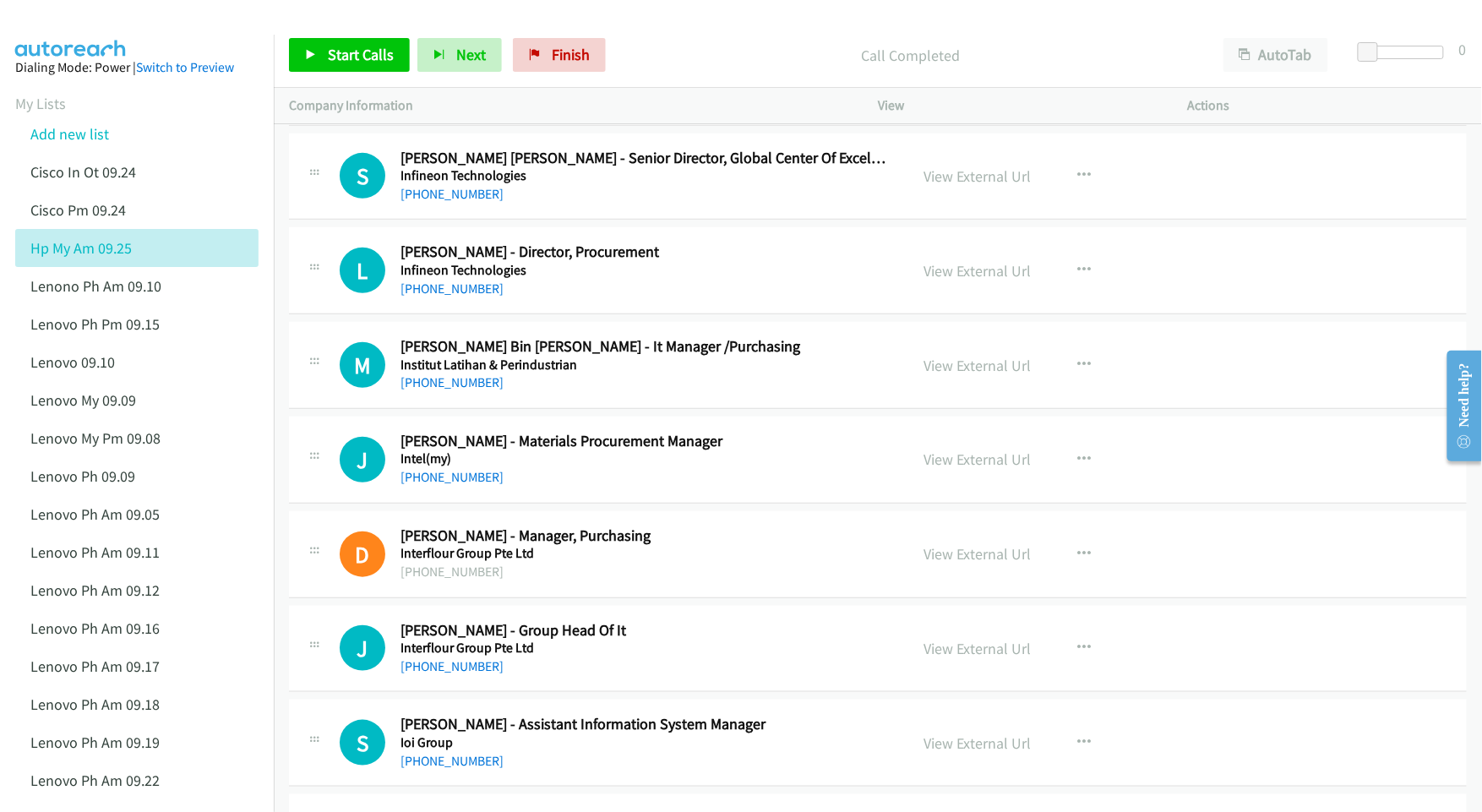
scroll to position [9221, 0]
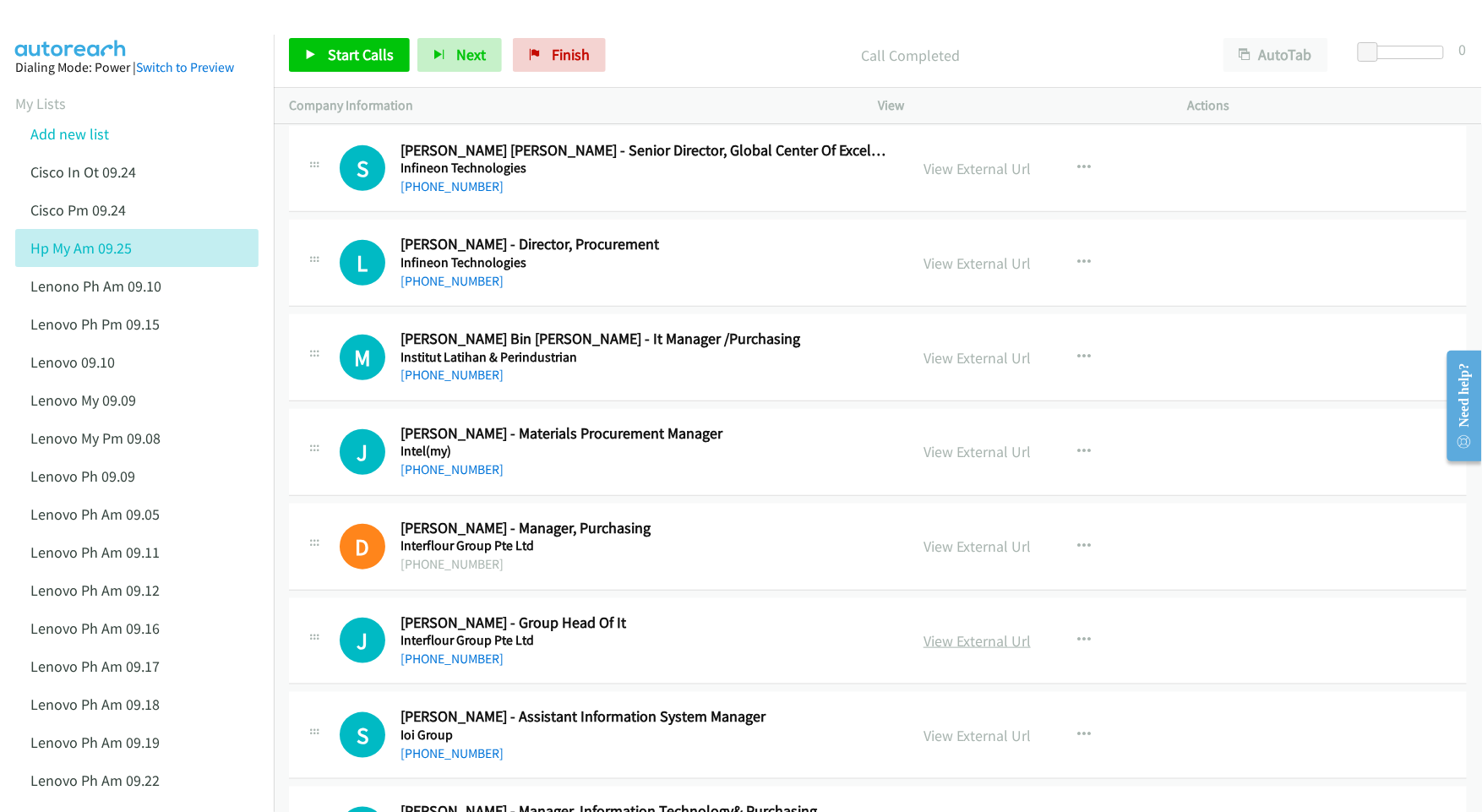
click at [947, 651] on link "View External Url" at bounding box center [977, 641] width 107 height 19
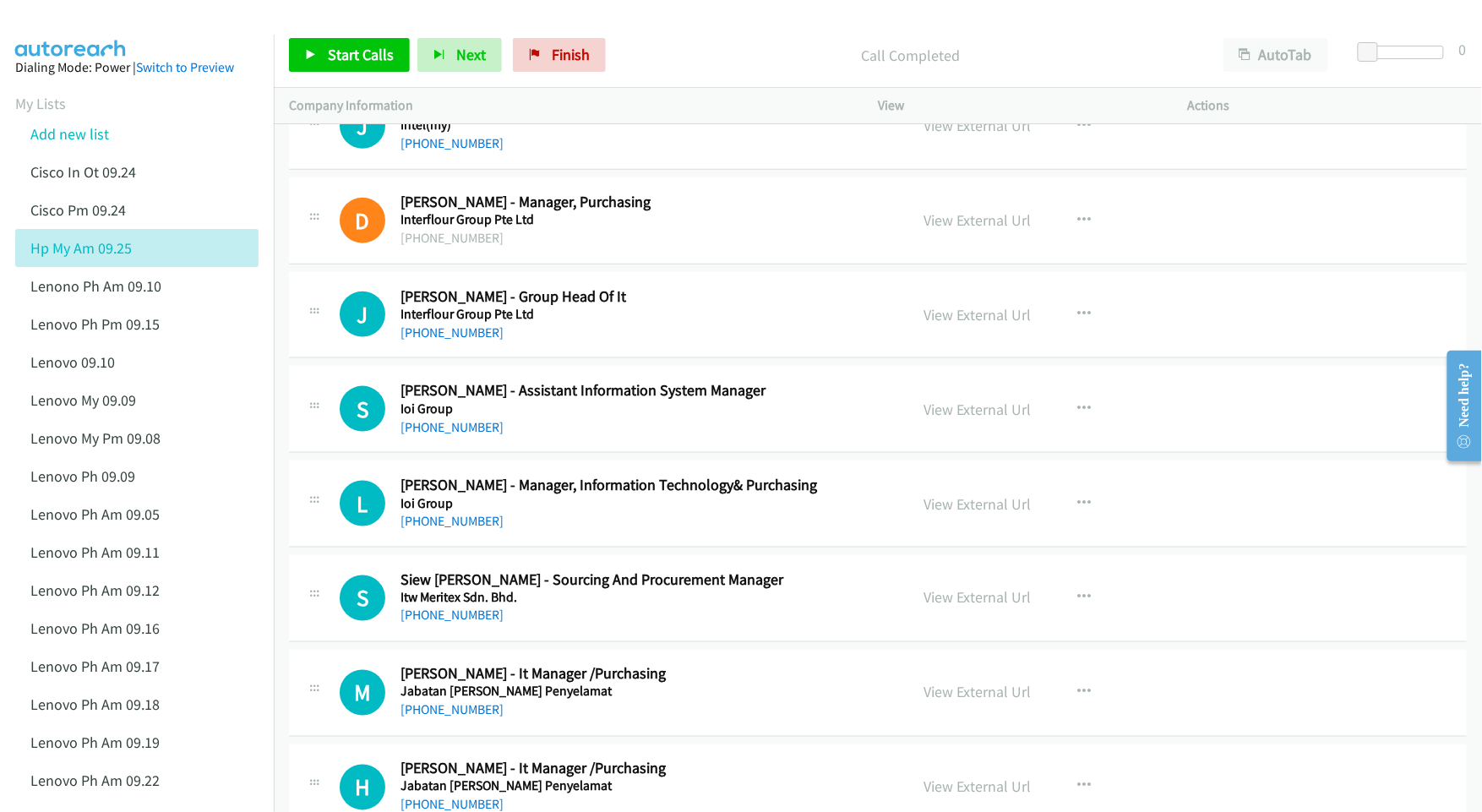
scroll to position [9560, 0]
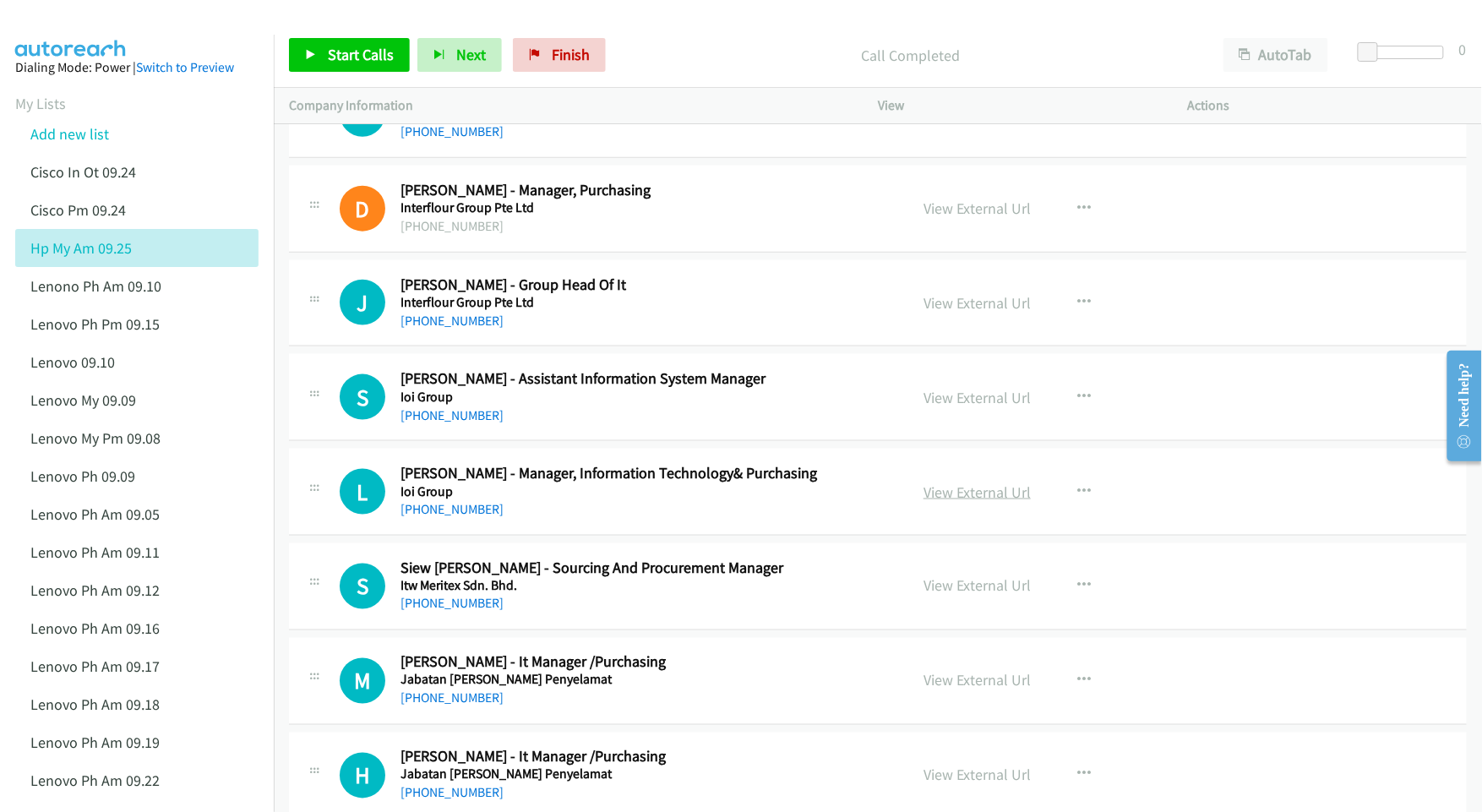
click at [941, 502] on link "View External Url" at bounding box center [977, 491] width 107 height 19
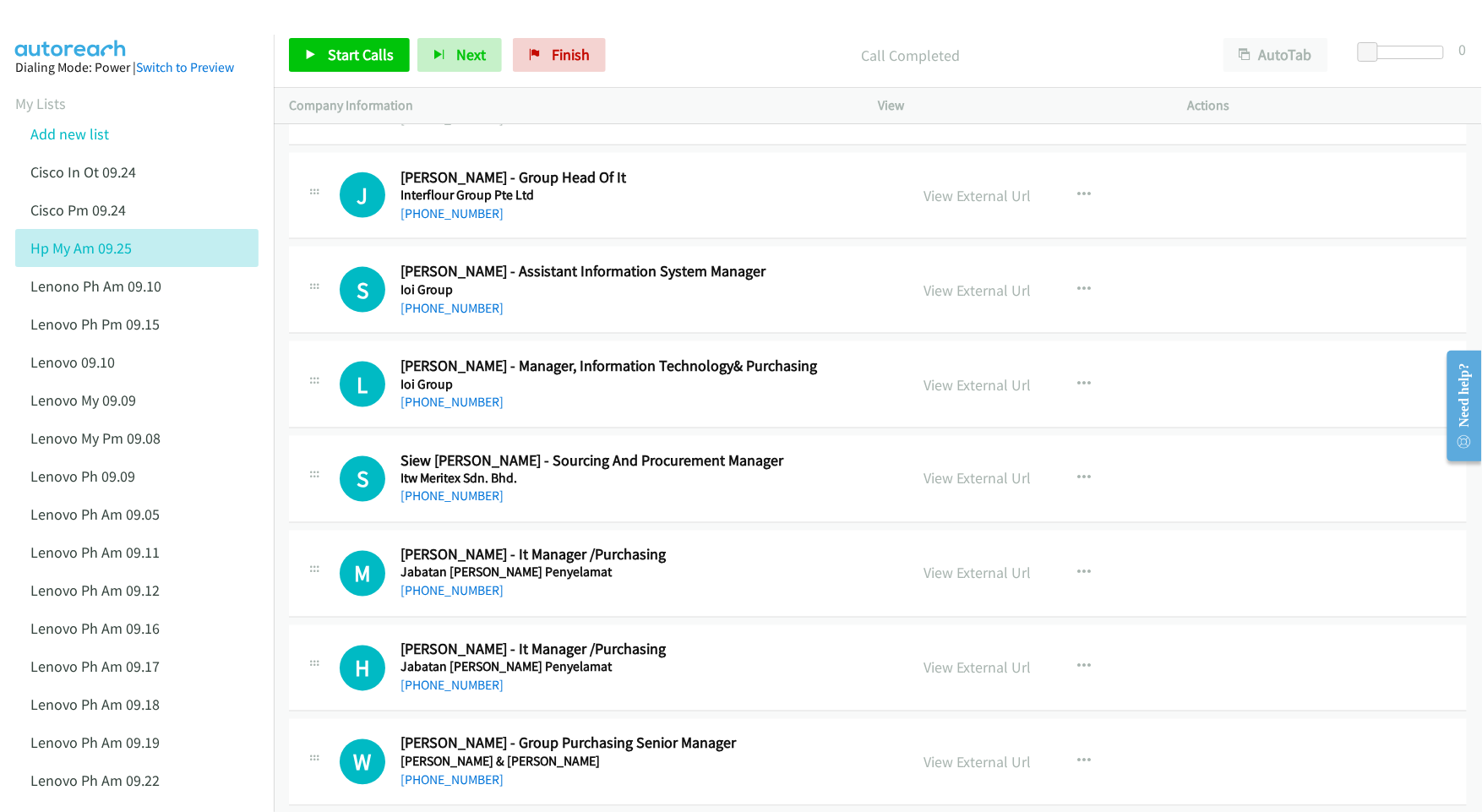
scroll to position [9672, 0]
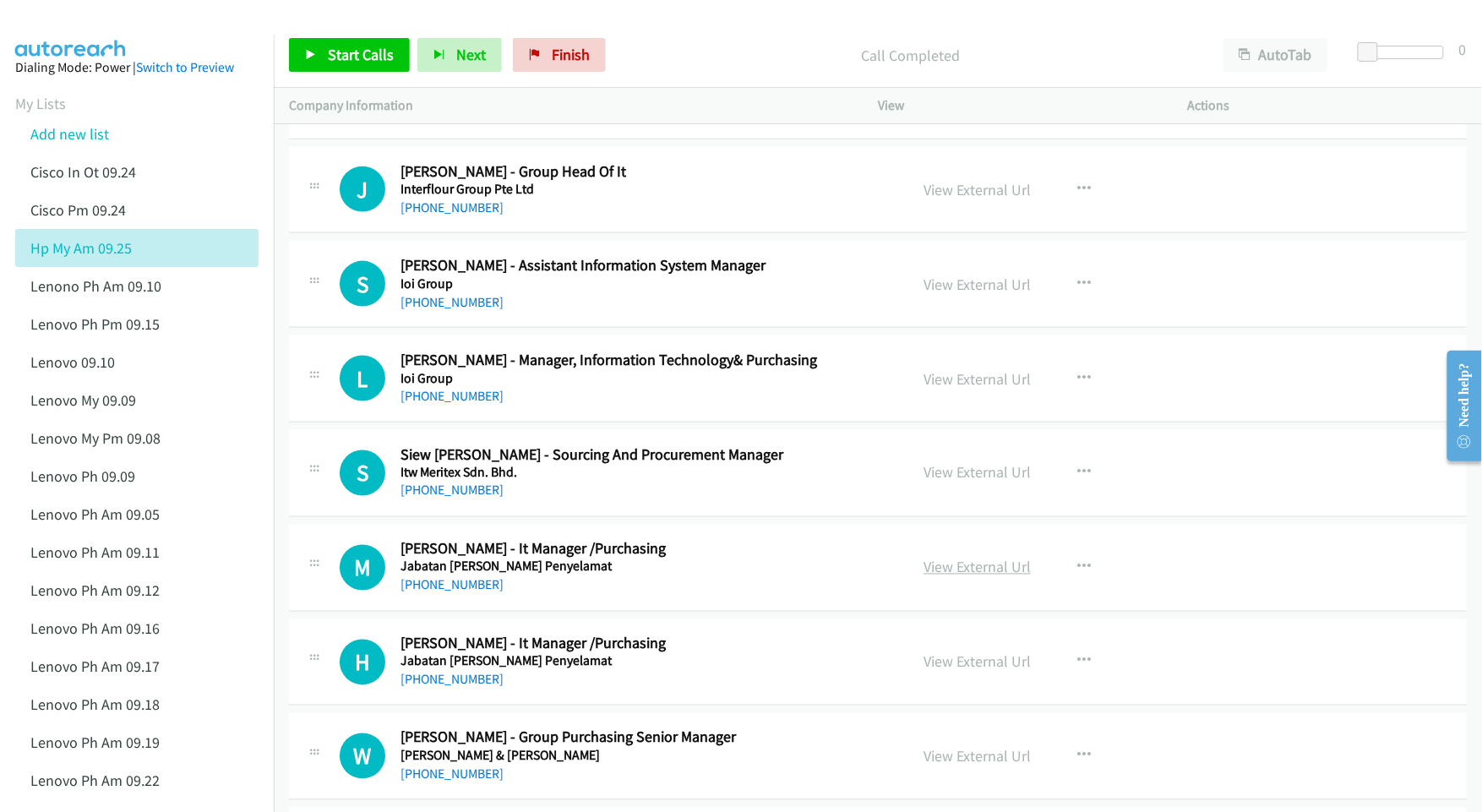
click at [963, 577] on link "View External Url" at bounding box center [977, 567] width 107 height 19
click at [963, 482] on link "View External Url" at bounding box center [977, 472] width 107 height 19
click at [938, 672] on link "View External Url" at bounding box center [977, 662] width 107 height 19
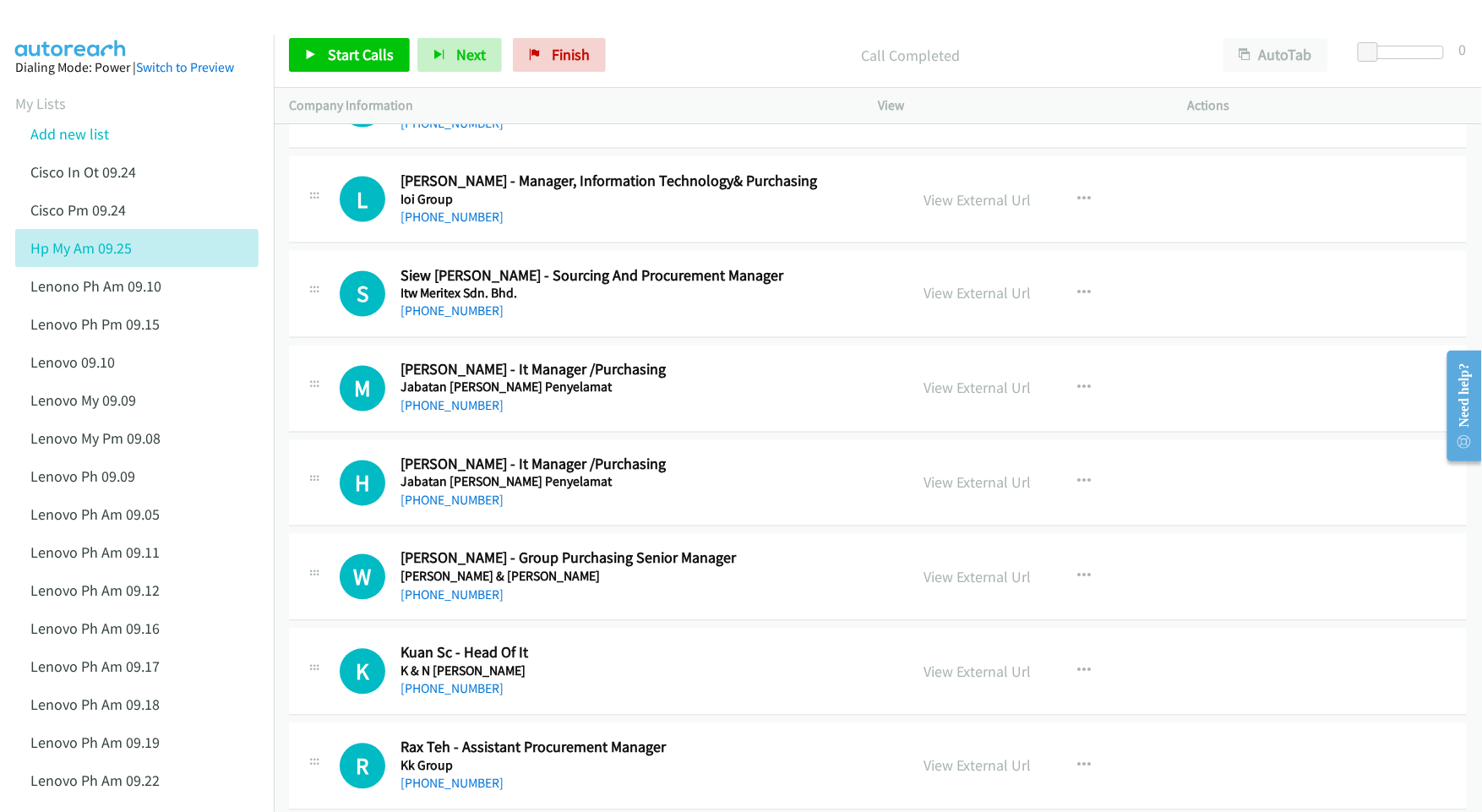
scroll to position [9897, 0]
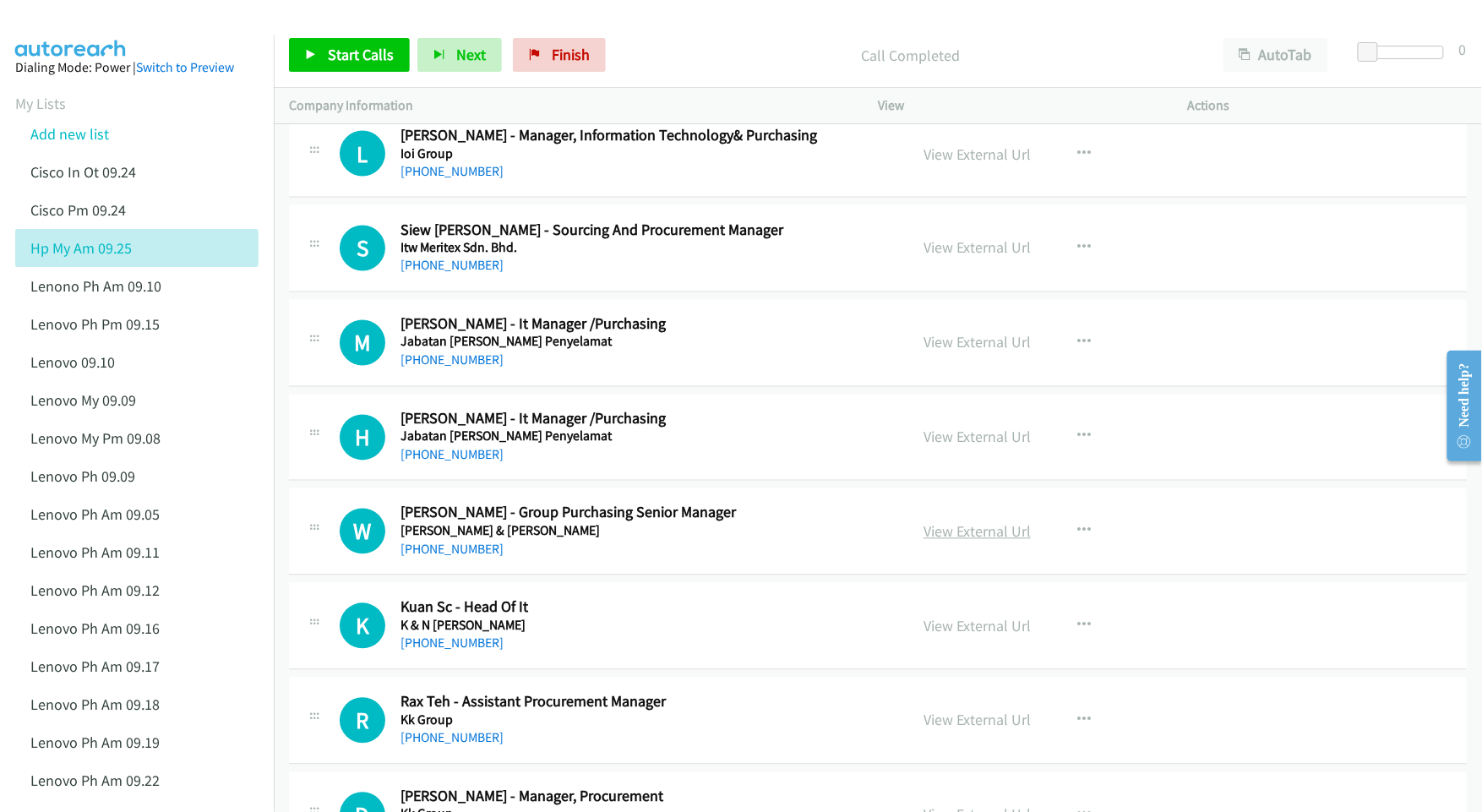
click at [953, 542] on link "View External Url" at bounding box center [977, 532] width 107 height 19
click at [983, 636] on link "View External Url" at bounding box center [977, 626] width 107 height 19
